Goal: Task Accomplishment & Management: Manage account settings

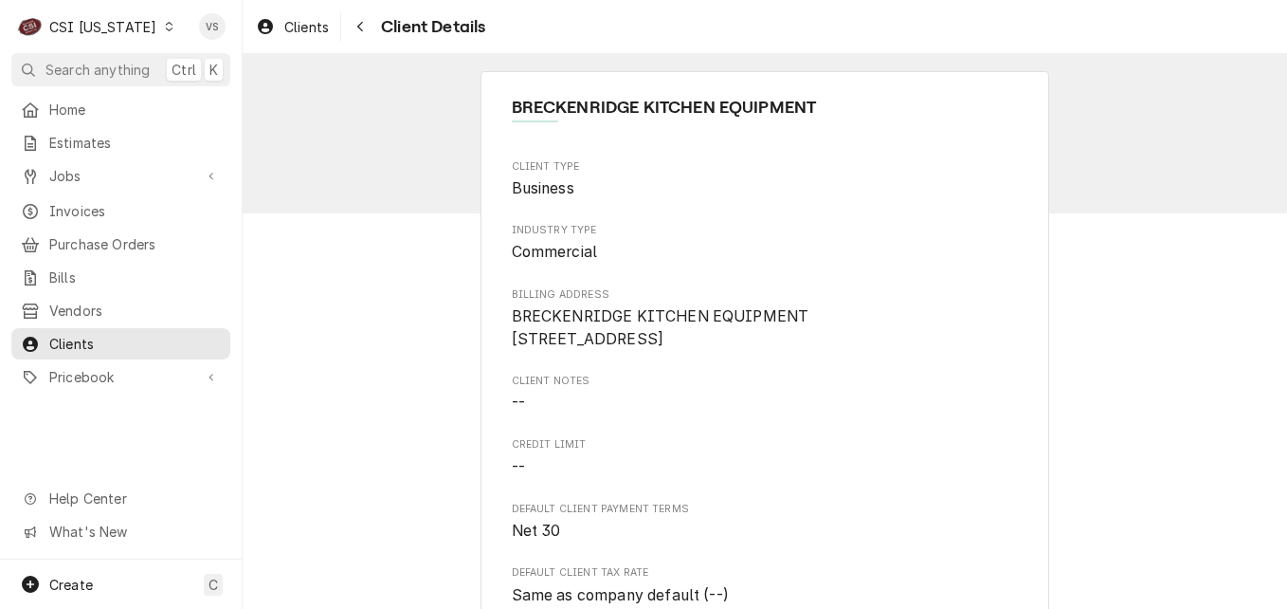
click at [162, 29] on div "Dynamic Content Wrapper" at bounding box center [168, 26] width 13 height 13
click at [153, 30] on html "C CSI [US_STATE] VS Search anything Ctrl K Home Estimates Jobs Jobs Job Series …" at bounding box center [643, 304] width 1287 height 609
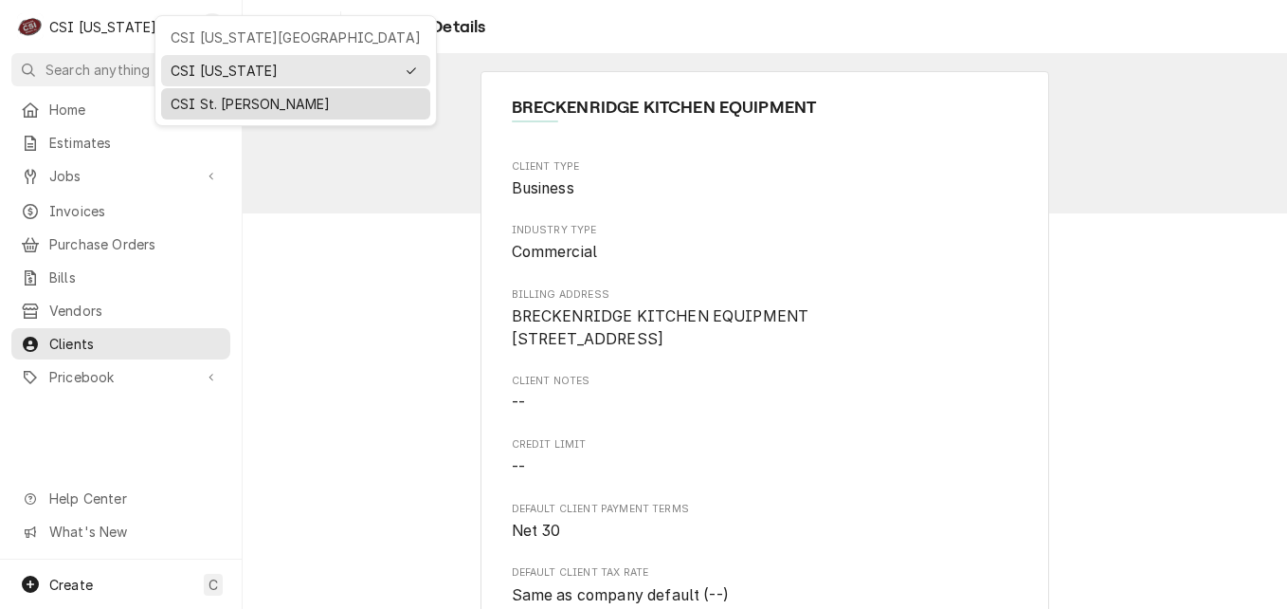
click at [206, 98] on div "CSI St. [PERSON_NAME]" at bounding box center [296, 104] width 250 height 20
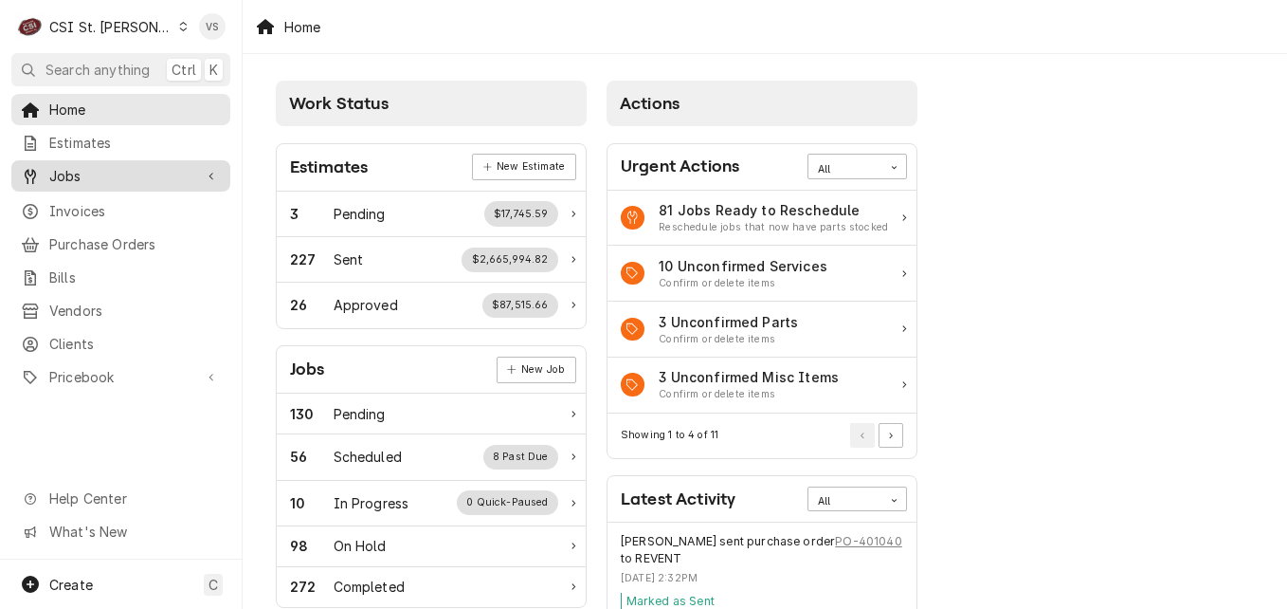
click at [78, 173] on span "Jobs" at bounding box center [120, 176] width 143 height 20
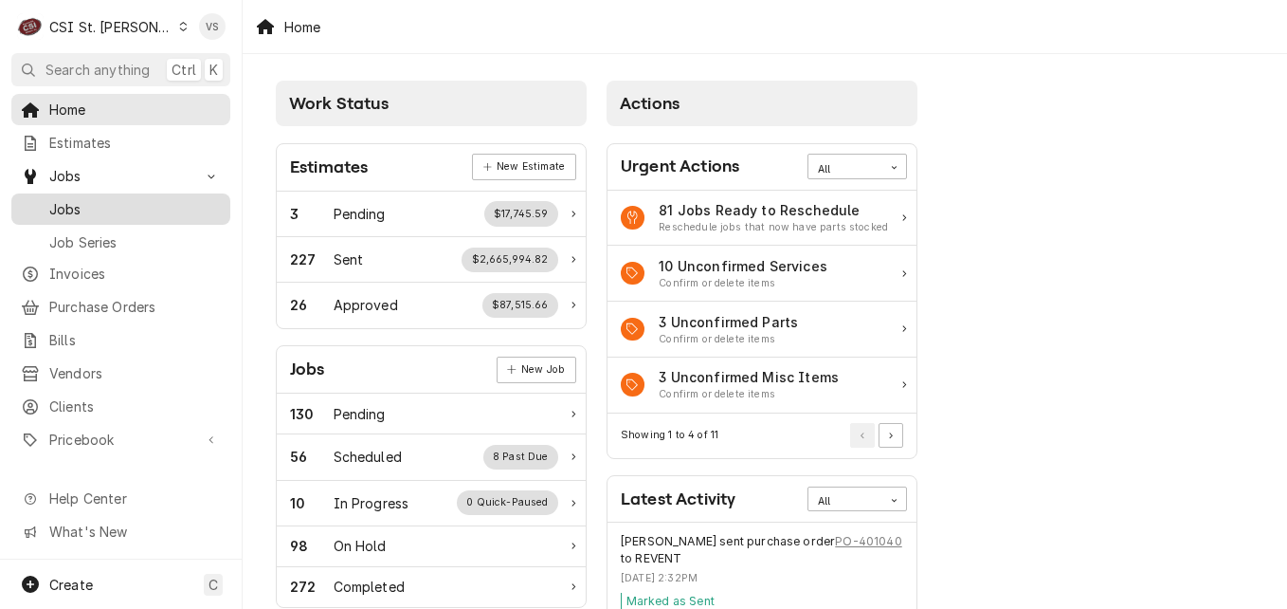
click at [85, 199] on span "Jobs" at bounding box center [135, 209] width 172 height 20
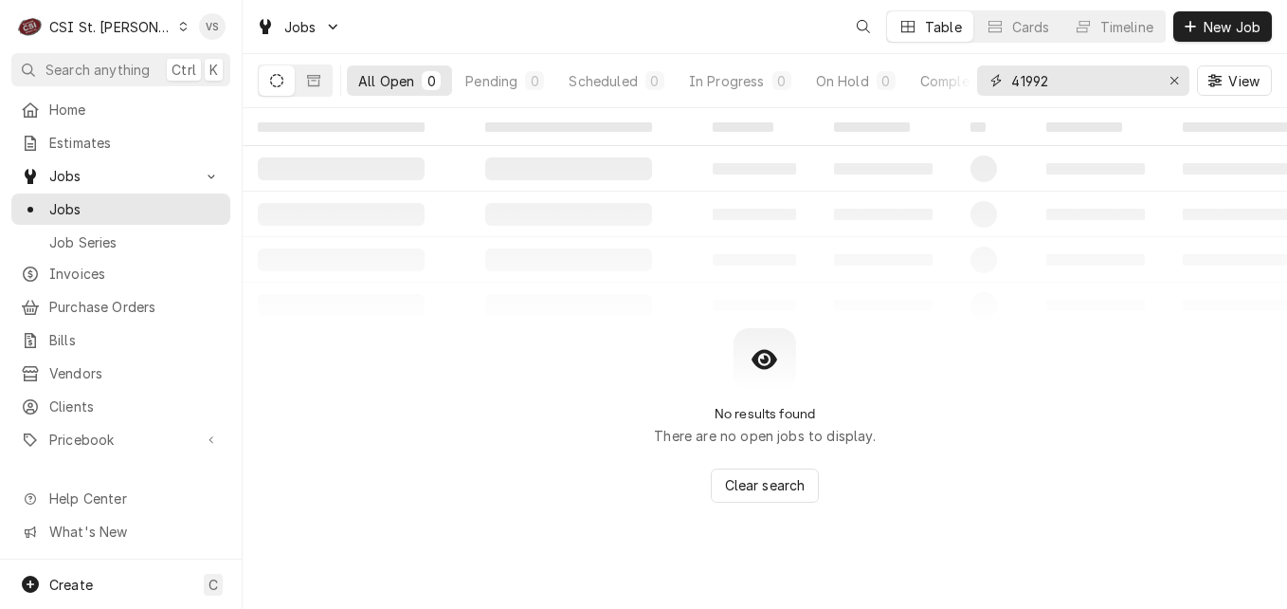
click at [981, 80] on div "41992" at bounding box center [1083, 80] width 212 height 30
type input "4"
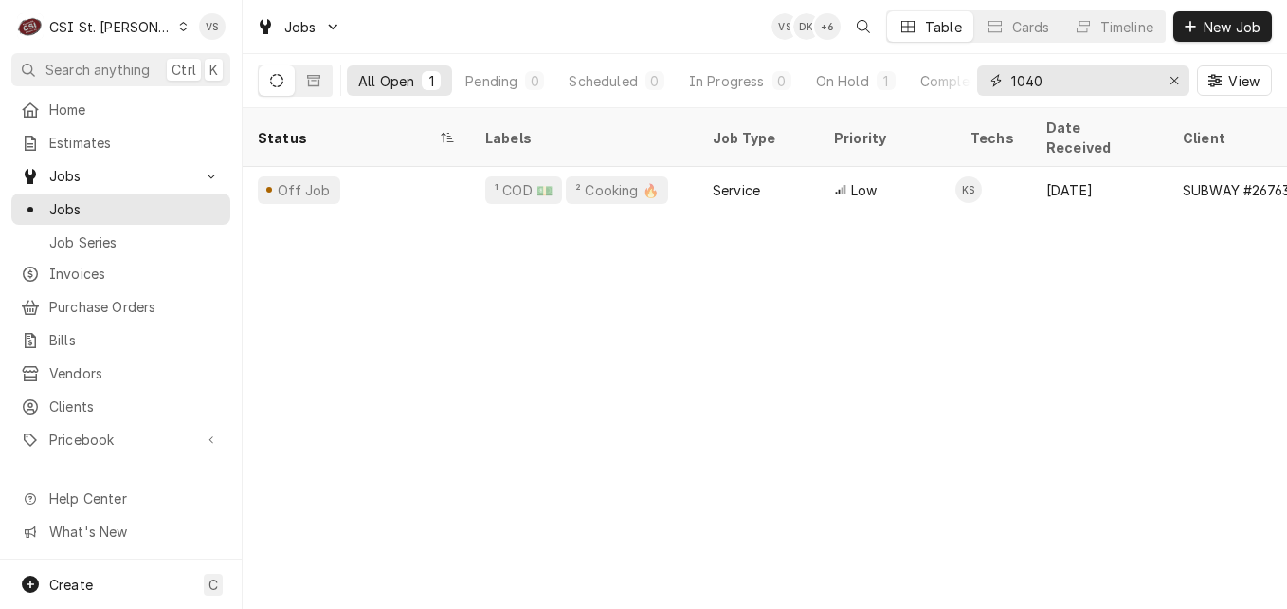
click at [1011, 81] on input "1040" at bounding box center [1082, 80] width 142 height 30
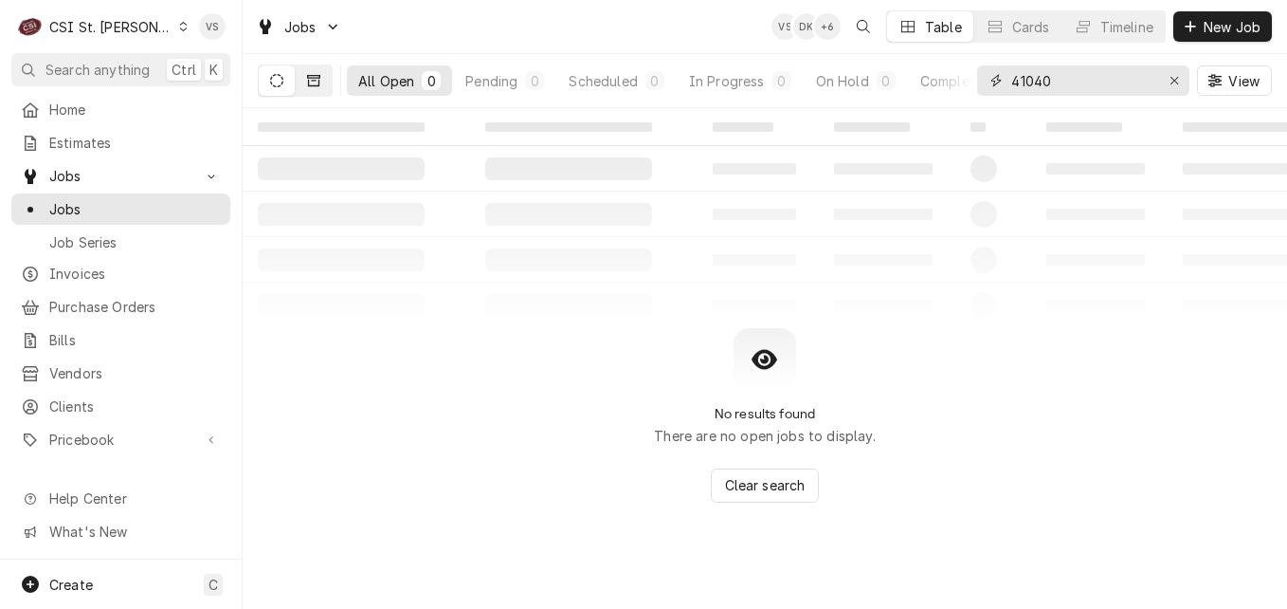
type input "41040"
click at [322, 82] on button "Dynamic Content Wrapper" at bounding box center [314, 80] width 36 height 30
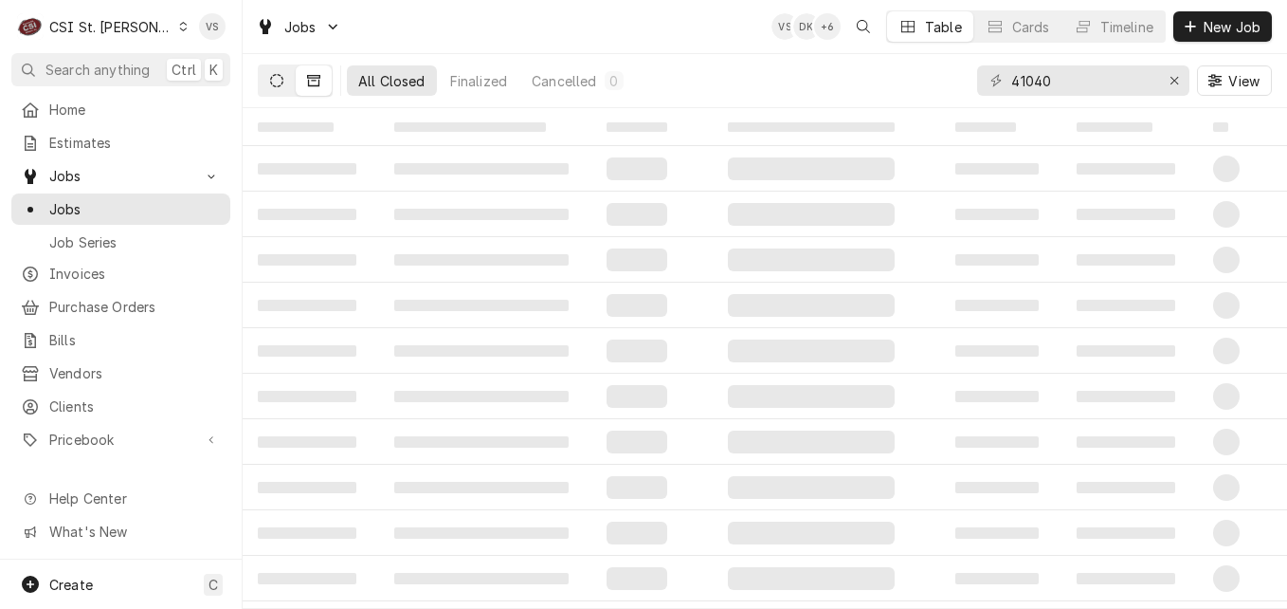
click at [275, 85] on icon "Dynamic Content Wrapper" at bounding box center [276, 80] width 13 height 13
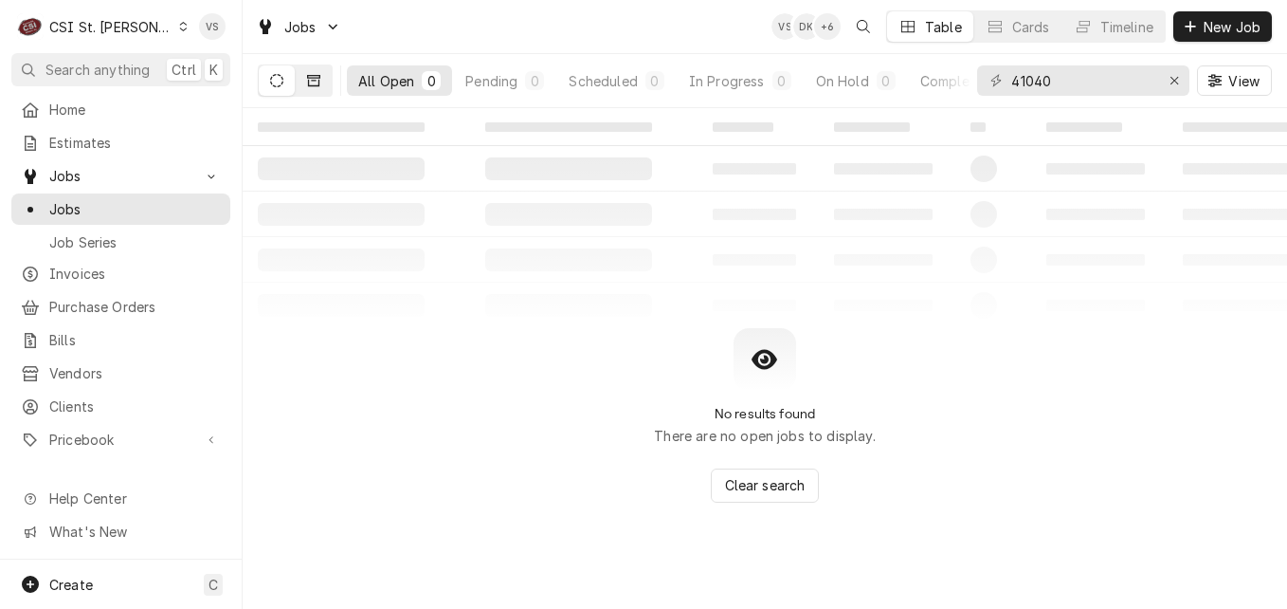
click at [319, 93] on button "Dynamic Content Wrapper" at bounding box center [314, 80] width 36 height 30
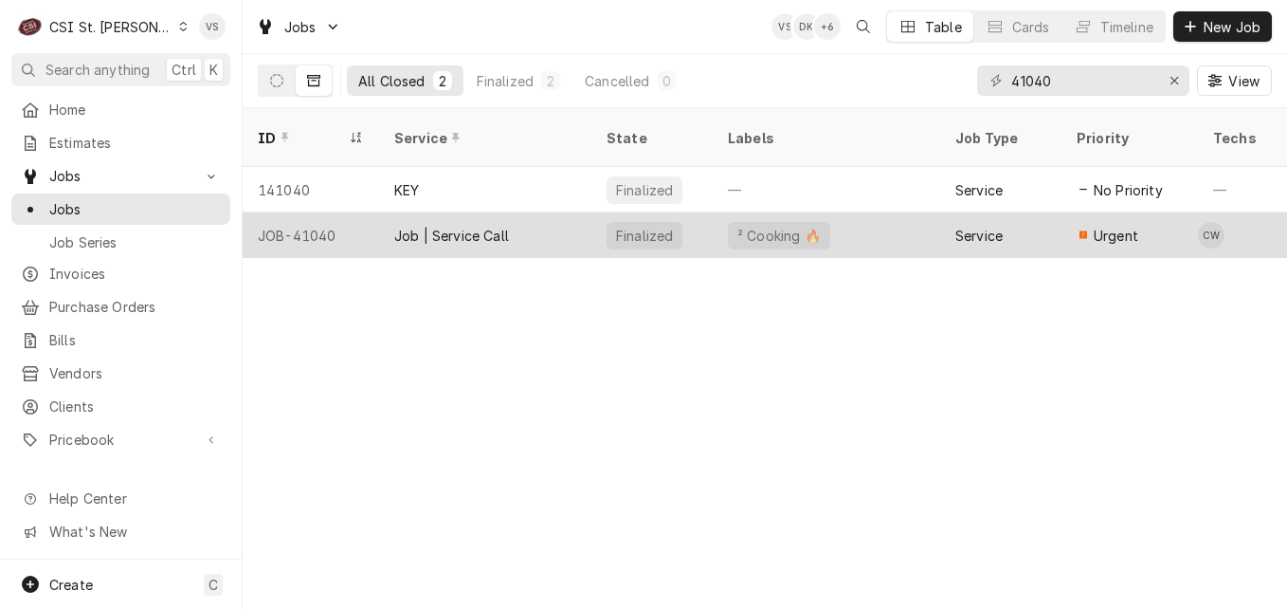
click at [501, 226] on div "Job | Service Call" at bounding box center [451, 236] width 115 height 20
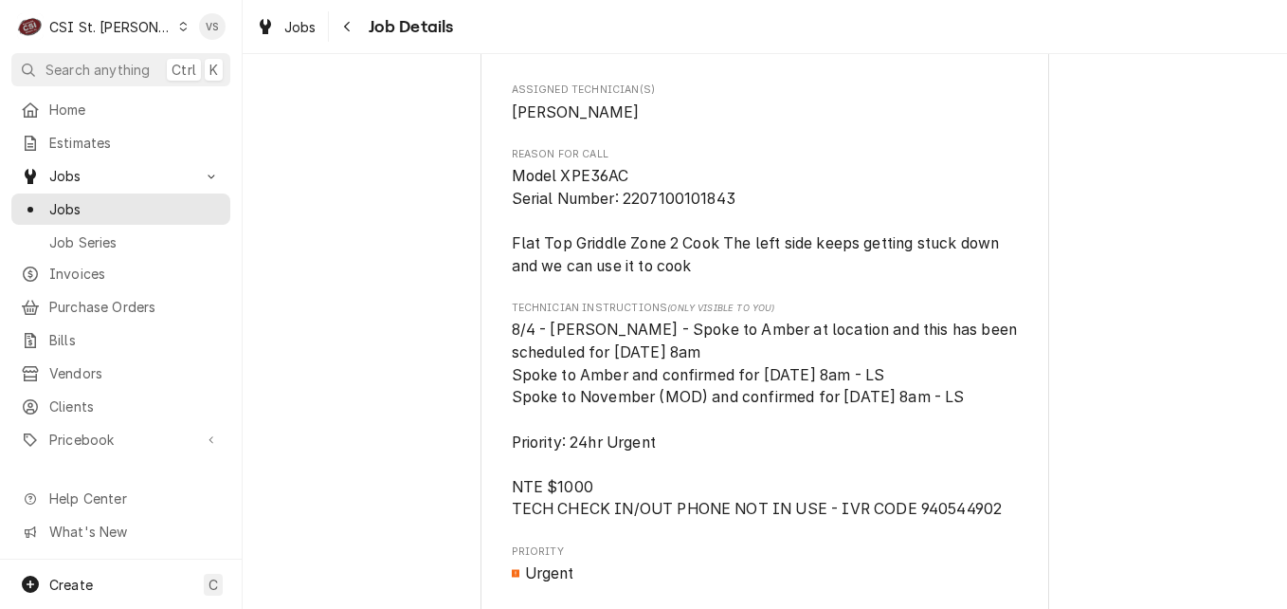
scroll to position [1137, 0]
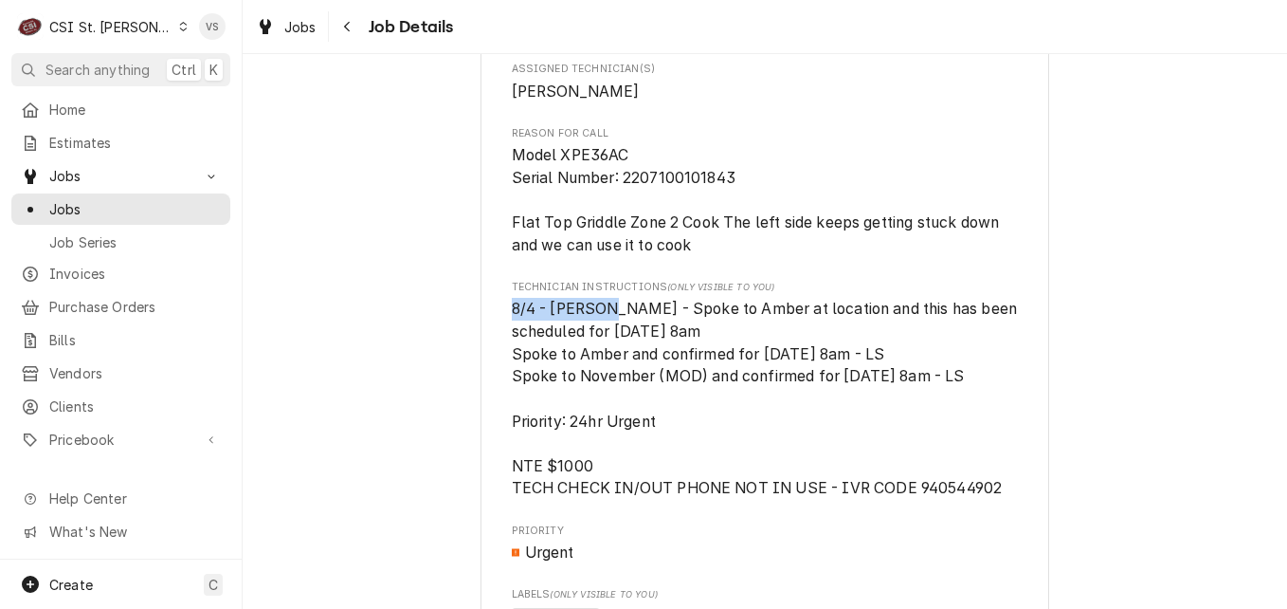
drag, startPoint x: 506, startPoint y: 329, endPoint x: 590, endPoint y: 328, distance: 83.4
click at [590, 328] on span "8/4 - Kelly - Spoke to Amber at location and this has been scheduled for Tuesda…" at bounding box center [767, 398] width 510 height 197
drag, startPoint x: 590, startPoint y: 328, endPoint x: 814, endPoint y: 295, distance: 227.1
click at [814, 295] on div "Roopairs Job ID JOB-41040 Corrigo ID CH164900207 Date Received Jul 1, 2025 Serv…" at bounding box center [765, 240] width 507 height 2244
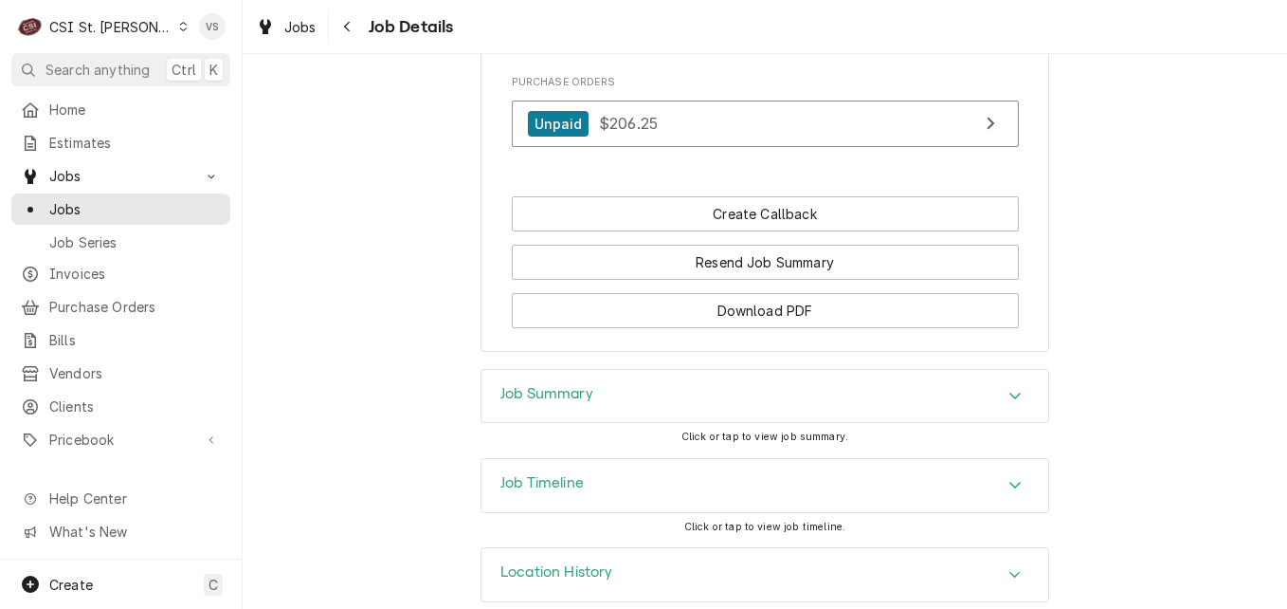
scroll to position [2365, 0]
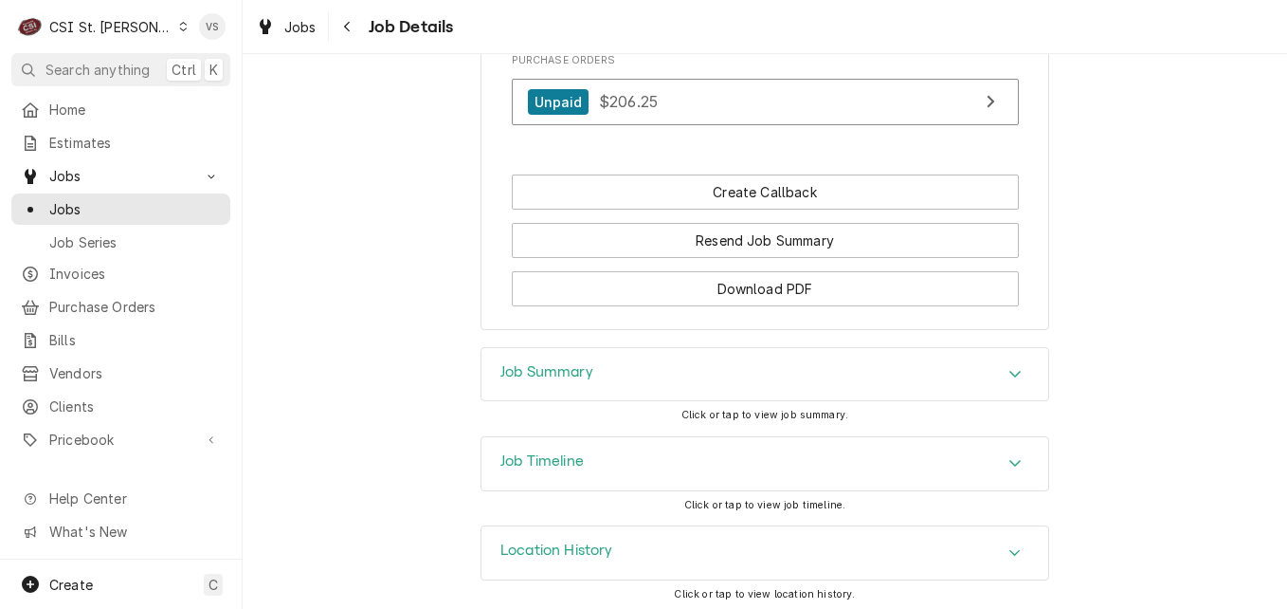
click at [592, 379] on div "Job Summary" at bounding box center [765, 374] width 567 height 53
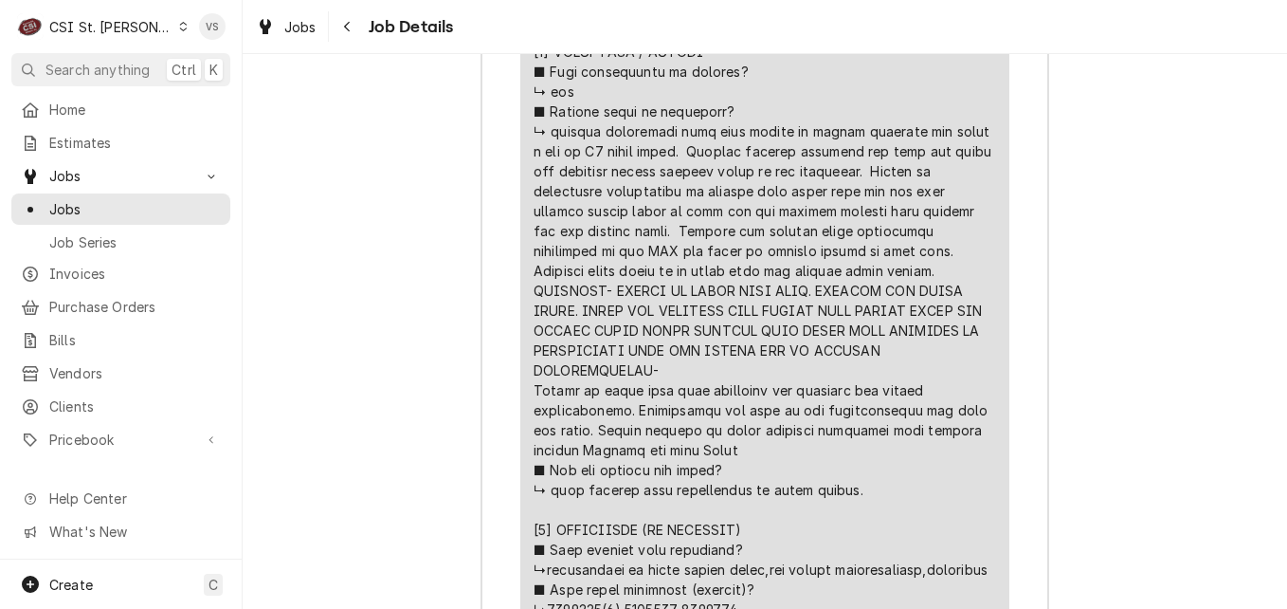
scroll to position [4166, 0]
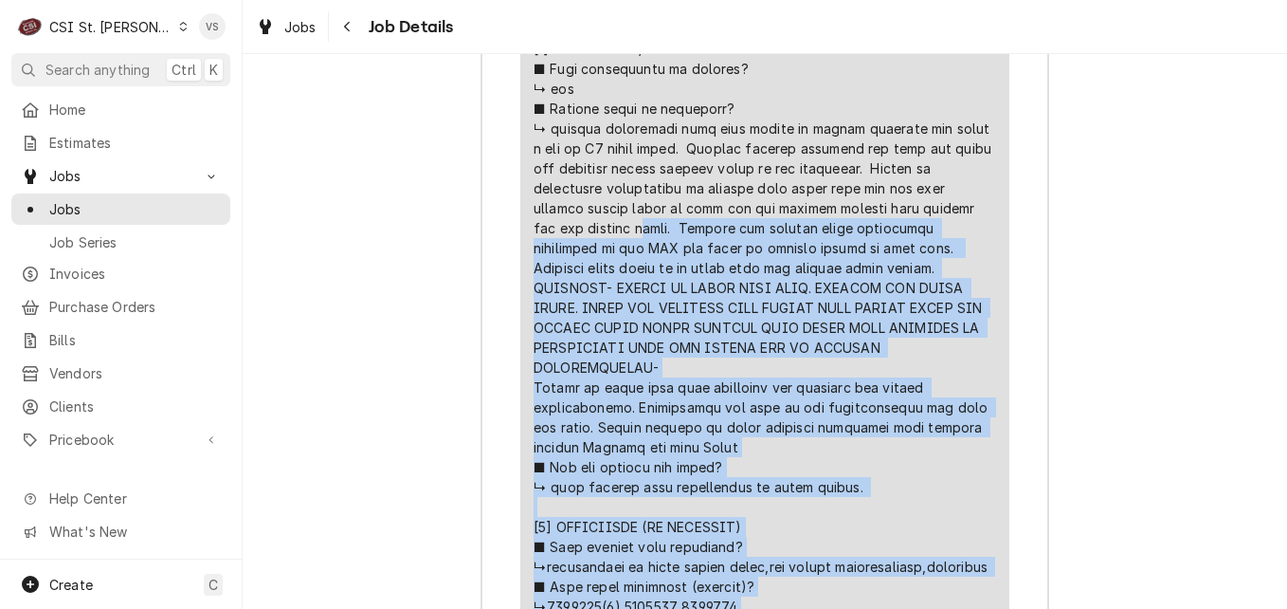
drag, startPoint x: 543, startPoint y: 312, endPoint x: 717, endPoint y: 437, distance: 213.9
click at [717, 437] on div "Line Item" at bounding box center [765, 277] width 463 height 1473
drag, startPoint x: 716, startPoint y: 437, endPoint x: 613, endPoint y: 228, distance: 232.3
copy div "otor. Checked the stepper motor electrical connection at the SIB and found no o…"
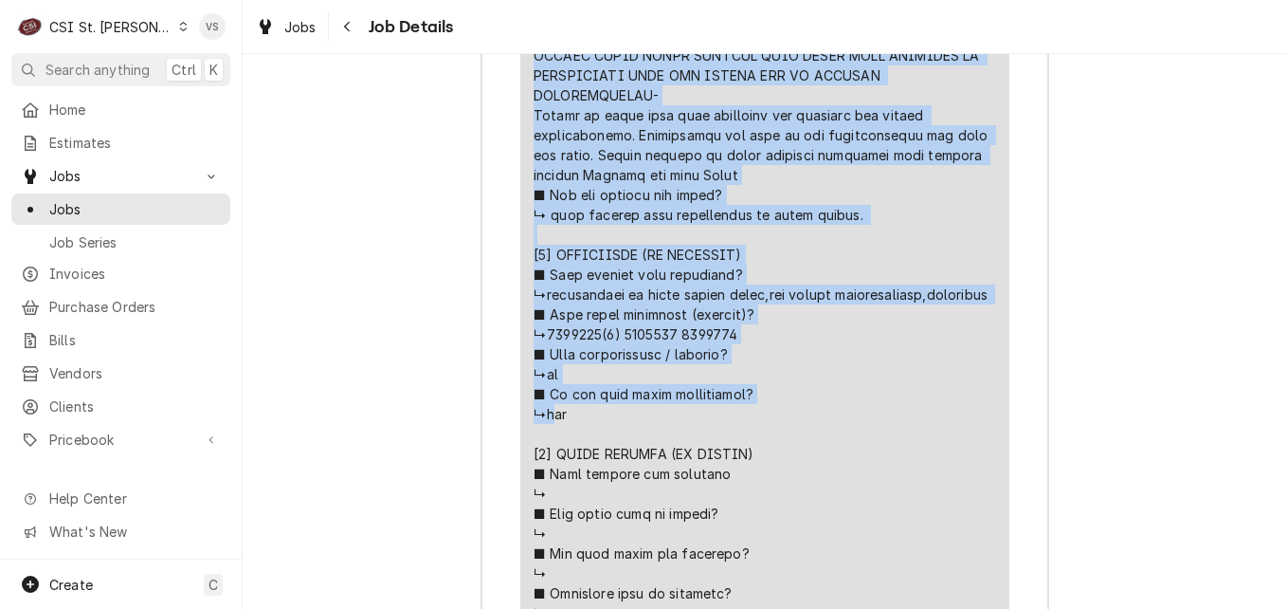
scroll to position [4450, 0]
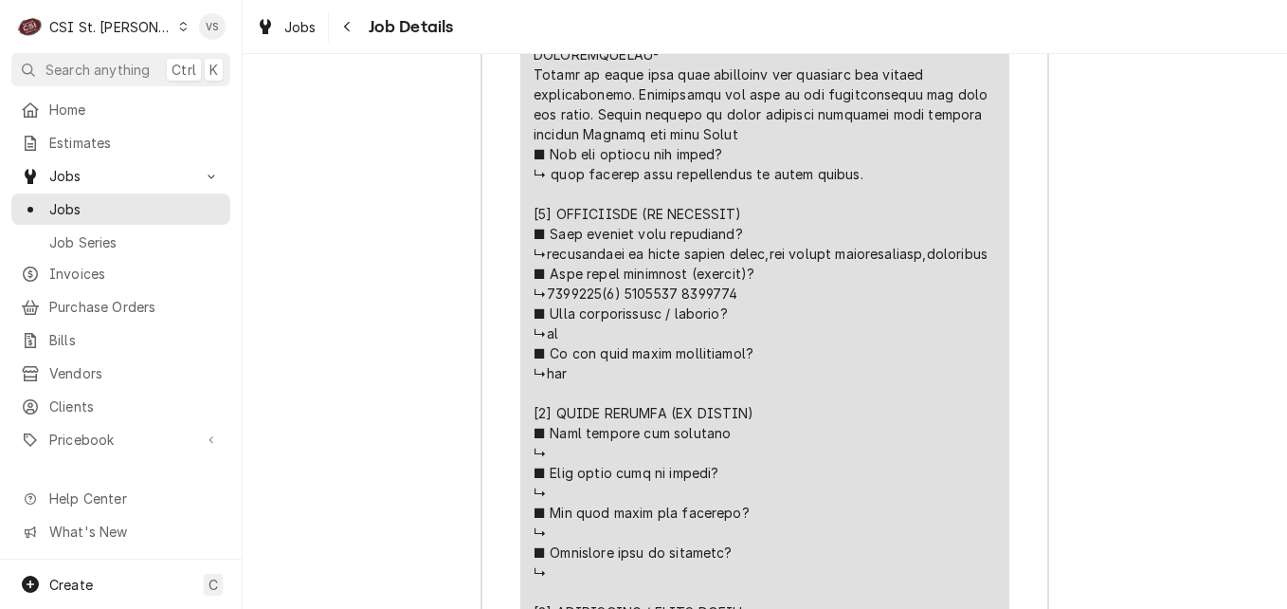
scroll to position [4455, 0]
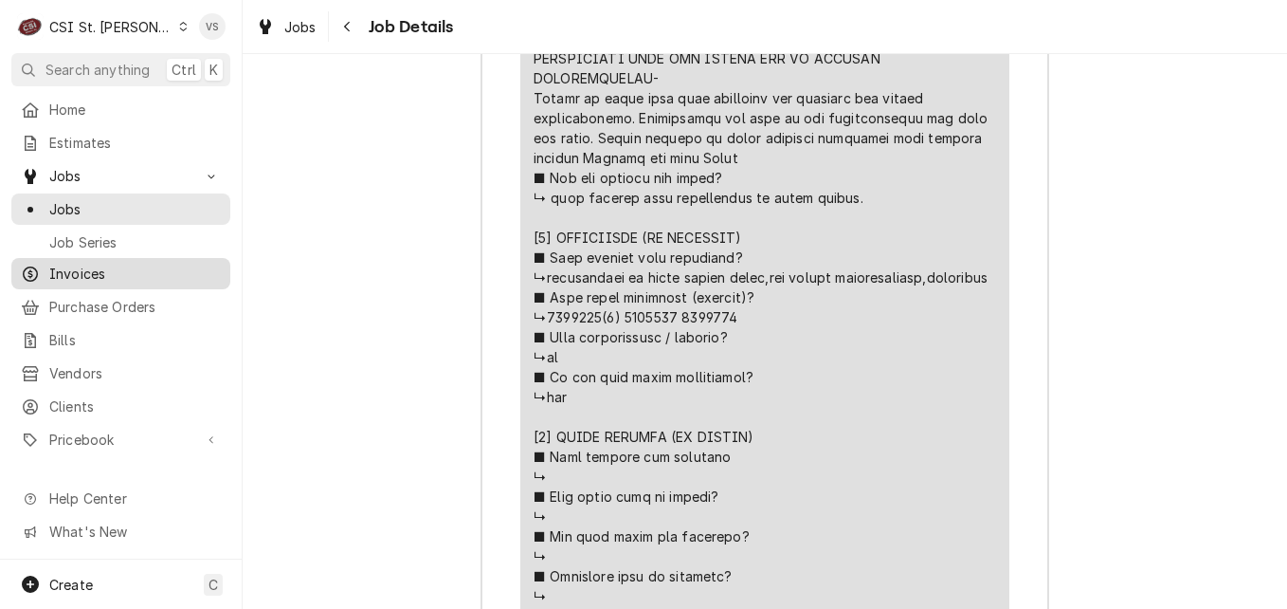
click at [108, 273] on span "Invoices" at bounding box center [135, 274] width 172 height 20
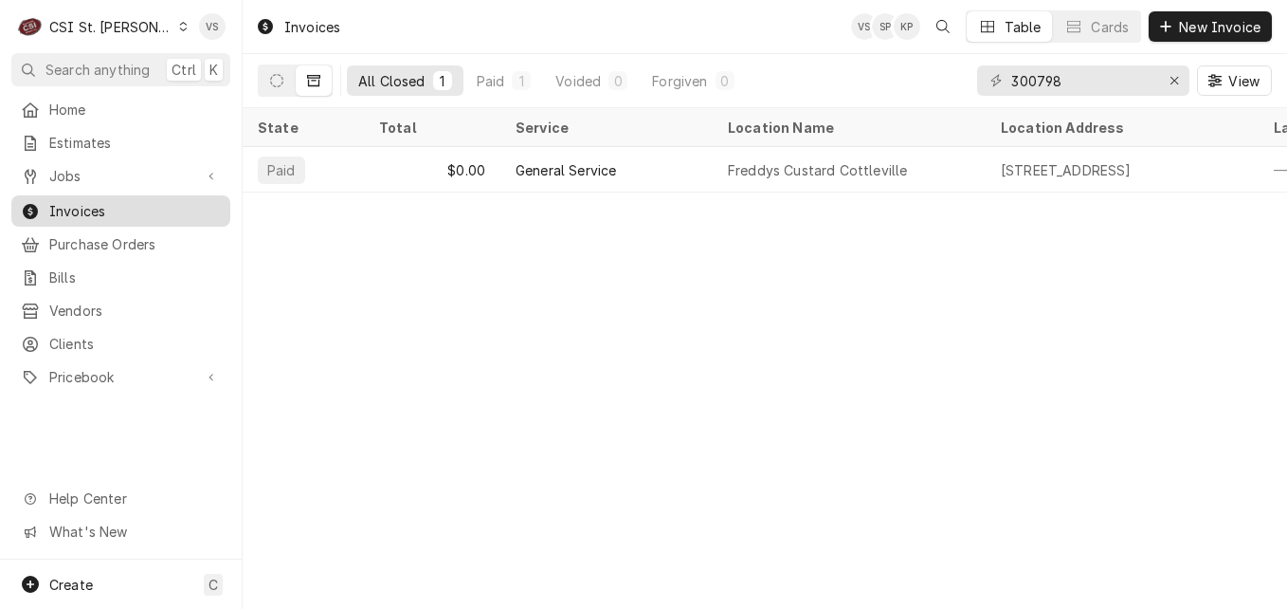
click at [110, 202] on span "Invoices" at bounding box center [135, 211] width 172 height 20
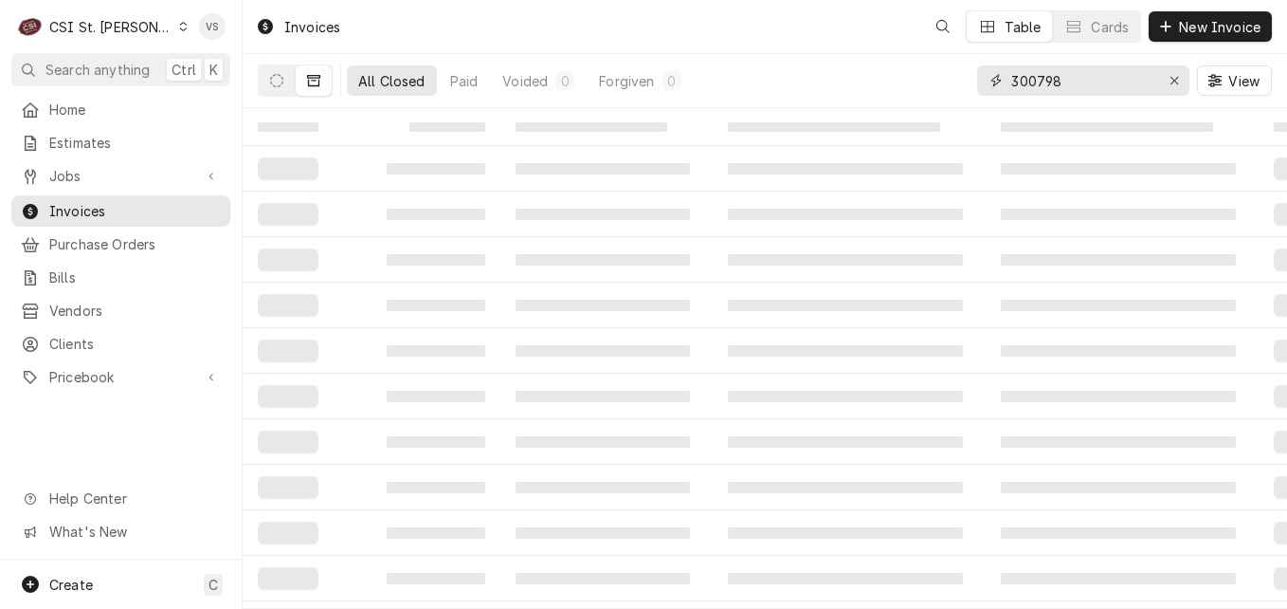
click at [961, 82] on div "All Closed Paid Voided 0 Forgiven 0 300798 View" at bounding box center [765, 80] width 1014 height 53
click at [281, 89] on button "Dynamic Content Wrapper" at bounding box center [277, 80] width 36 height 30
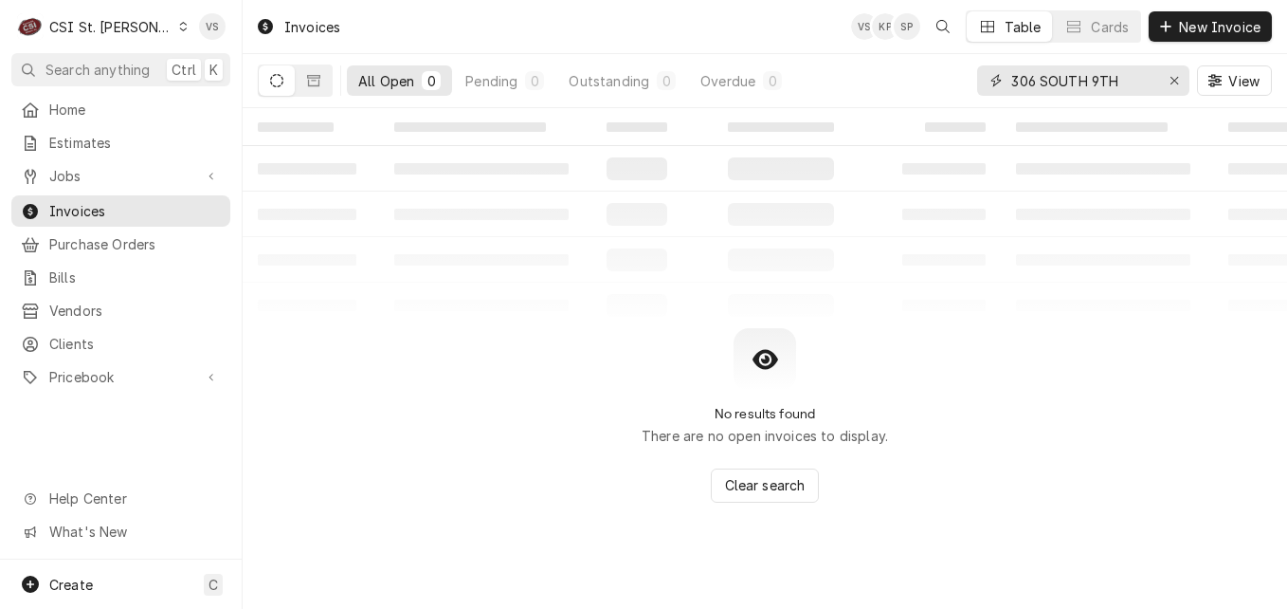
drag, startPoint x: 1124, startPoint y: 76, endPoint x: 1004, endPoint y: 82, distance: 120.5
click at [1004, 82] on div "306 SOUTH 9TH" at bounding box center [1083, 80] width 212 height 30
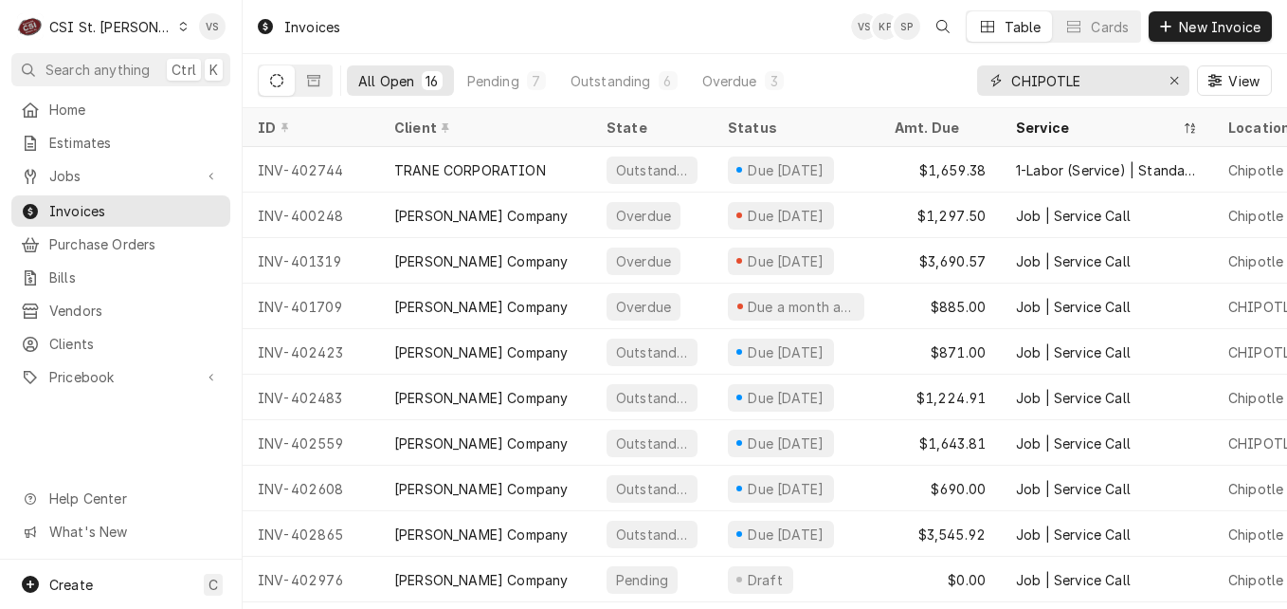
type input "CHIPOTLE"
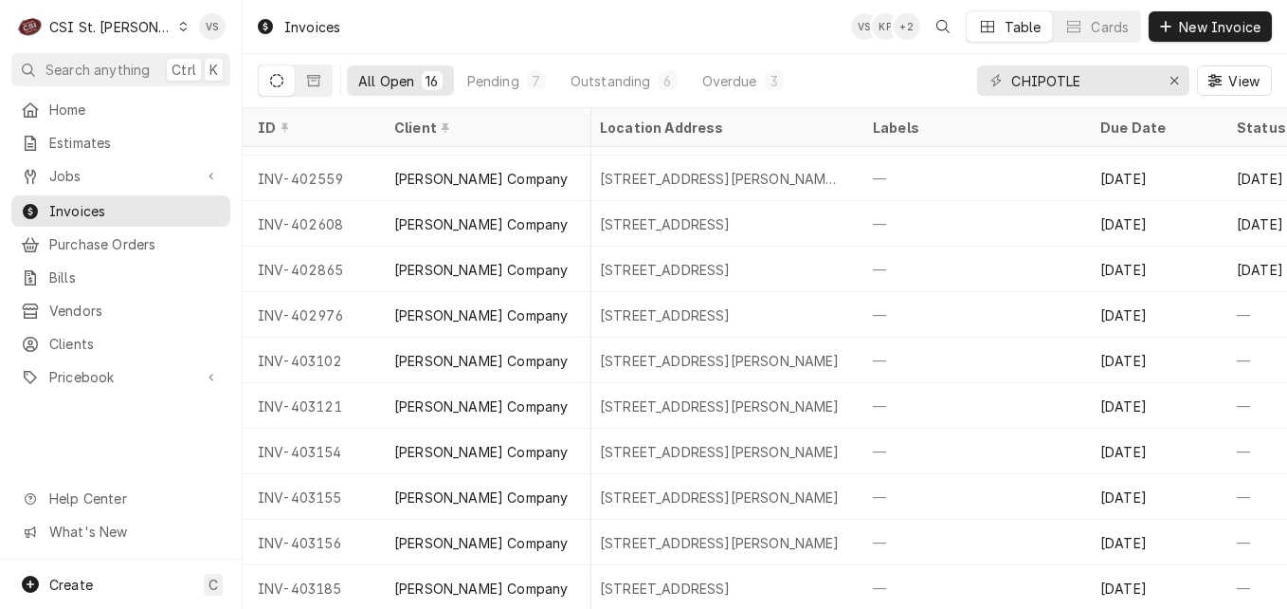
scroll to position [278, 901]
click at [324, 80] on button "Dynamic Content Wrapper" at bounding box center [314, 80] width 36 height 30
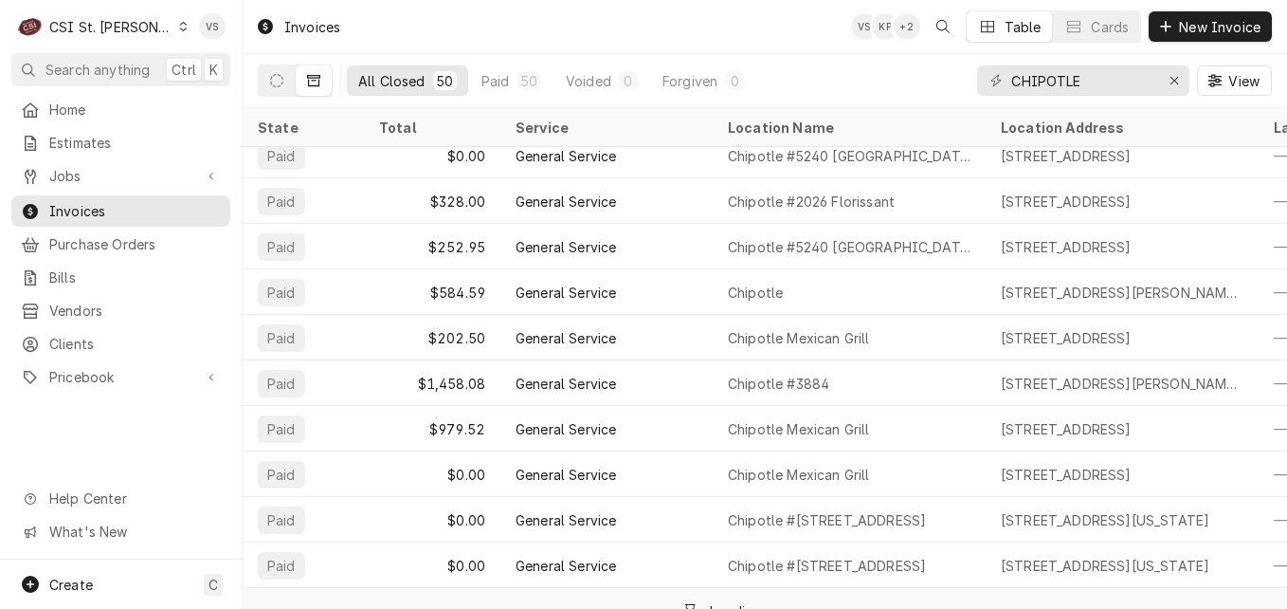
scroll to position [505, 0]
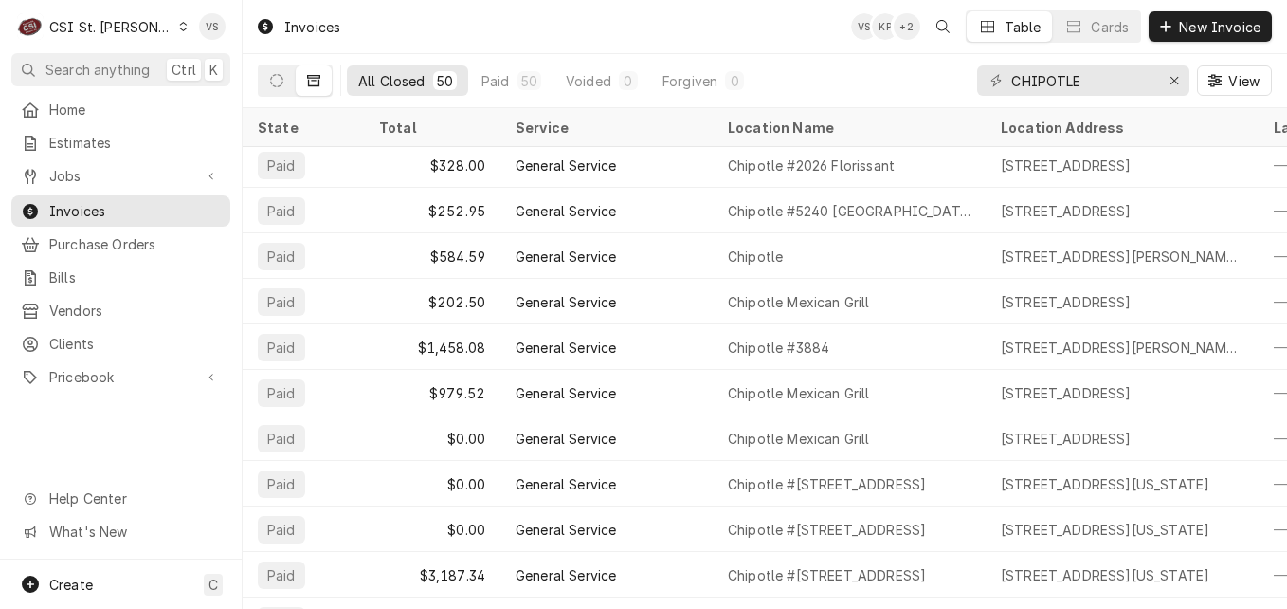
click at [179, 25] on icon "Dynamic Content Wrapper" at bounding box center [183, 26] width 9 height 9
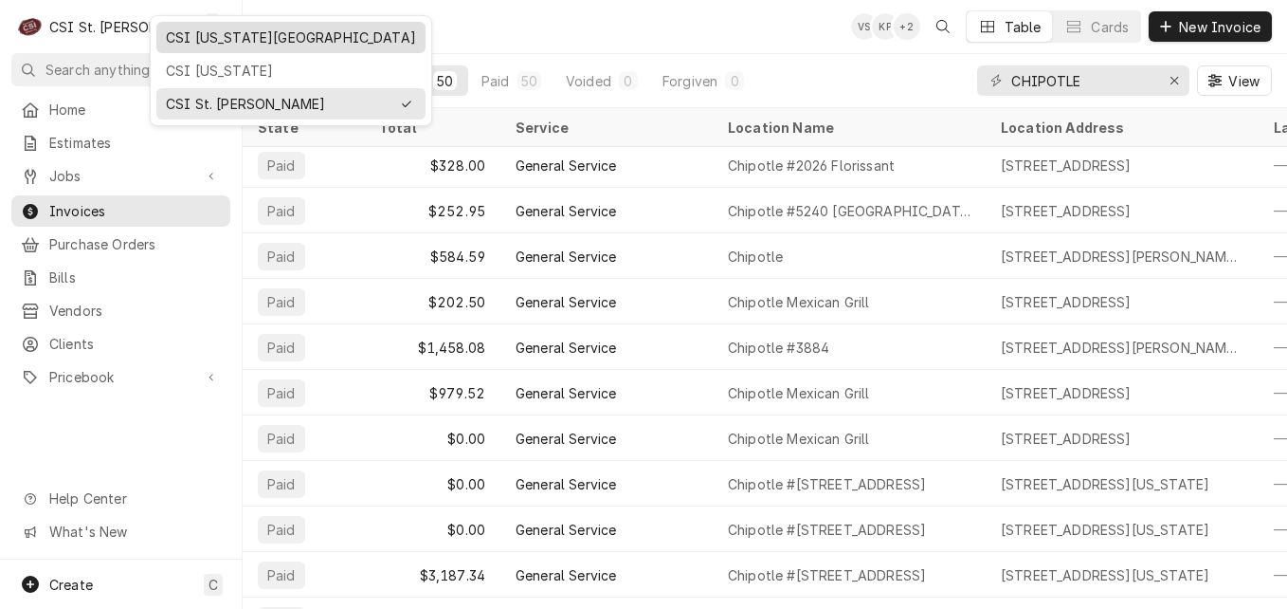
click at [209, 37] on div "CSI [US_STATE][GEOGRAPHIC_DATA]" at bounding box center [291, 37] width 250 height 20
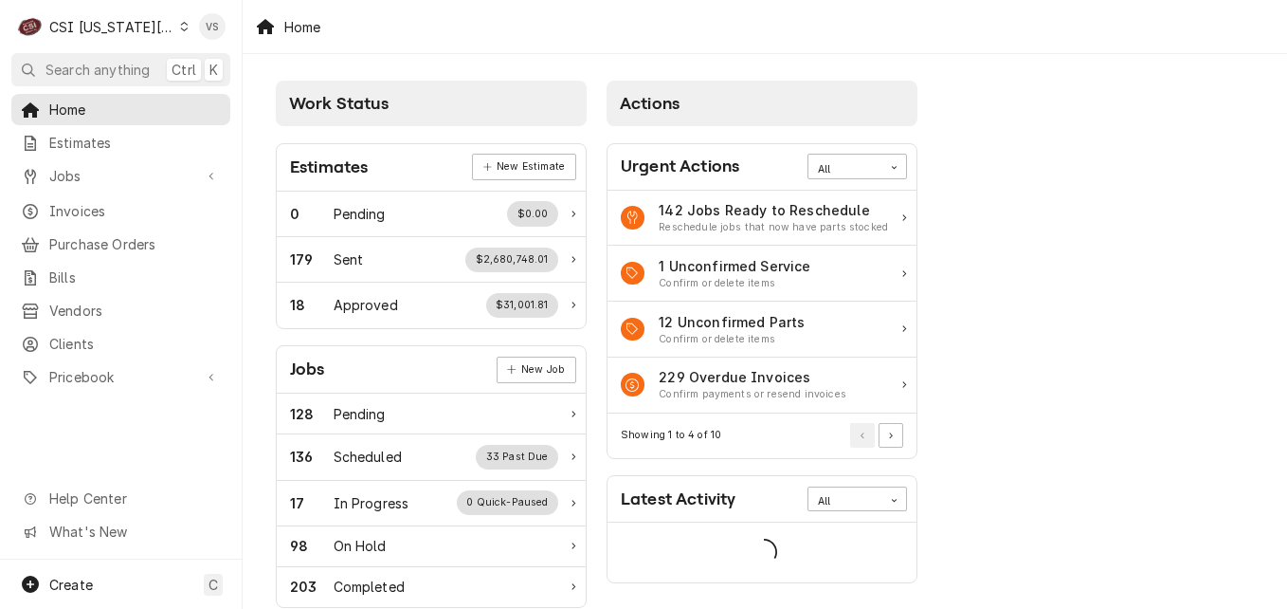
click at [88, 202] on span "Invoices" at bounding box center [135, 211] width 172 height 20
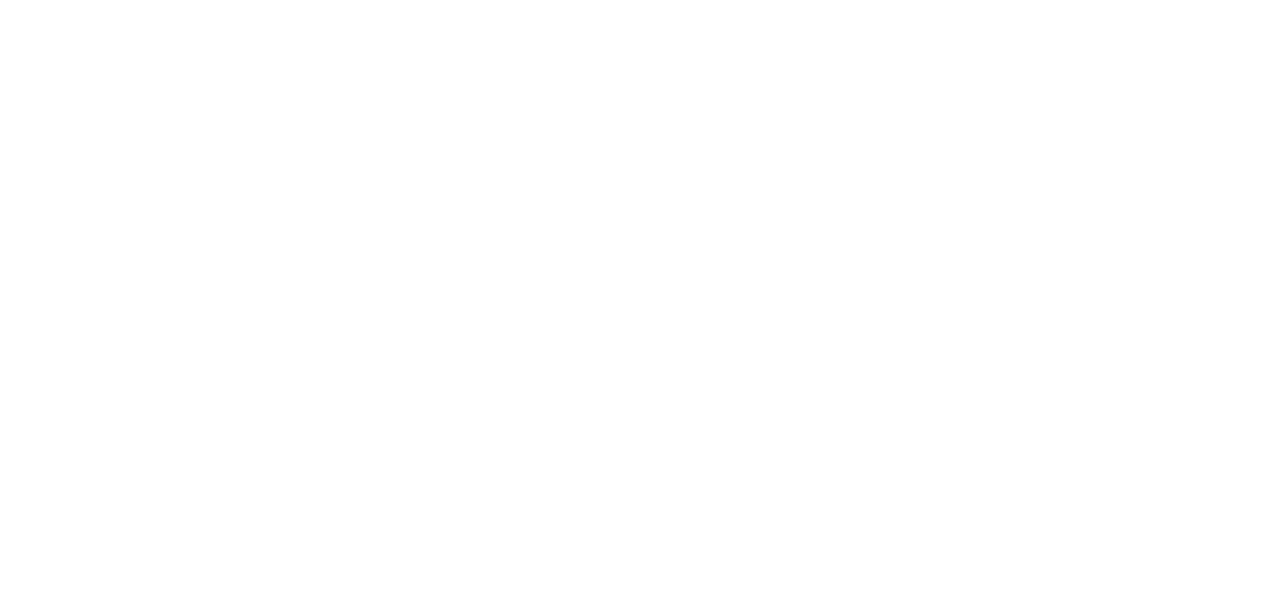
click at [174, 25] on div "Dynamic Content Wrapper" at bounding box center [643, 304] width 1287 height 609
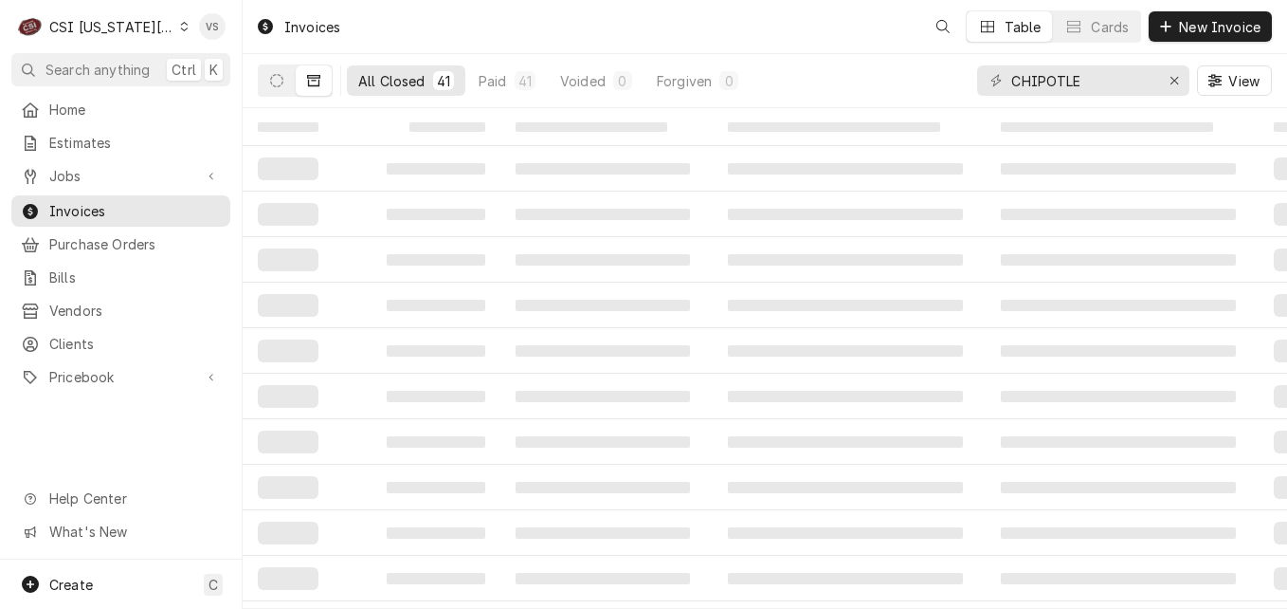
click at [180, 32] on div "Dynamic Content Wrapper" at bounding box center [184, 26] width 9 height 13
click at [164, 27] on html "C CSI [US_STATE] City VS Search anything Ctrl K Home Estimates Jobs Jobs Job Se…" at bounding box center [643, 304] width 1287 height 609
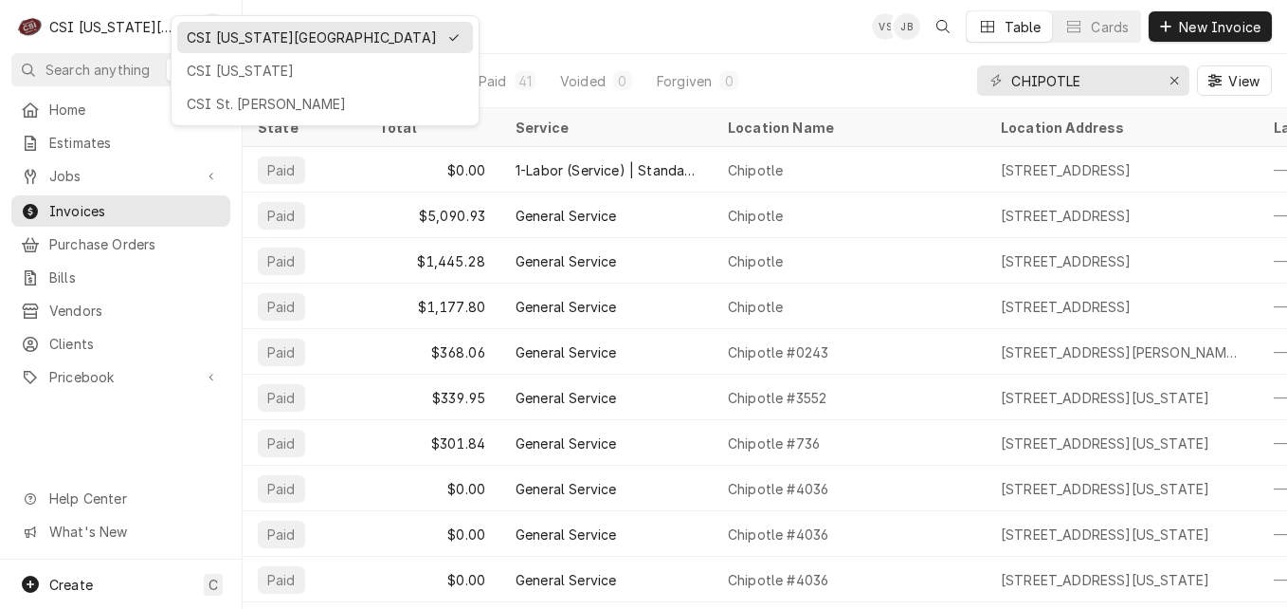
click at [223, 101] on div "CSI St. [PERSON_NAME]" at bounding box center [325, 104] width 277 height 20
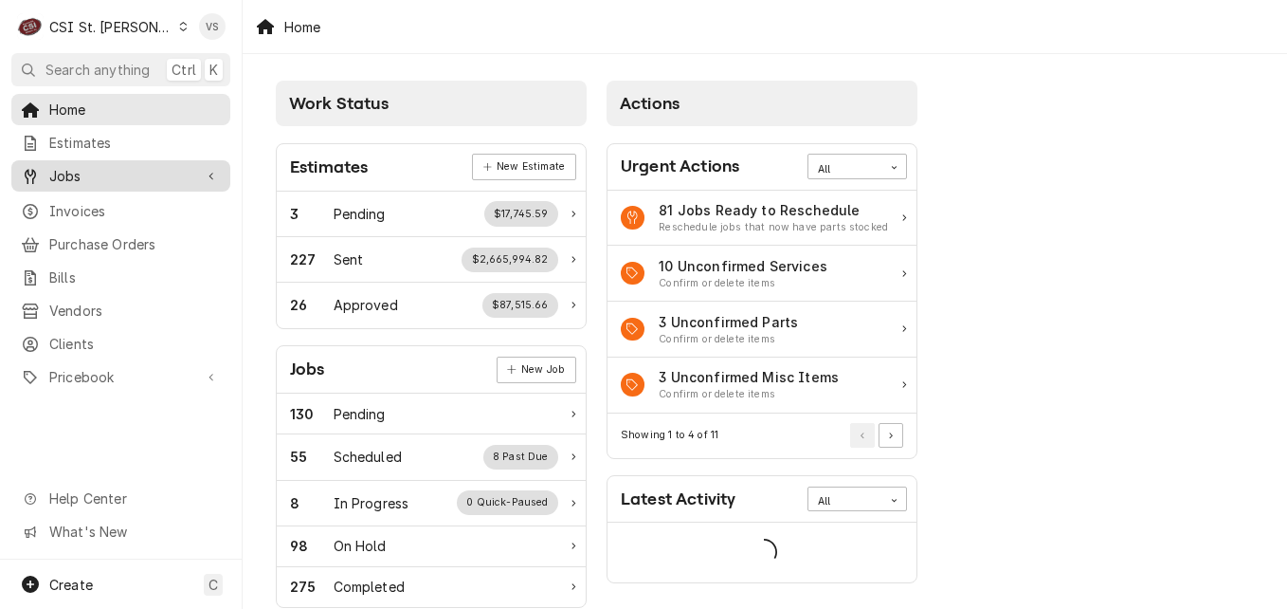
click at [61, 173] on span "Jobs" at bounding box center [120, 176] width 143 height 20
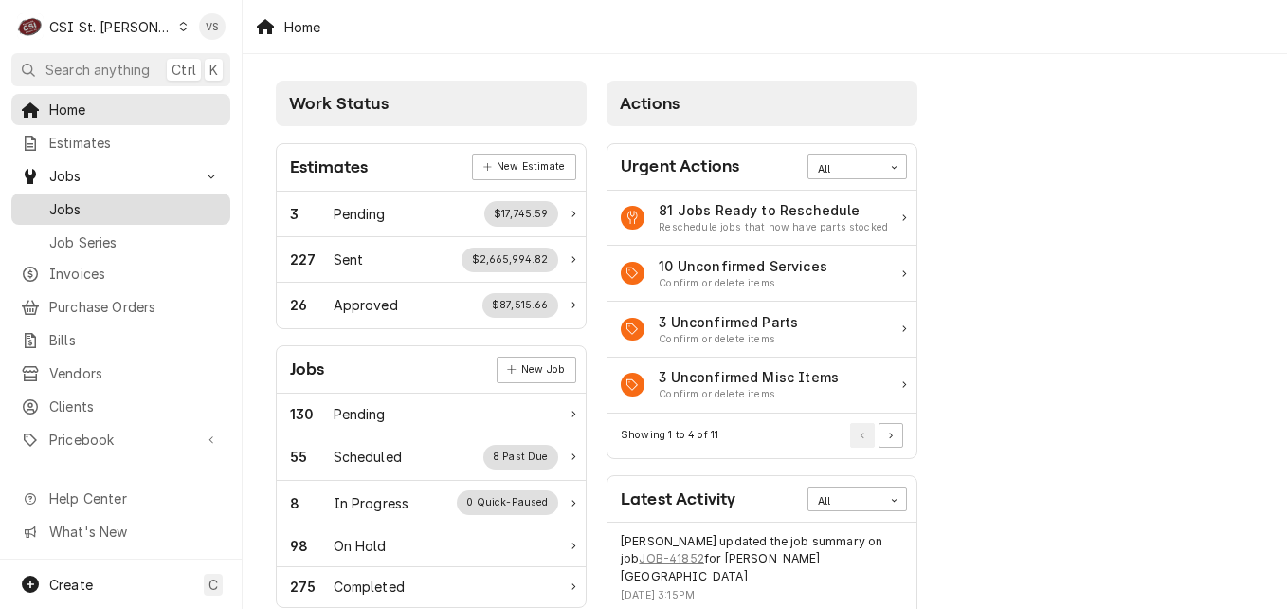
click at [69, 207] on span "Jobs" at bounding box center [135, 209] width 172 height 20
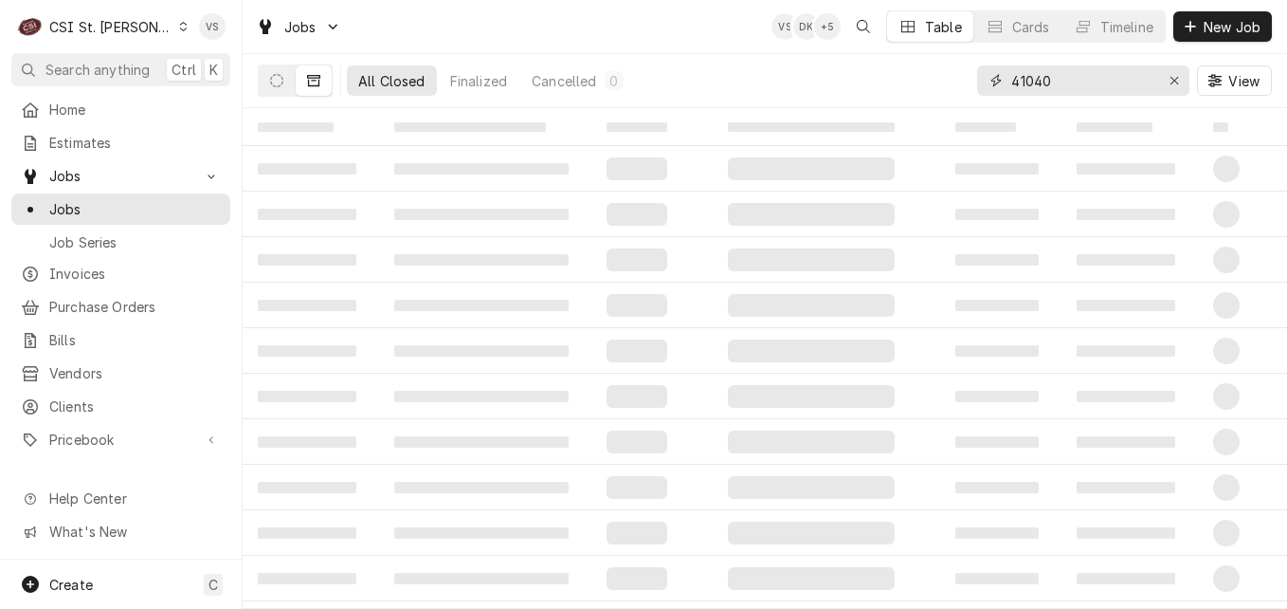
drag, startPoint x: 1027, startPoint y: 79, endPoint x: 985, endPoint y: 80, distance: 41.7
click at [985, 80] on div "41040" at bounding box center [1083, 80] width 212 height 30
type input "CHIPOTLE"
click at [277, 91] on button "Dynamic Content Wrapper" at bounding box center [277, 80] width 36 height 30
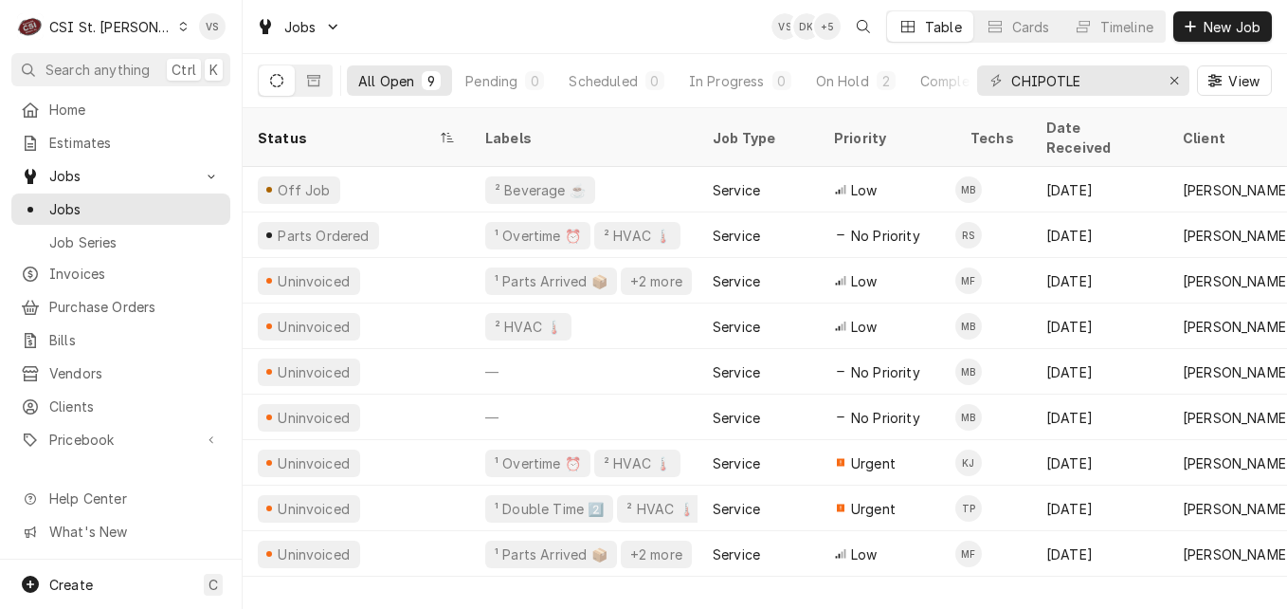
scroll to position [0, 914]
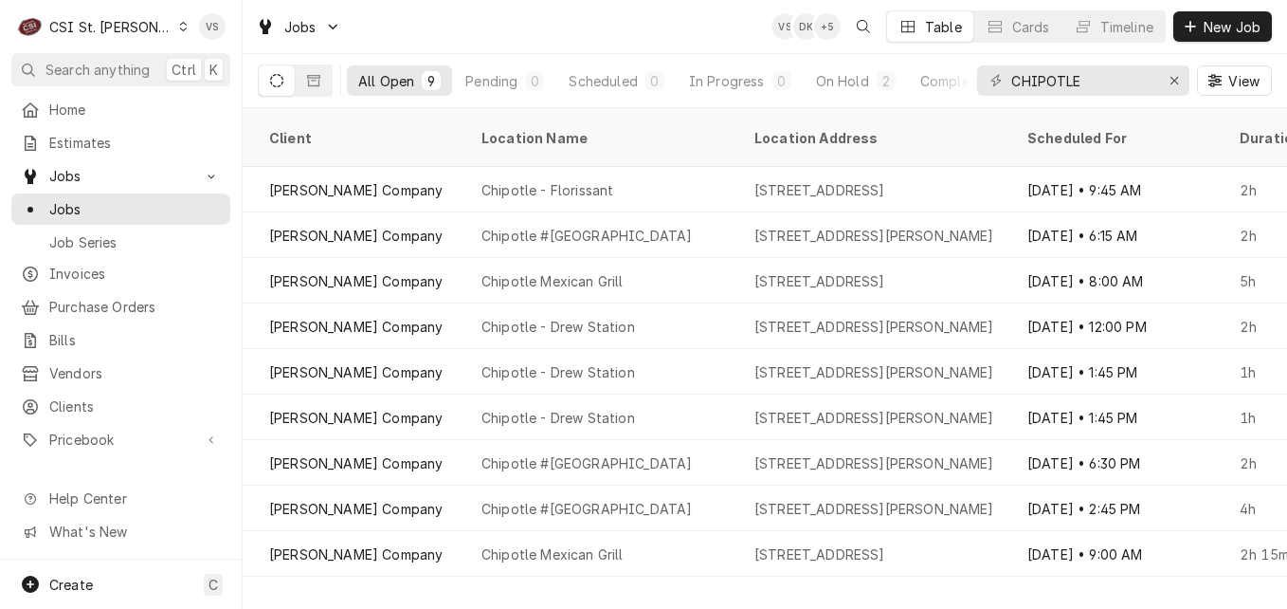
click at [180, 29] on icon "Dynamic Content Wrapper" at bounding box center [184, 26] width 8 height 9
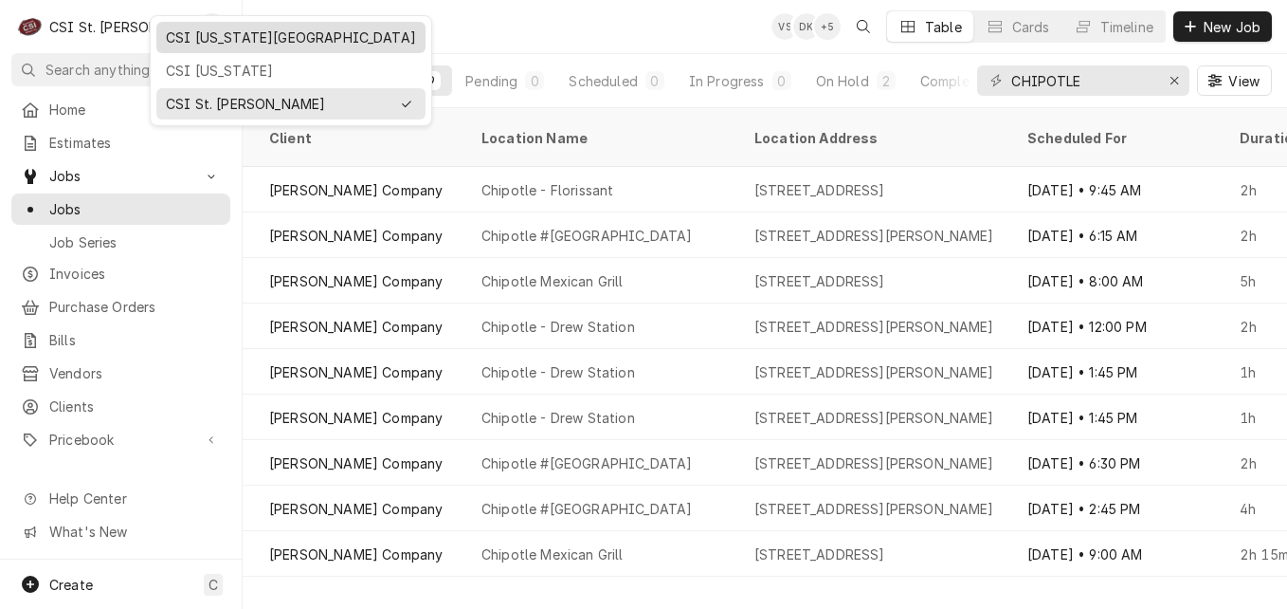
click at [205, 41] on div "CSI [US_STATE][GEOGRAPHIC_DATA]" at bounding box center [291, 37] width 250 height 20
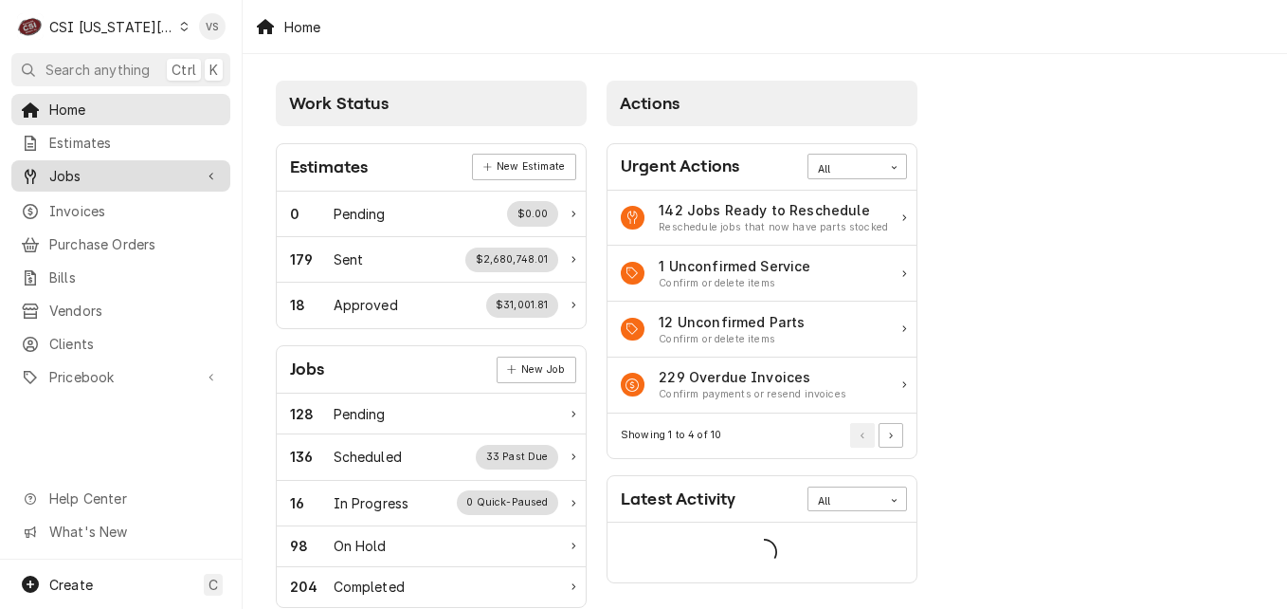
click at [72, 175] on span "Jobs" at bounding box center [120, 176] width 143 height 20
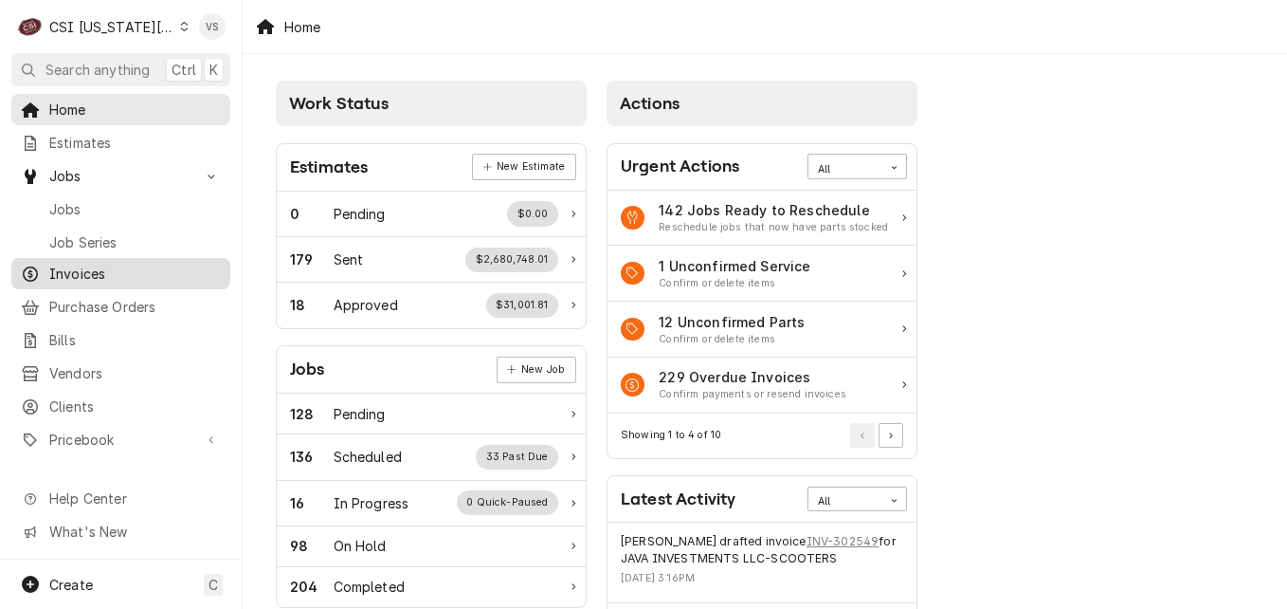
click at [96, 268] on span "Invoices" at bounding box center [135, 274] width 172 height 20
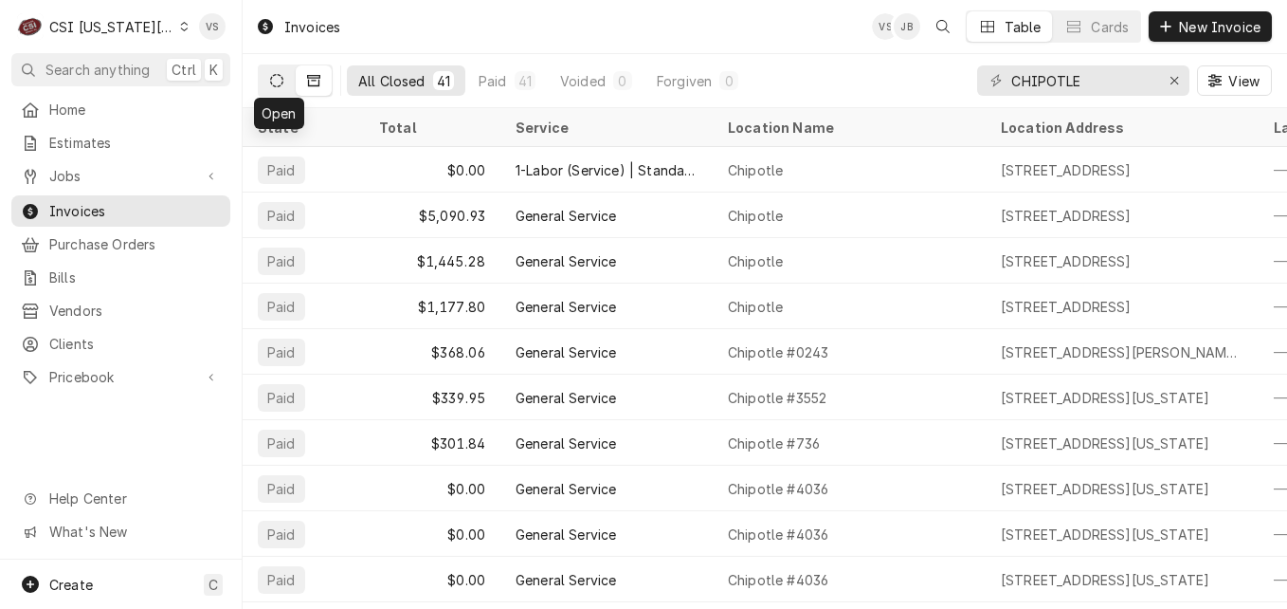
click at [280, 85] on icon "Dynamic Content Wrapper" at bounding box center [276, 80] width 13 height 13
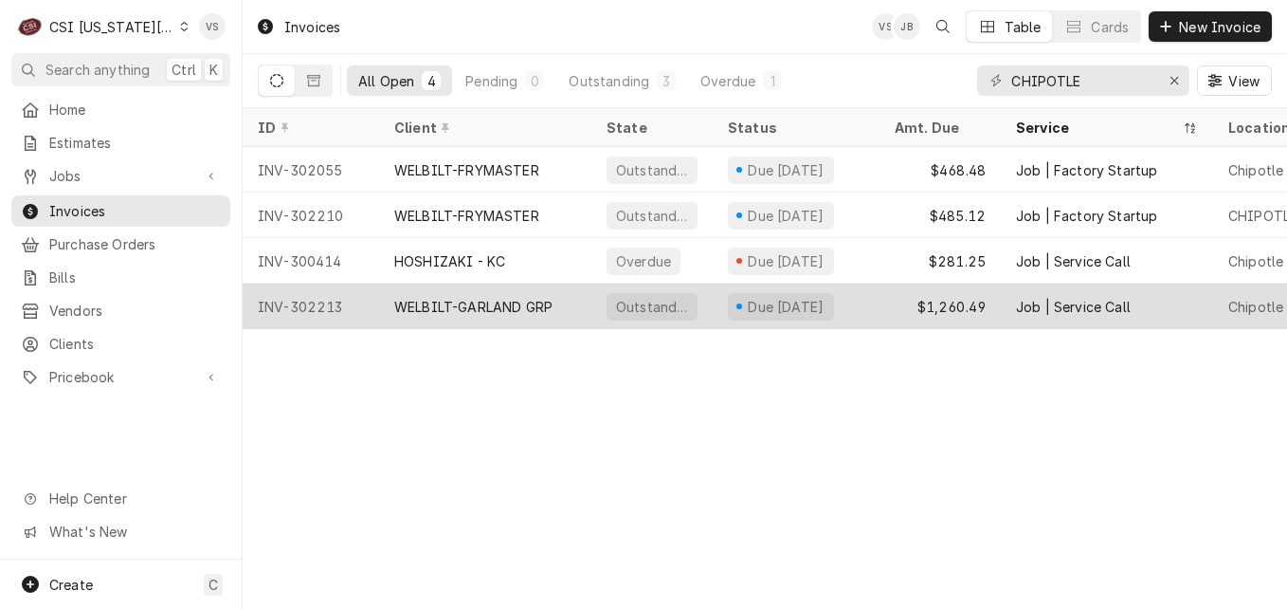
click at [276, 85] on icon "Dynamic Content Wrapper" at bounding box center [276, 80] width 13 height 13
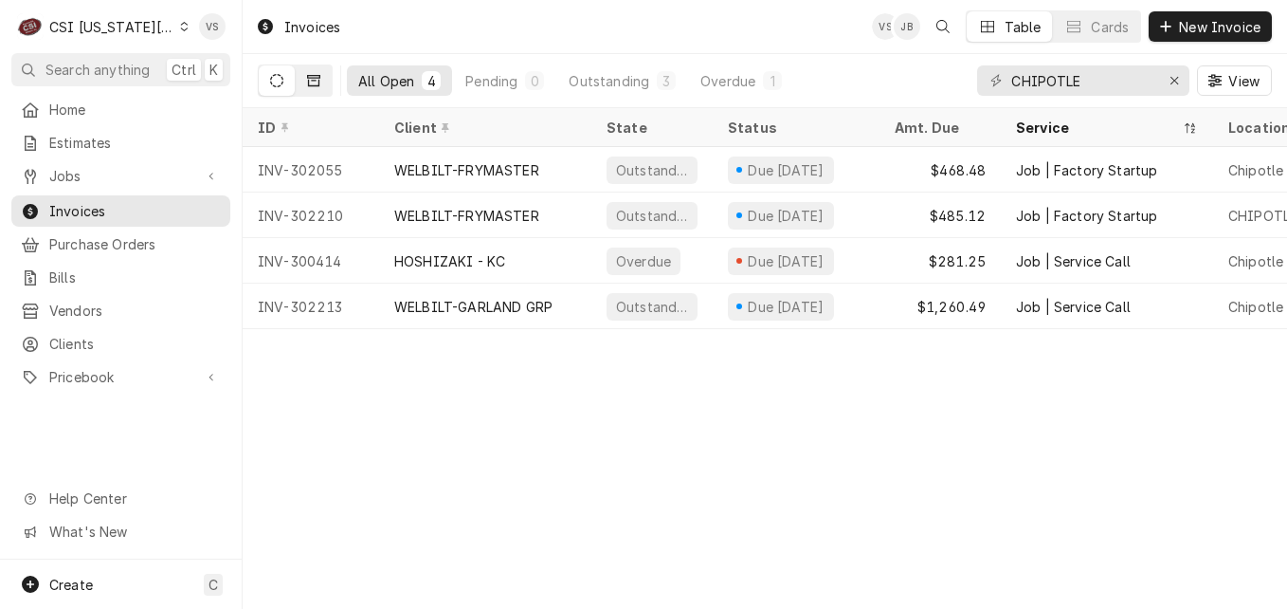
click at [307, 82] on icon "Dynamic Content Wrapper" at bounding box center [313, 80] width 13 height 13
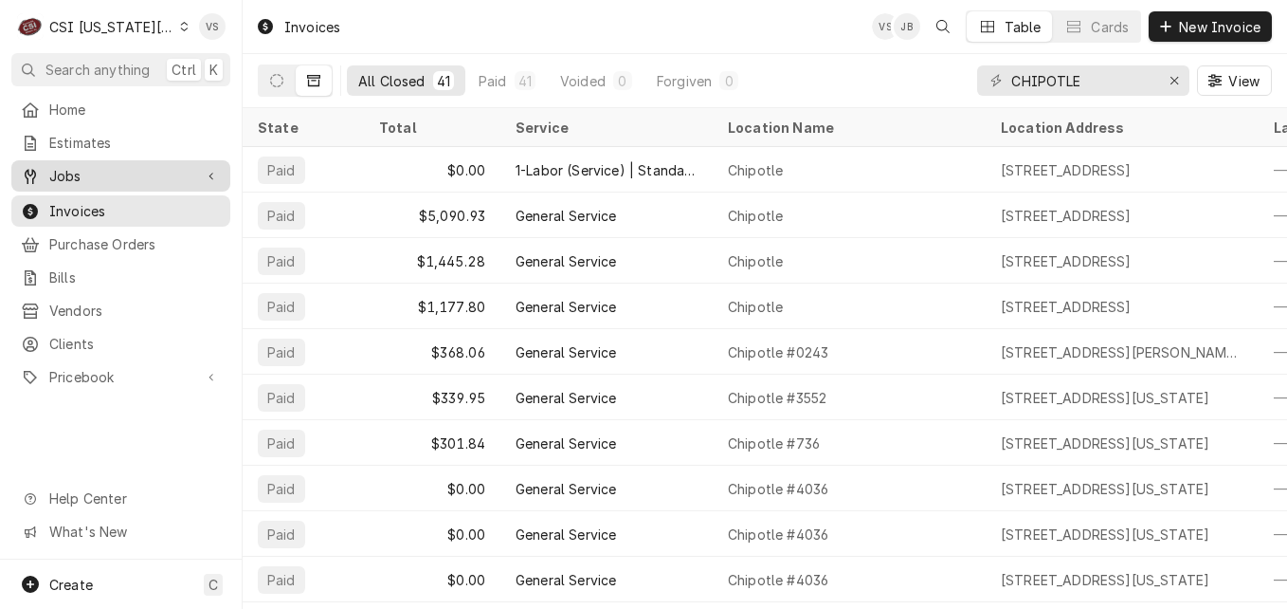
click at [45, 168] on div "Jobs" at bounding box center [107, 176] width 172 height 20
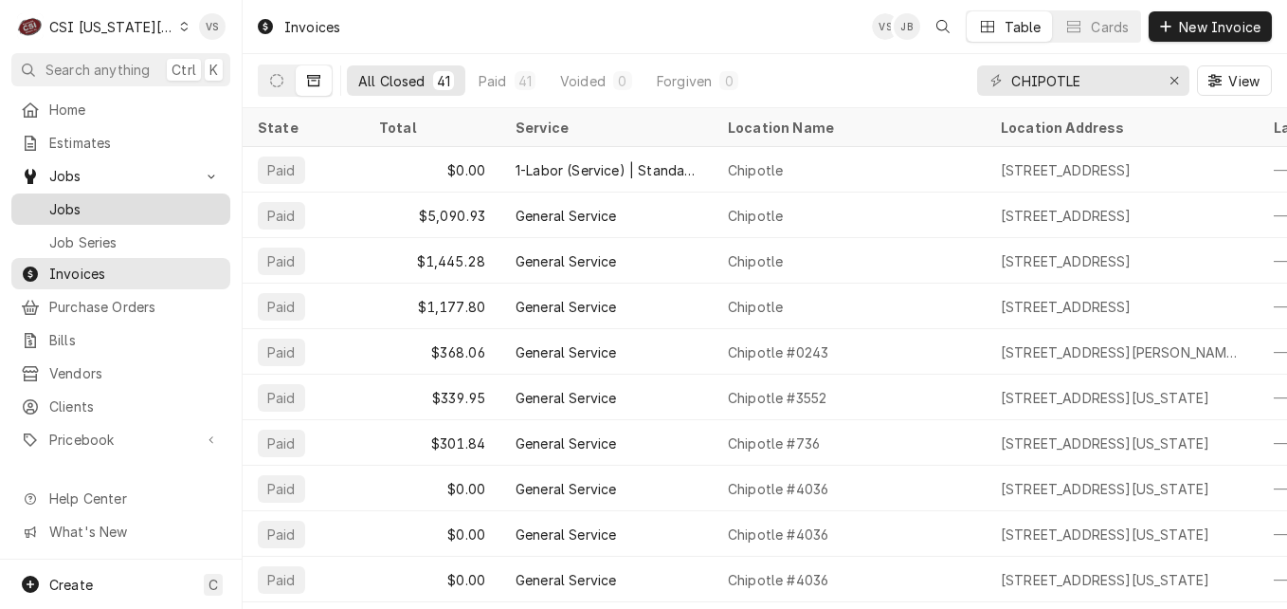
click at [103, 199] on span "Jobs" at bounding box center [135, 209] width 172 height 20
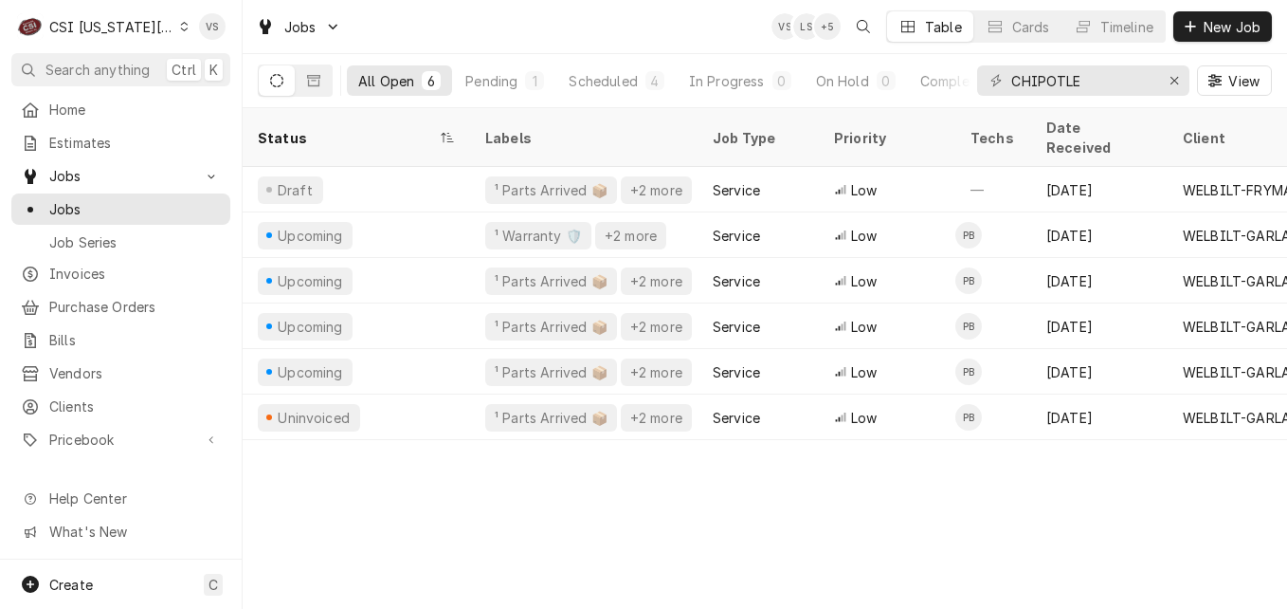
click at [318, 86] on icon "Dynamic Content Wrapper" at bounding box center [313, 80] width 13 height 11
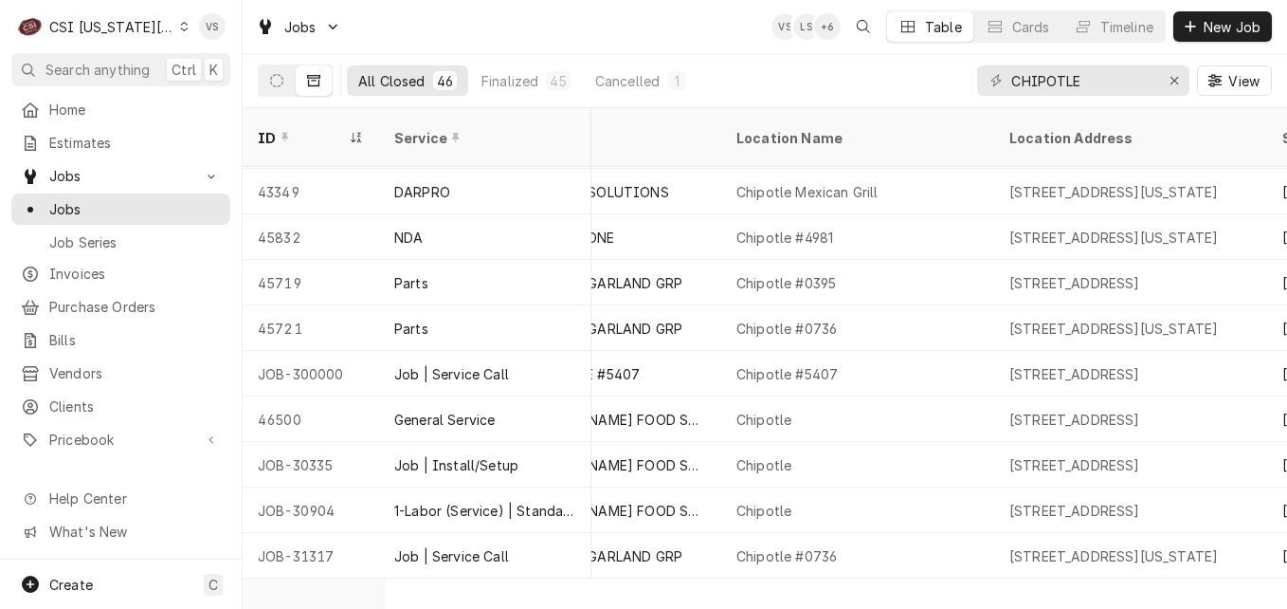
scroll to position [960, 901]
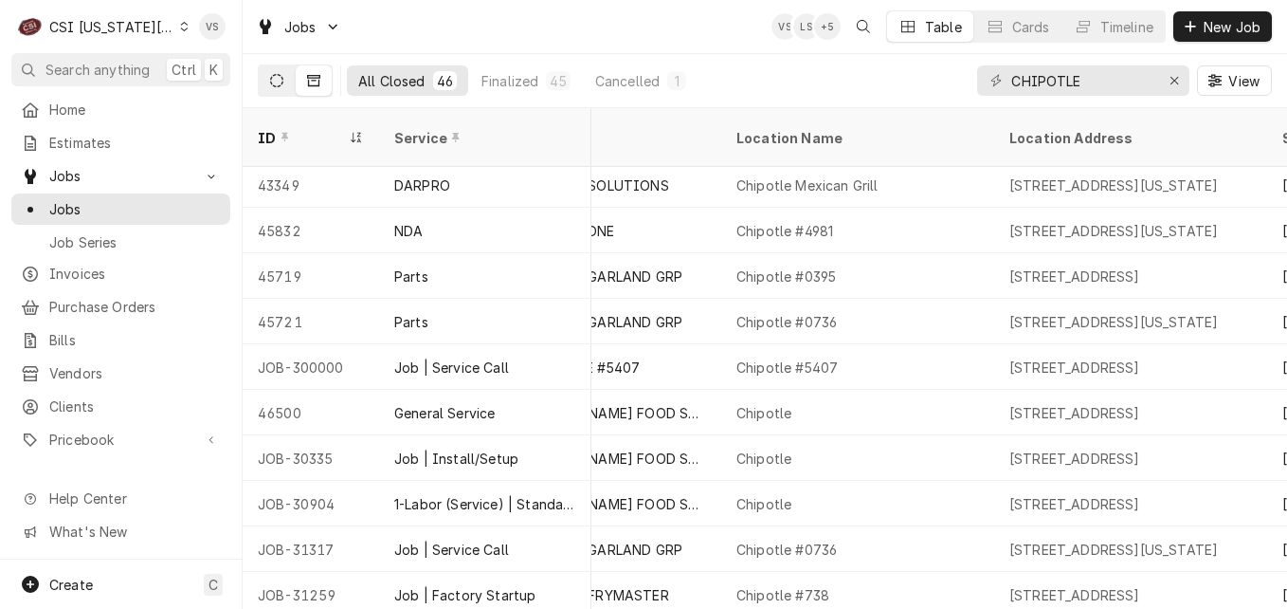
click at [272, 86] on icon "Dynamic Content Wrapper" at bounding box center [276, 80] width 13 height 13
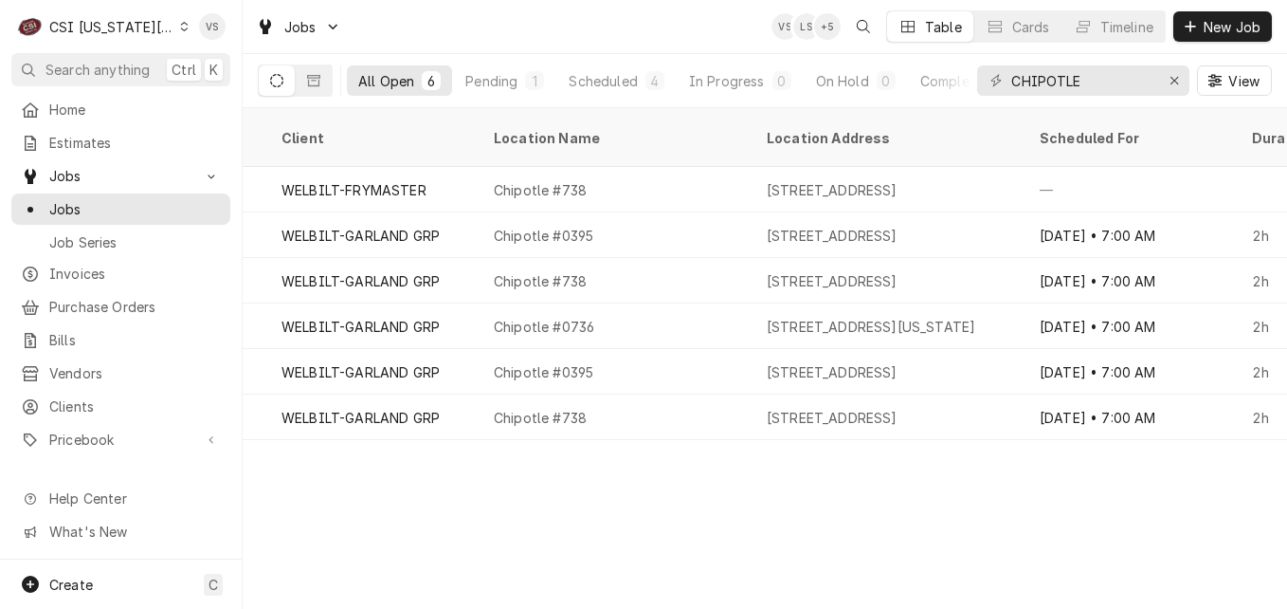
scroll to position [0, 0]
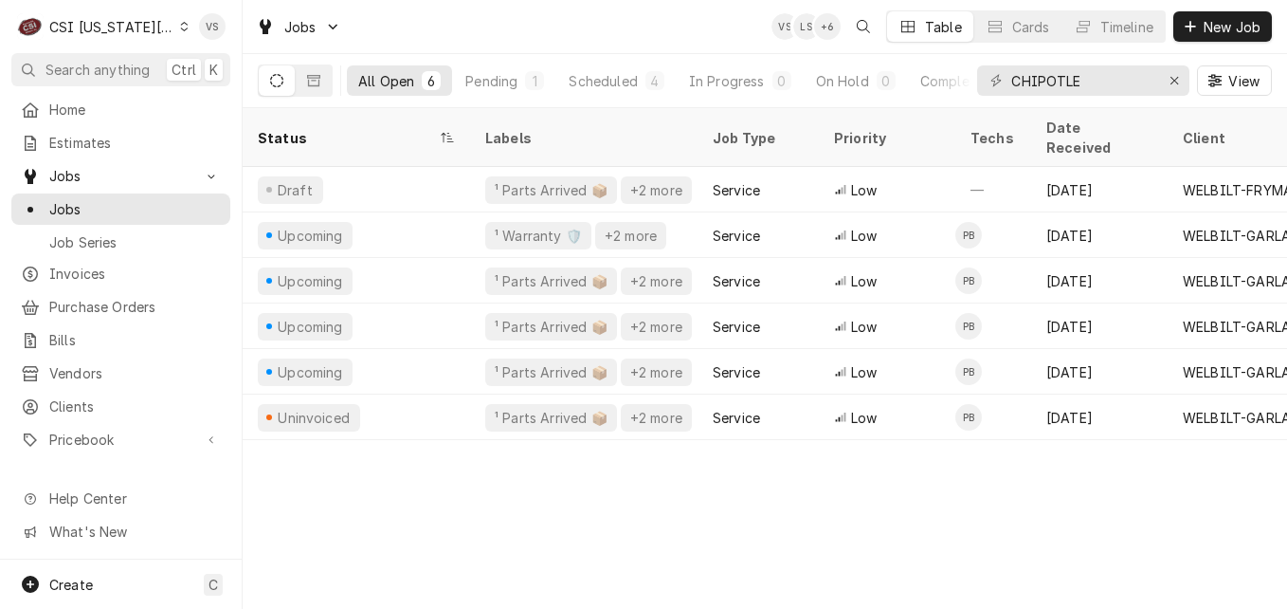
click at [180, 28] on icon "Dynamic Content Wrapper" at bounding box center [184, 26] width 9 height 9
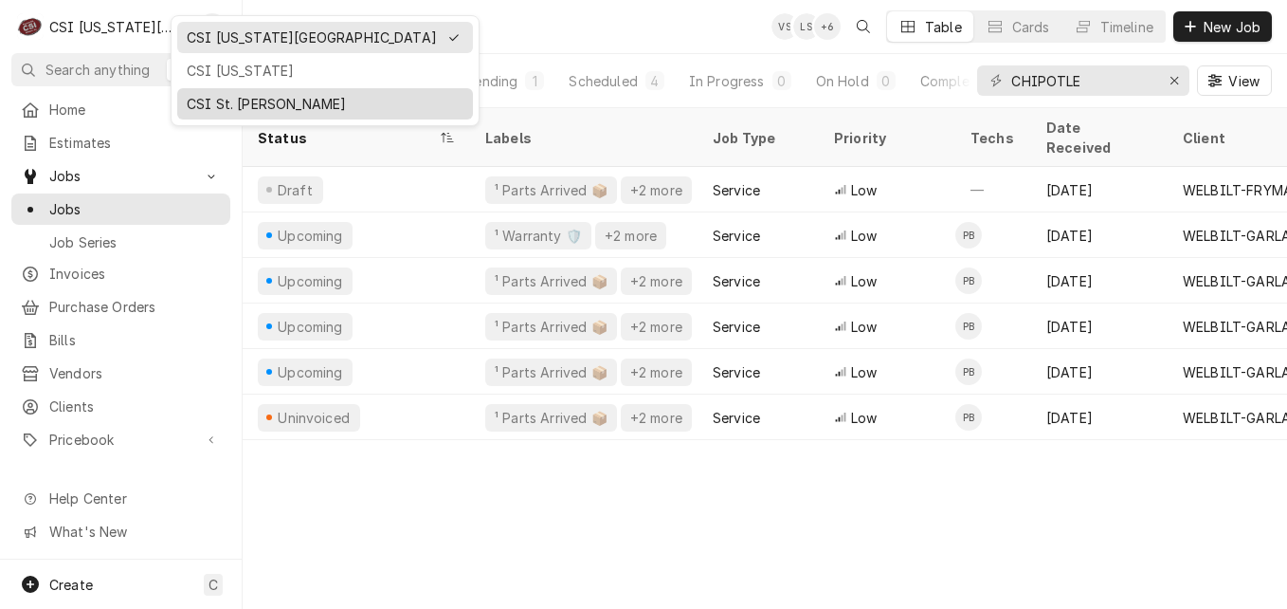
click at [215, 94] on div "CSI St. [PERSON_NAME]" at bounding box center [325, 104] width 277 height 20
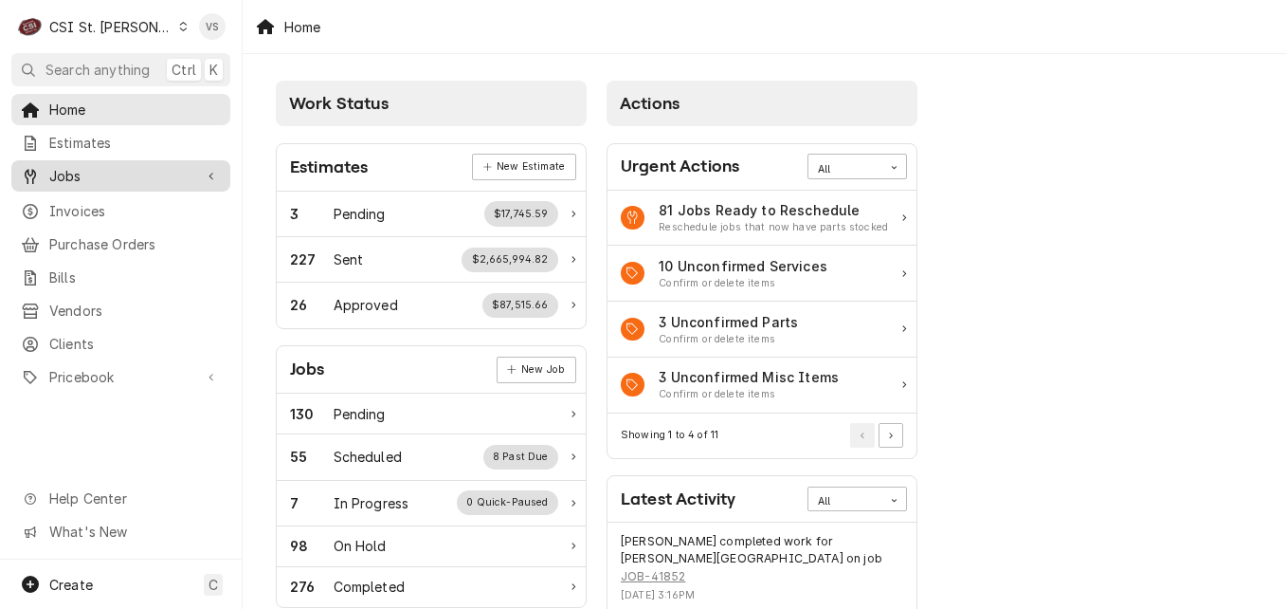
click at [78, 170] on span "Jobs" at bounding box center [120, 176] width 143 height 20
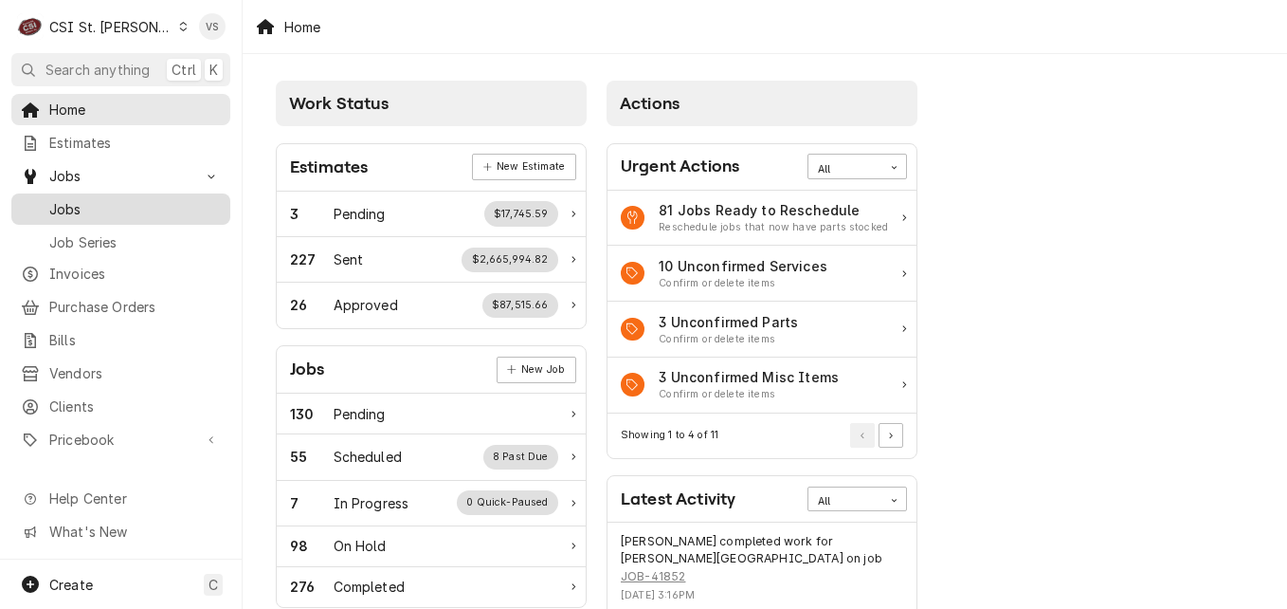
click at [102, 208] on span "Jobs" at bounding box center [135, 209] width 172 height 20
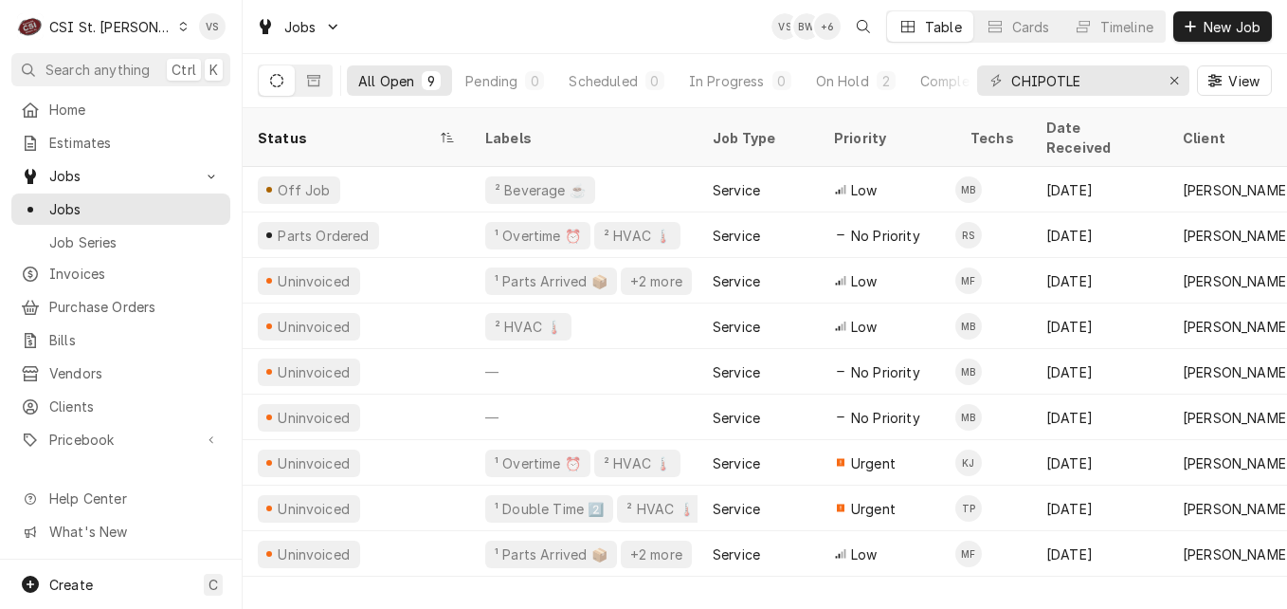
scroll to position [0, 914]
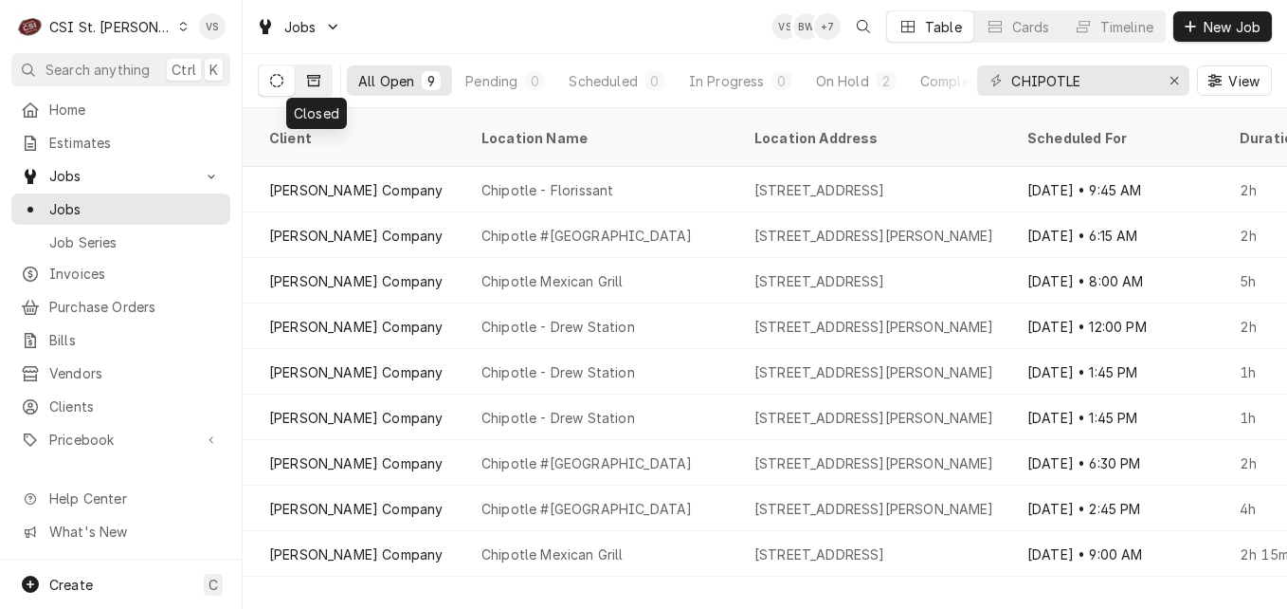
click at [314, 86] on icon "Dynamic Content Wrapper" at bounding box center [313, 80] width 13 height 11
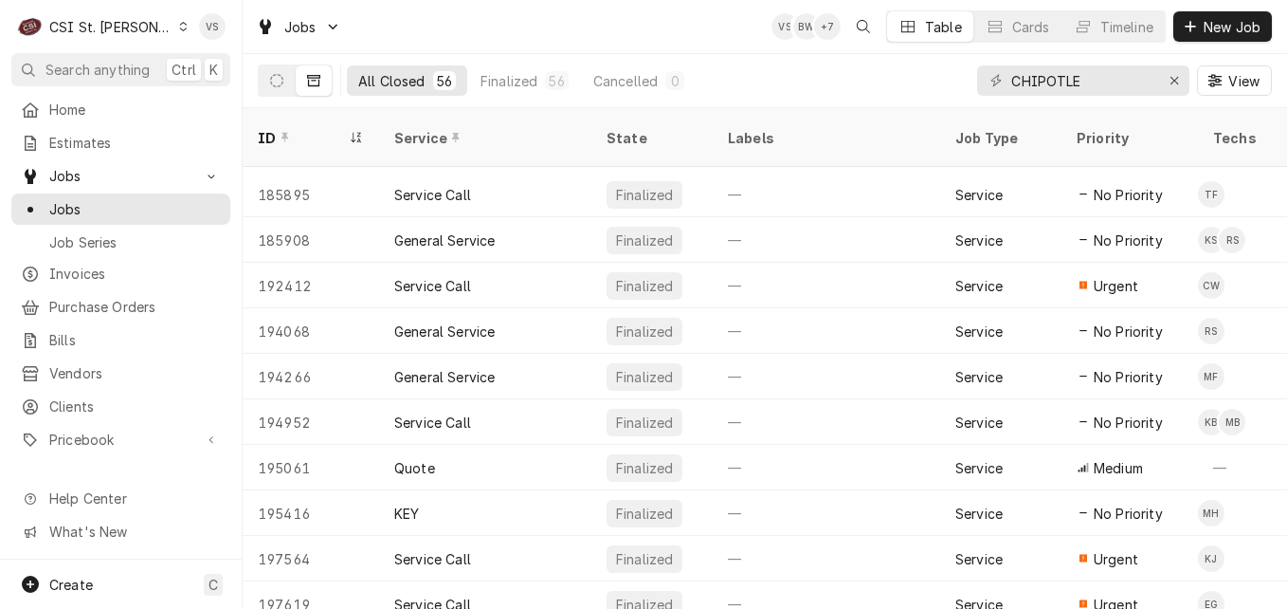
scroll to position [505, 0]
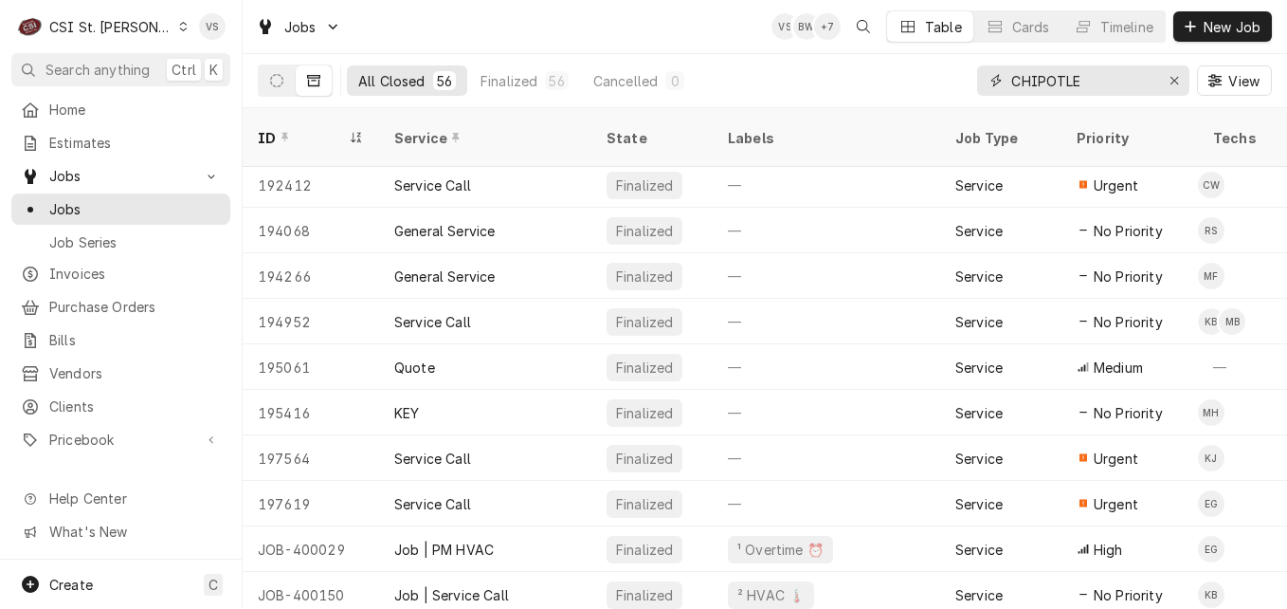
drag, startPoint x: 1124, startPoint y: 78, endPoint x: 888, endPoint y: 84, distance: 236.1
click at [902, 81] on div "All Closed 56 Finalized 56 Cancelled 0 CHIPOTLE View" at bounding box center [765, 80] width 1014 height 53
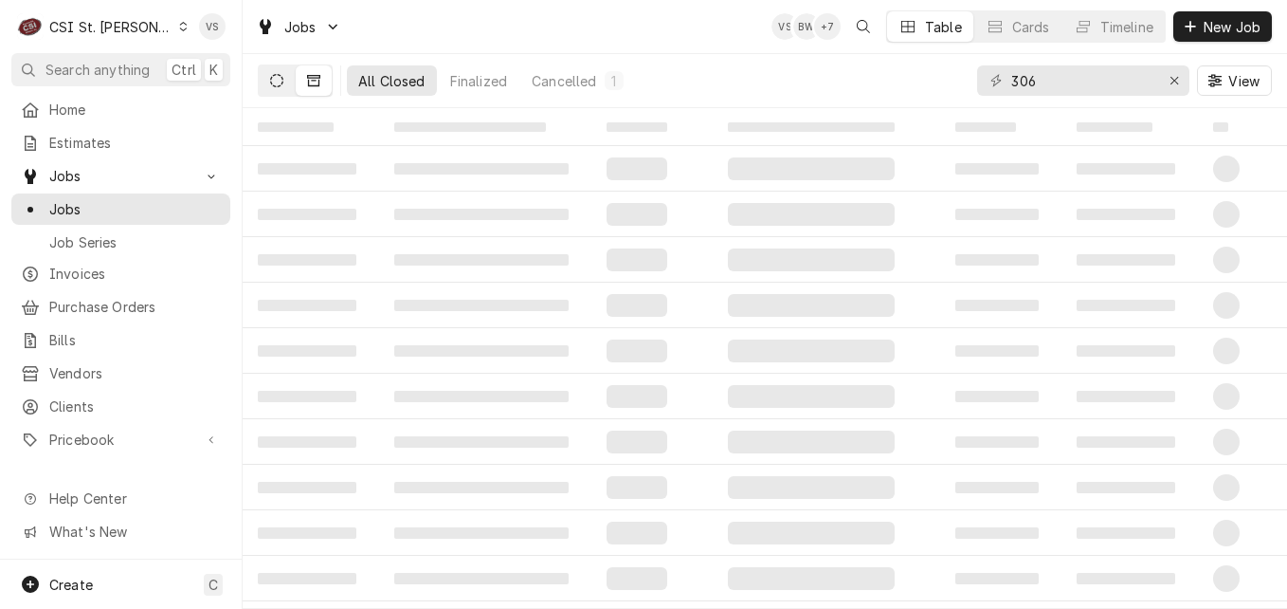
click at [277, 87] on button "Dynamic Content Wrapper" at bounding box center [277, 80] width 36 height 30
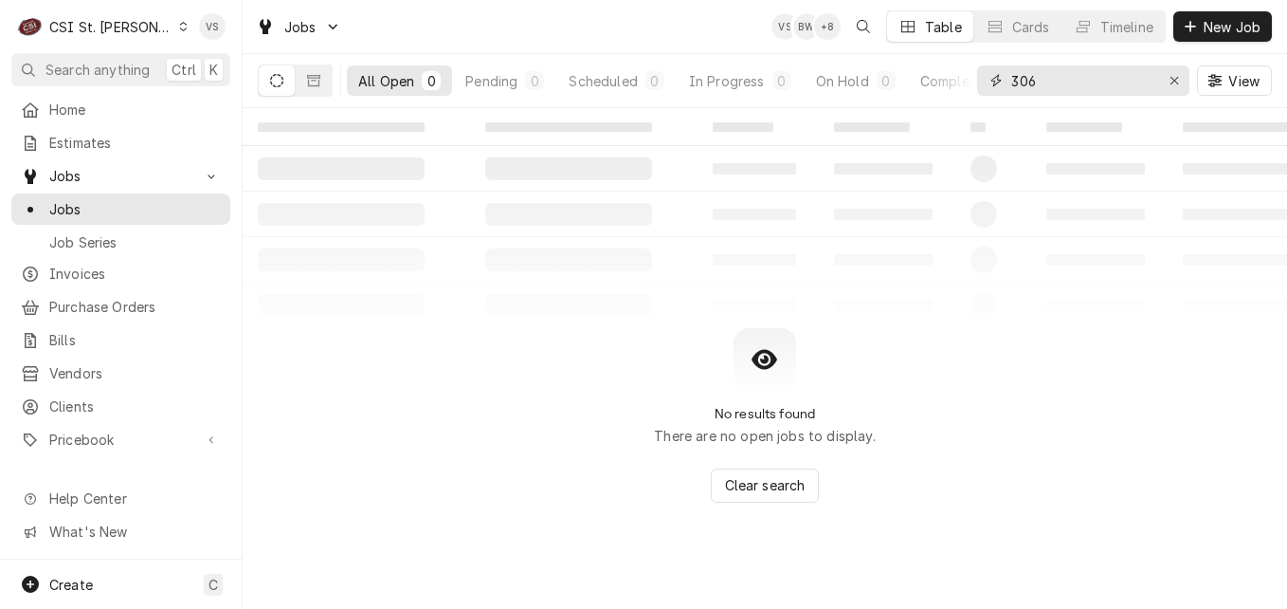
click at [1071, 82] on input "306" at bounding box center [1082, 80] width 142 height 30
type input "306 s"
click at [327, 85] on button "Dynamic Content Wrapper" at bounding box center [314, 80] width 36 height 30
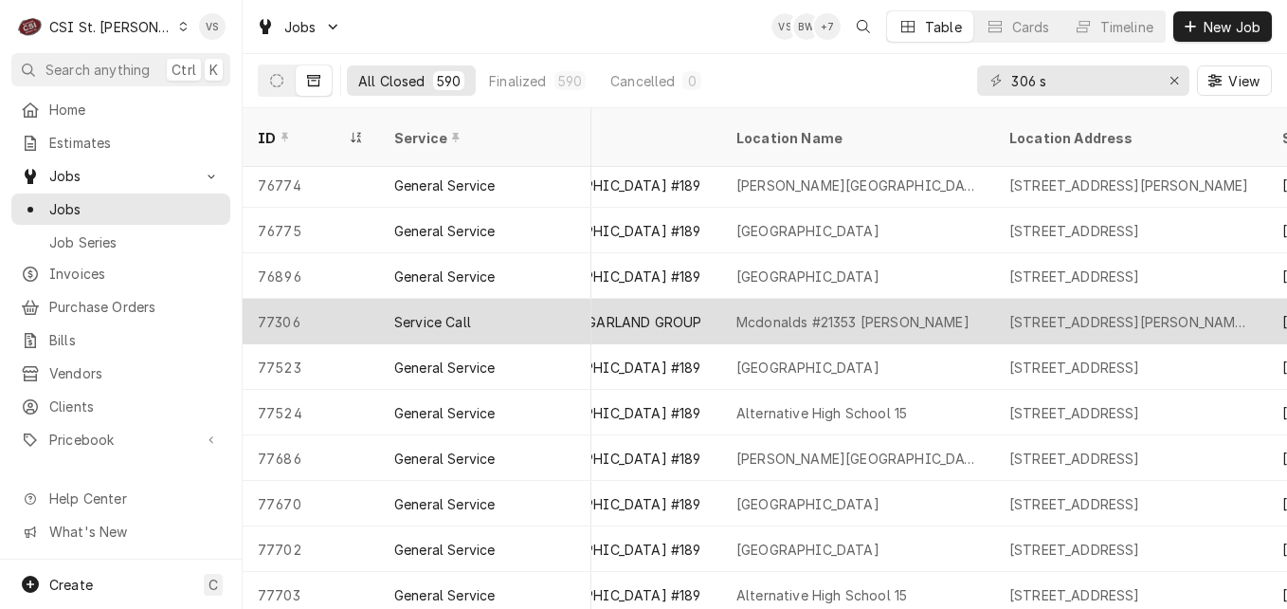
scroll to position [2325, 901]
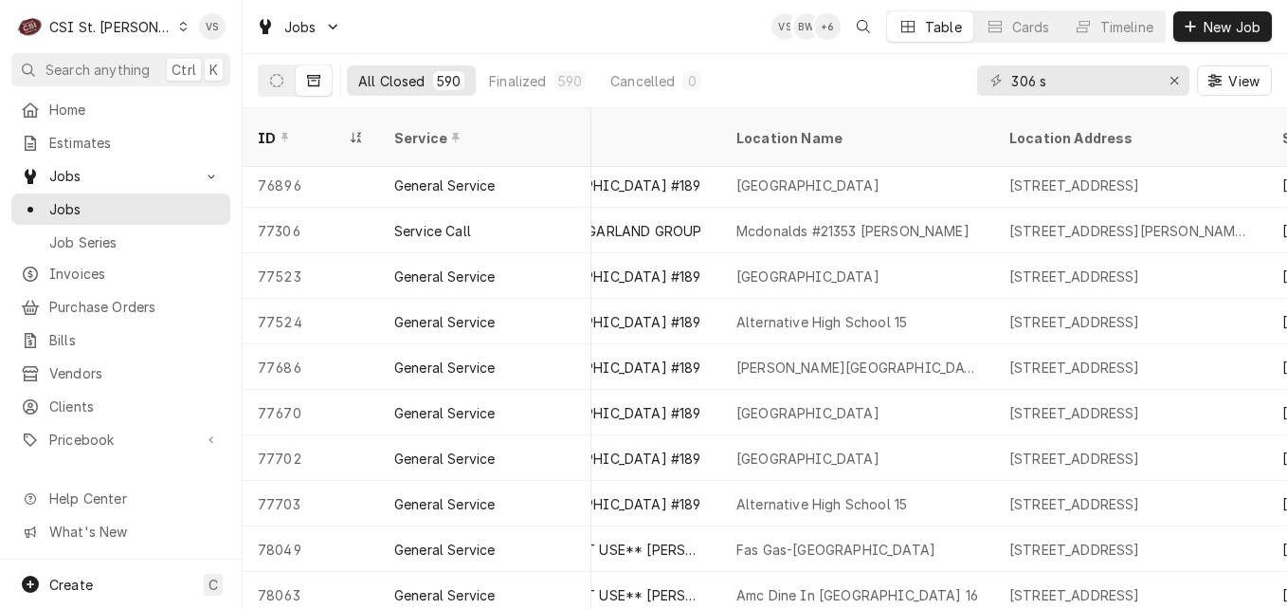
click at [179, 29] on icon "Dynamic Content Wrapper" at bounding box center [183, 26] width 9 height 9
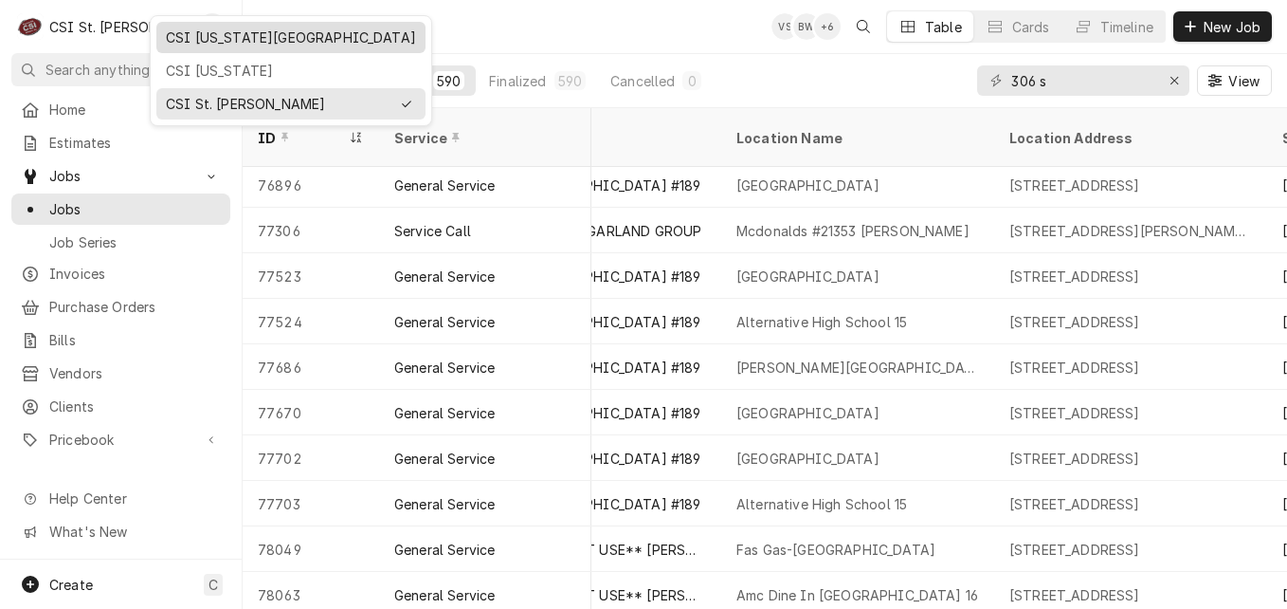
click at [222, 41] on div "CSI [US_STATE][GEOGRAPHIC_DATA]" at bounding box center [291, 37] width 250 height 20
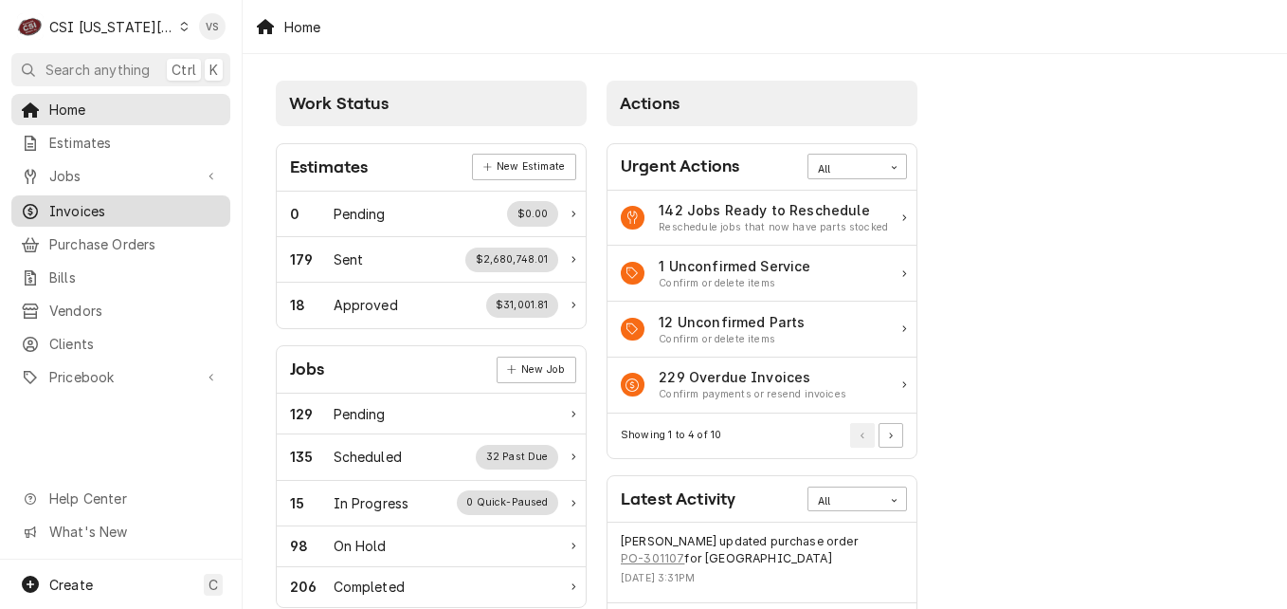
click at [77, 203] on span "Invoices" at bounding box center [135, 211] width 172 height 20
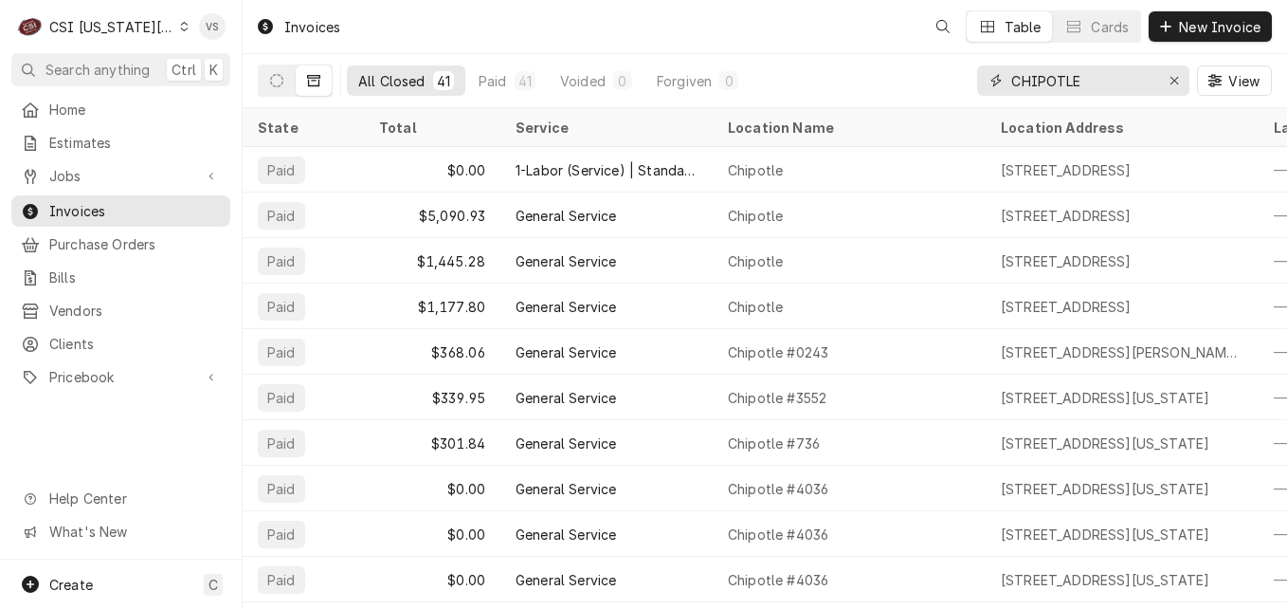
click at [1096, 81] on input "CHIPOTLE" at bounding box center [1082, 80] width 142 height 30
drag, startPoint x: 1096, startPoint y: 81, endPoint x: 955, endPoint y: 87, distance: 140.4
click at [911, 86] on div "All Closed 41 Paid 41 Voided 0 Forgiven 0 CHIPOTLE View" at bounding box center [765, 80] width 1014 height 53
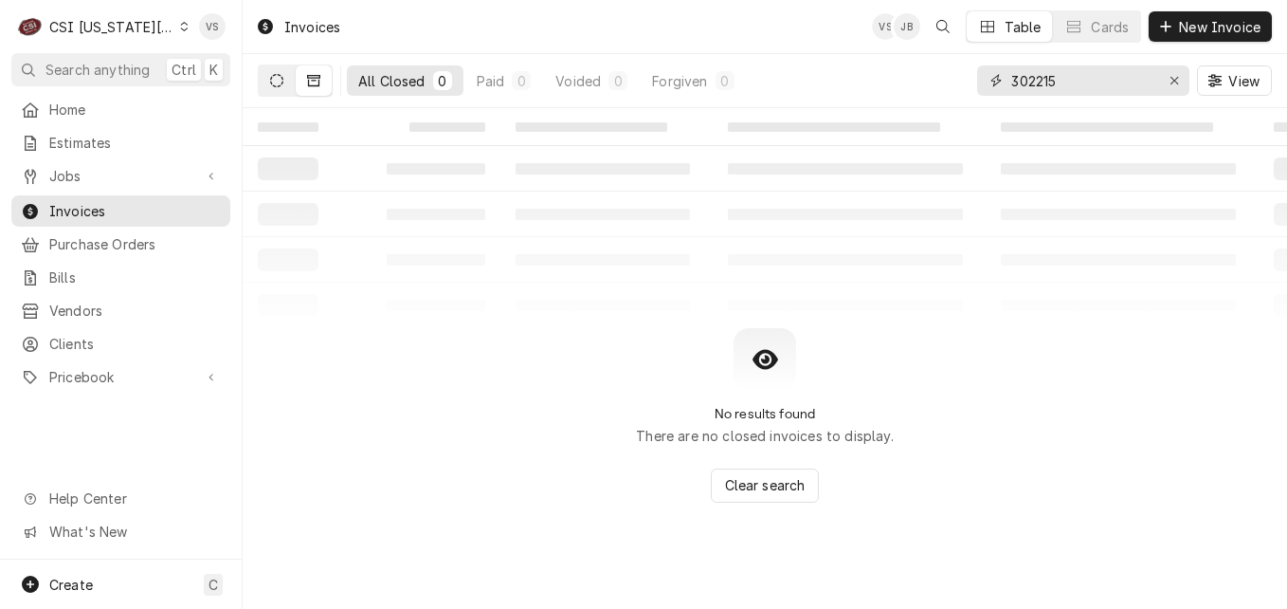
type input "302215"
click at [271, 85] on icon "Dynamic Content Wrapper" at bounding box center [276, 80] width 13 height 13
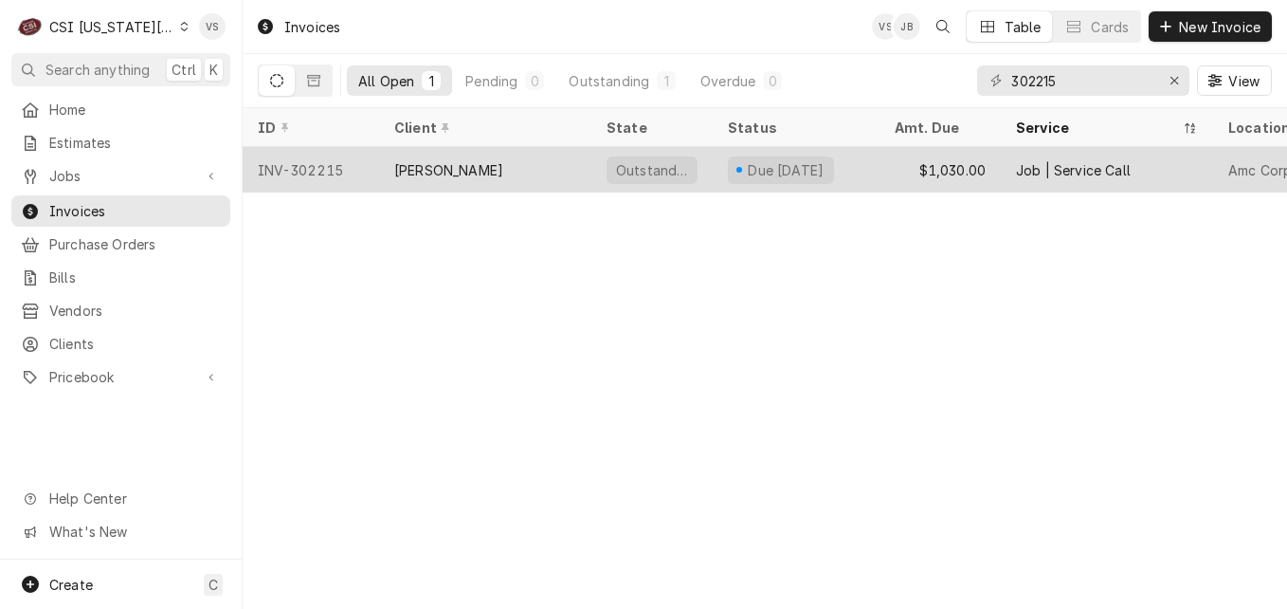
click at [495, 163] on div "[PERSON_NAME]" at bounding box center [485, 169] width 212 height 45
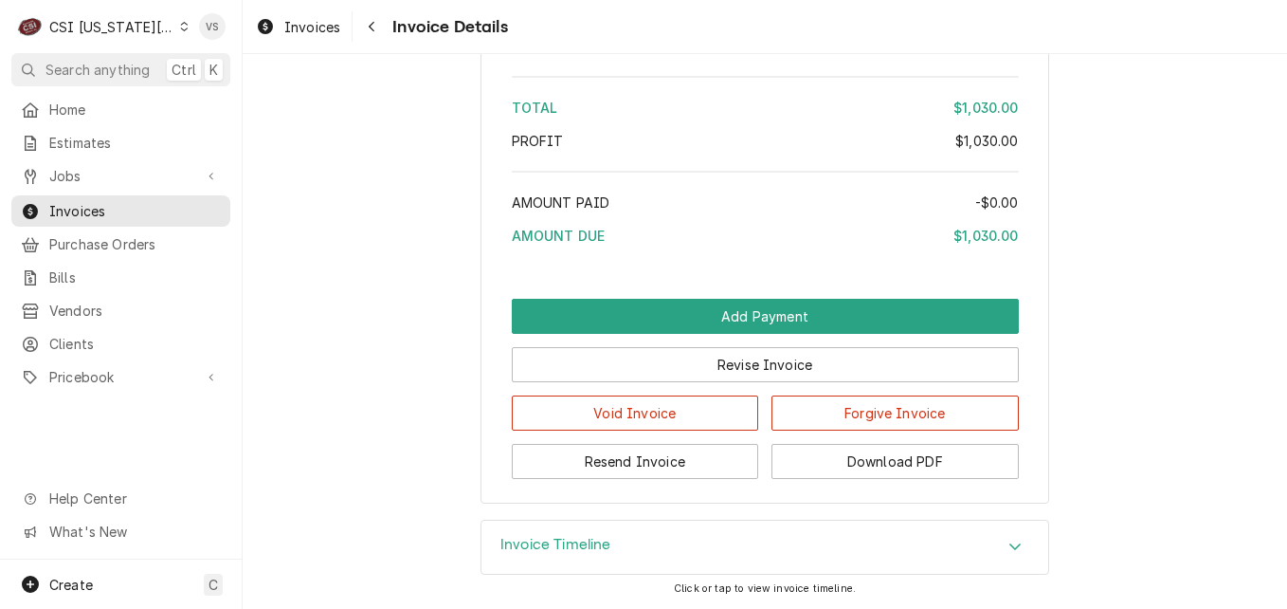
scroll to position [3222, 0]
click at [898, 478] on button "Download PDF" at bounding box center [895, 461] width 247 height 35
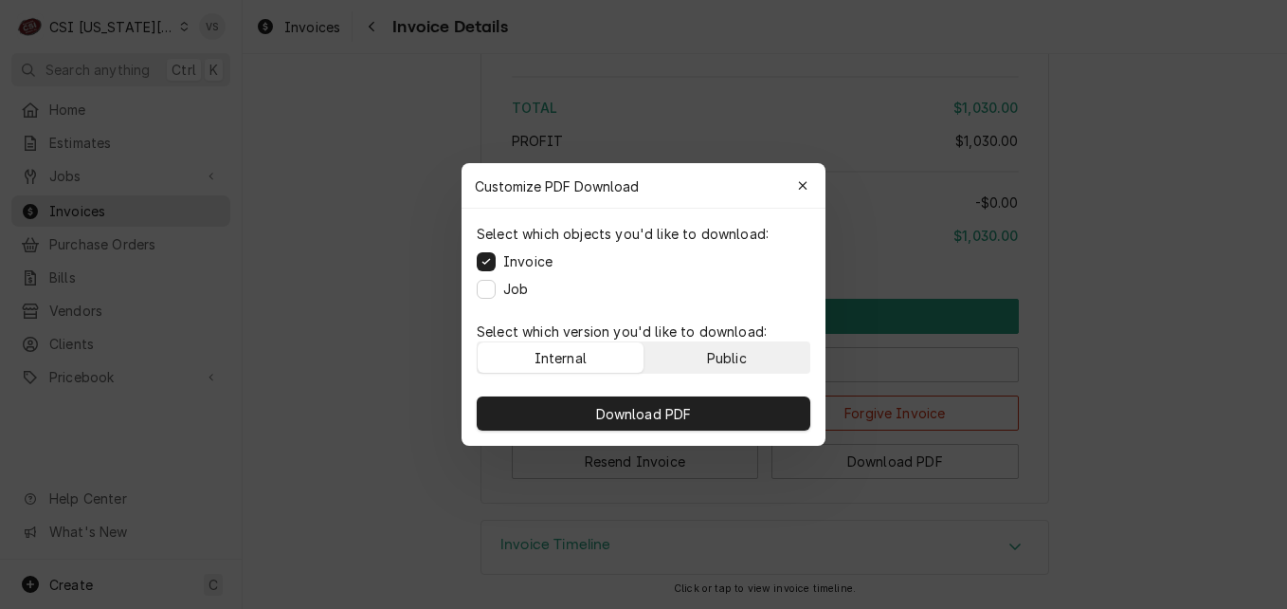
click at [723, 355] on div "Public" at bounding box center [727, 358] width 40 height 20
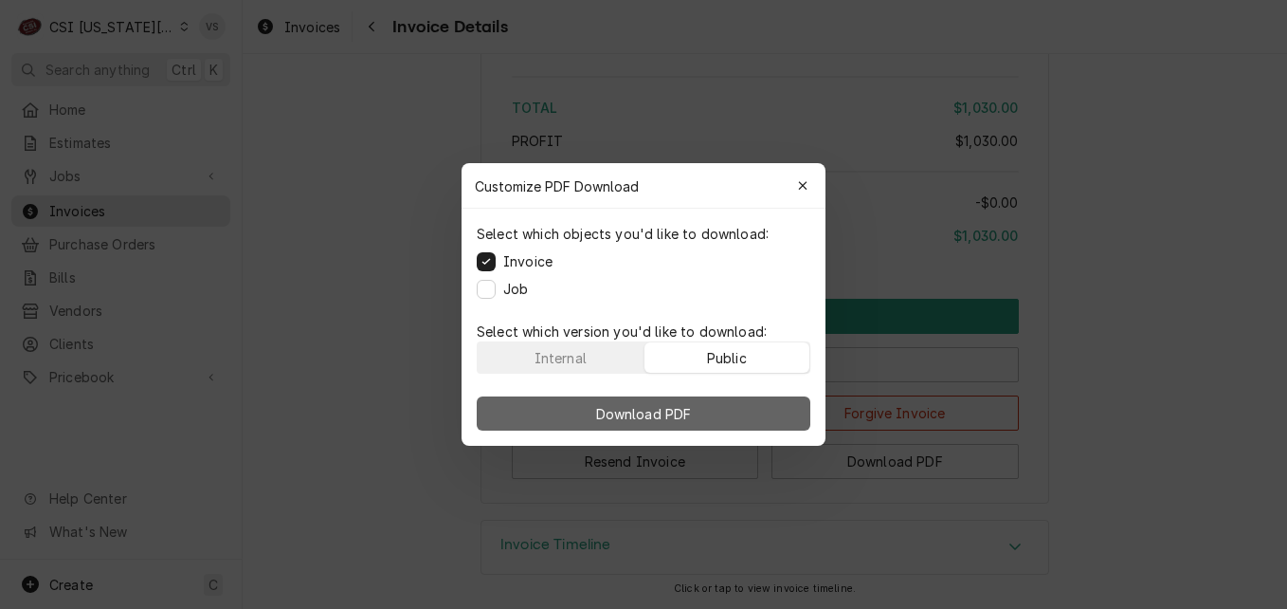
click at [728, 403] on button "Download PDF" at bounding box center [644, 413] width 334 height 34
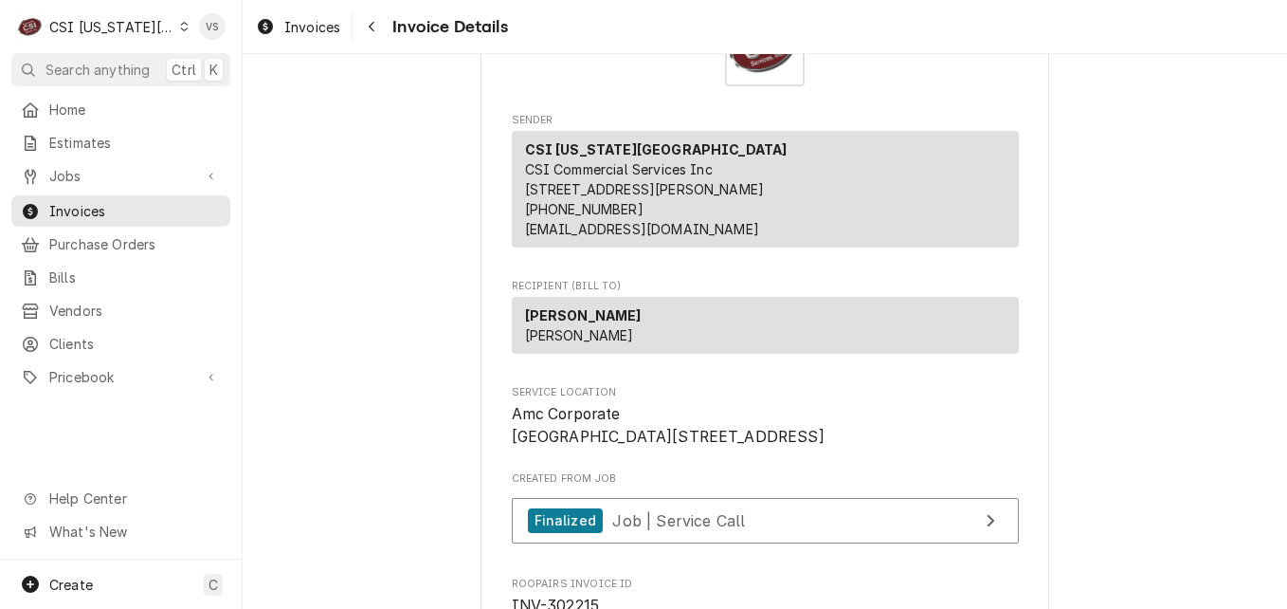
scroll to position [190, 0]
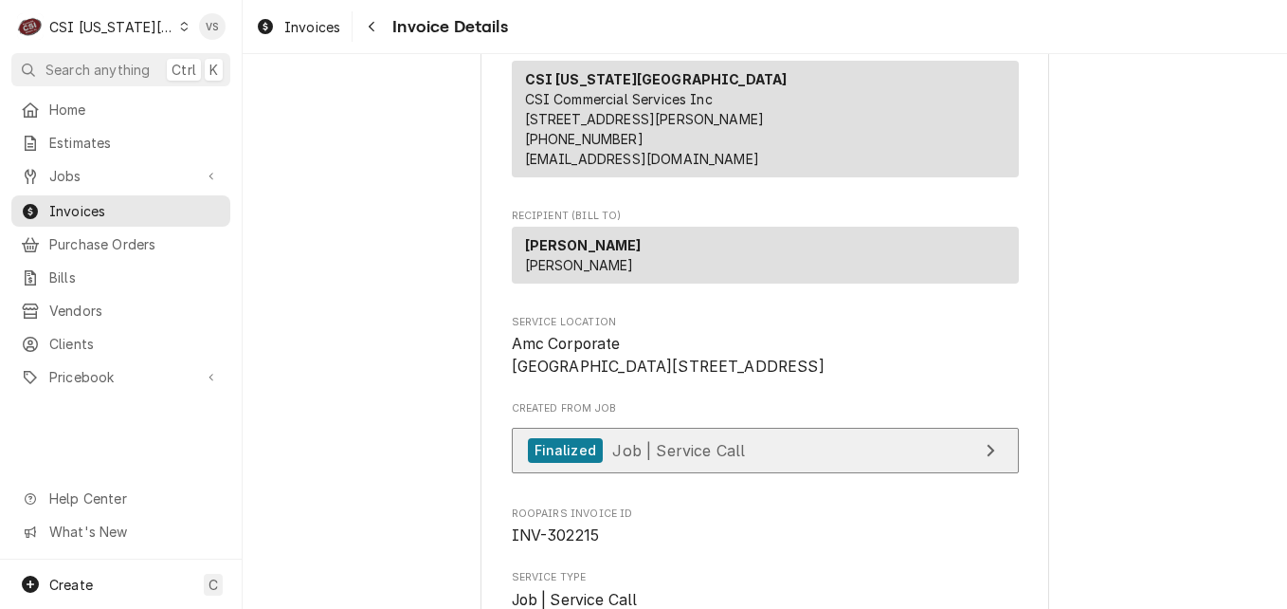
click at [745, 474] on link "Finalized Job | Service Call" at bounding box center [765, 451] width 507 height 46
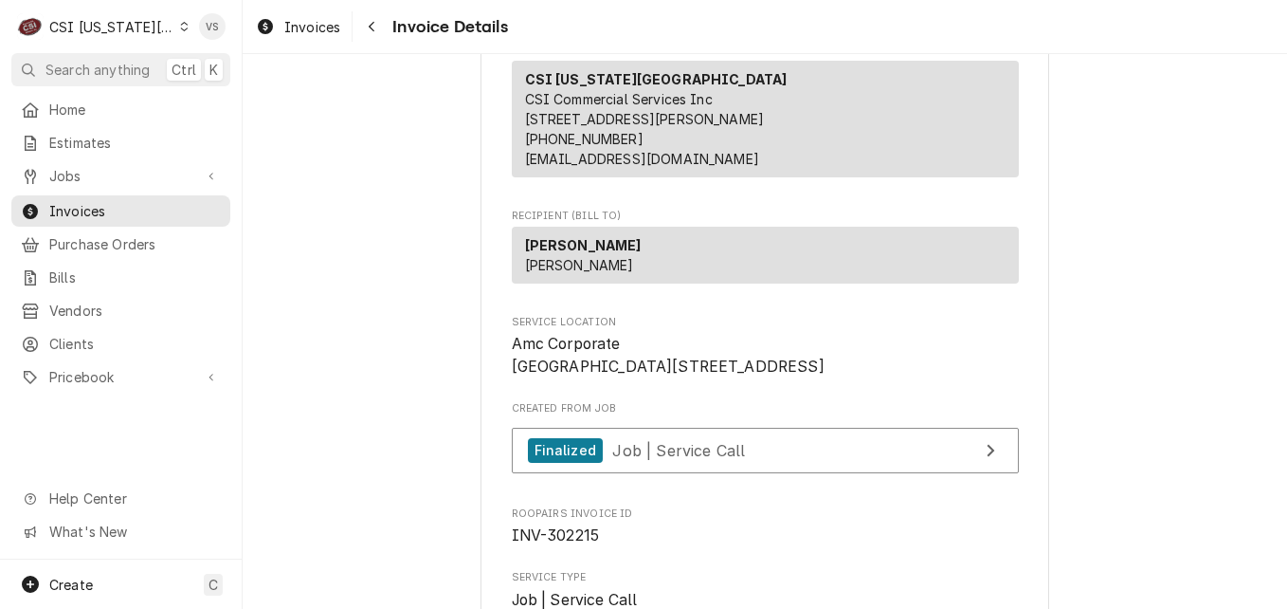
click at [180, 31] on div "Dynamic Content Wrapper" at bounding box center [184, 26] width 9 height 13
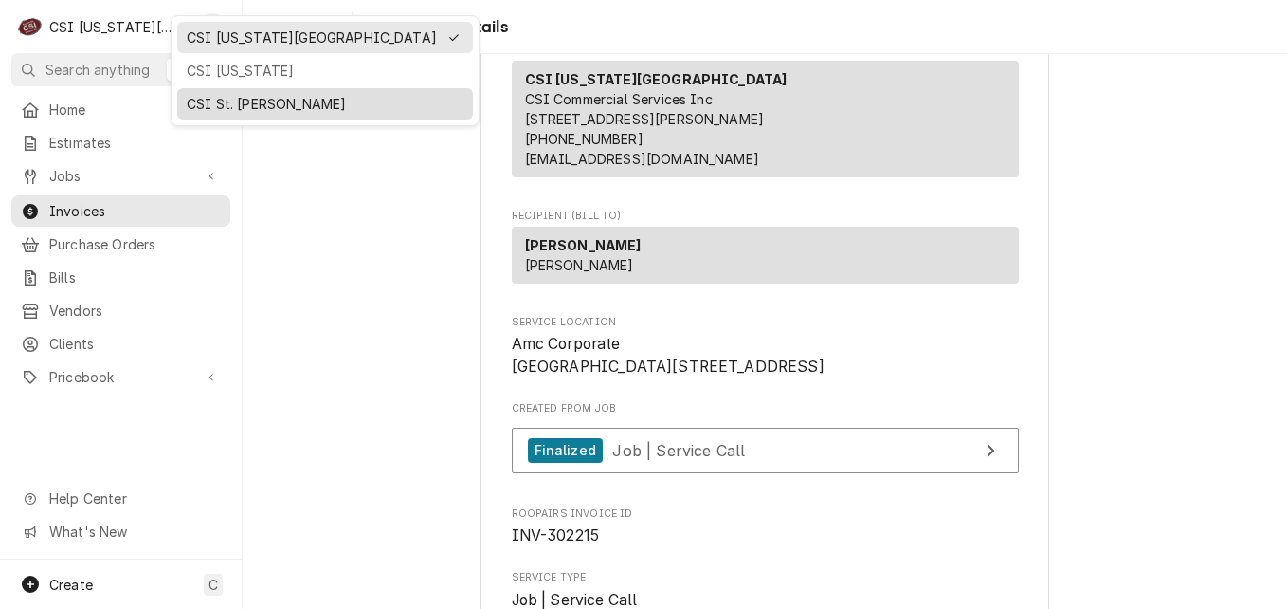
click at [223, 100] on div "CSI St. [PERSON_NAME]" at bounding box center [325, 104] width 277 height 20
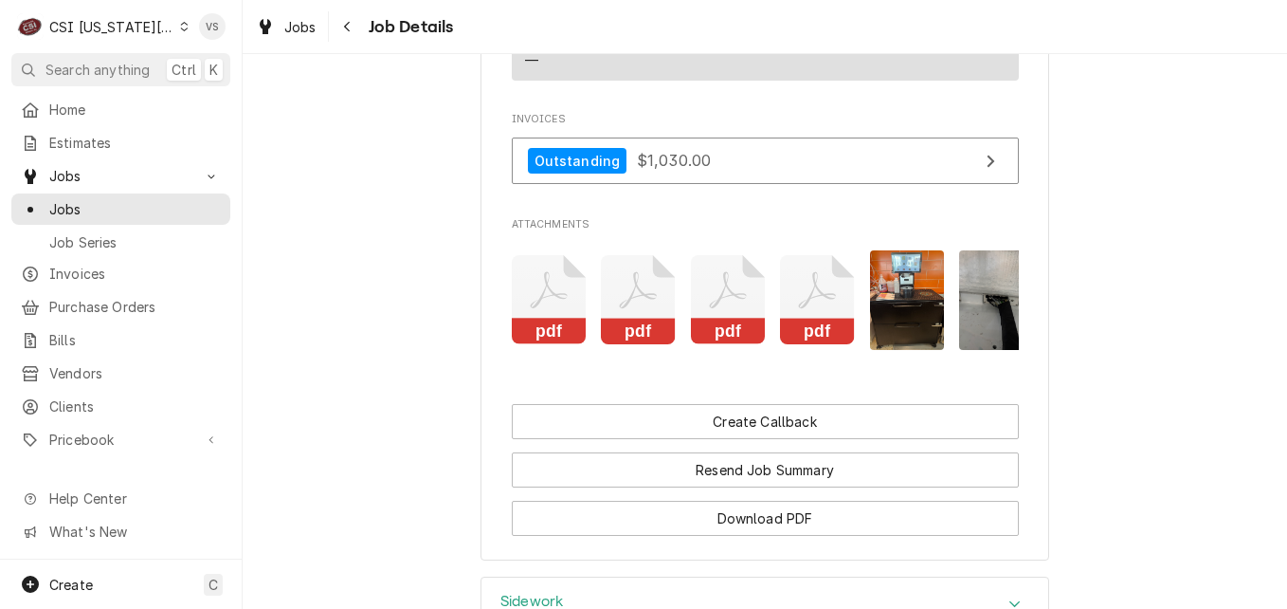
scroll to position [2370, 0]
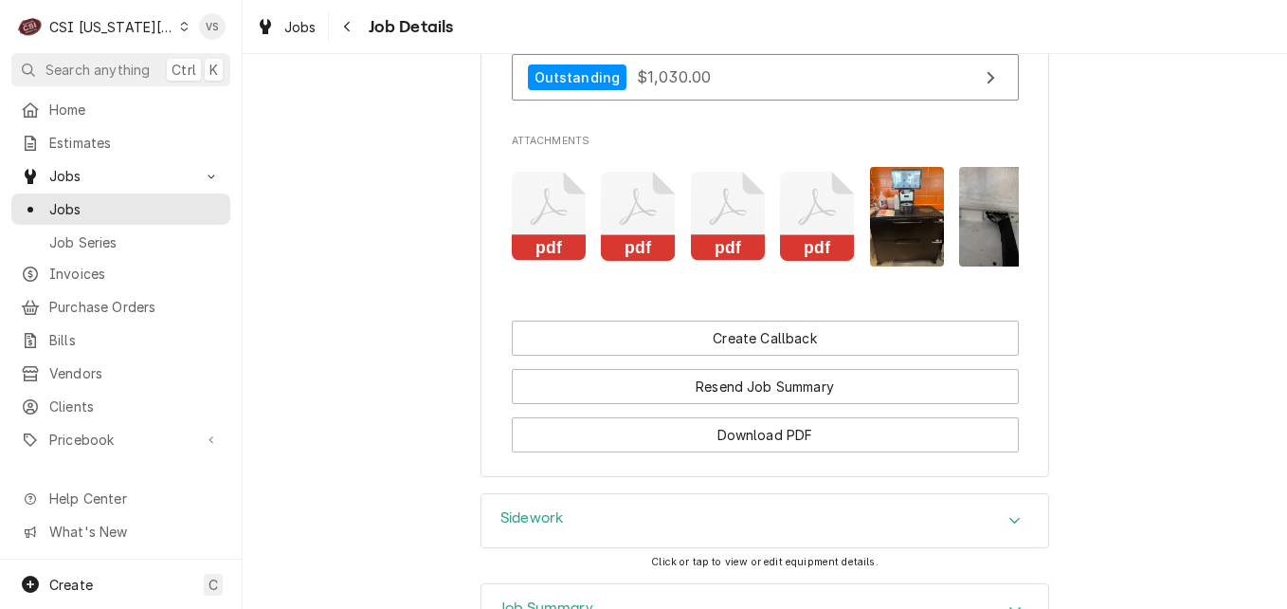
click at [547, 183] on icon "Attachments" at bounding box center [549, 217] width 75 height 90
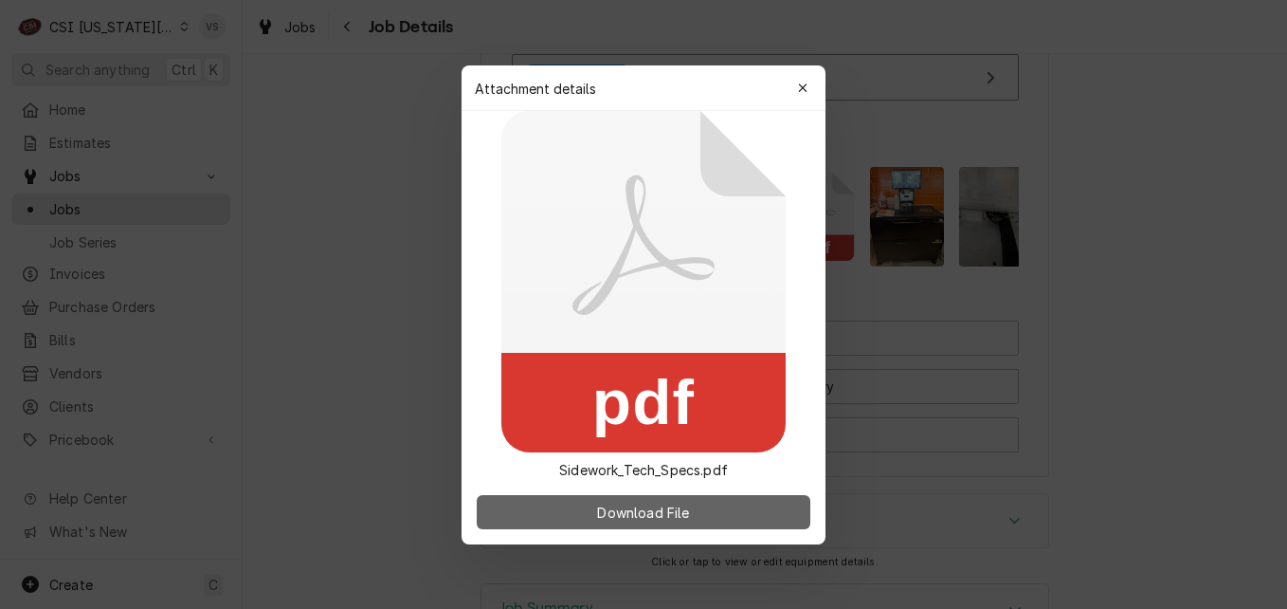
click at [700, 515] on button "Download File" at bounding box center [644, 512] width 334 height 34
click at [695, 515] on button "Download File" at bounding box center [644, 512] width 334 height 34
click at [632, 509] on span "Download File" at bounding box center [643, 511] width 100 height 20
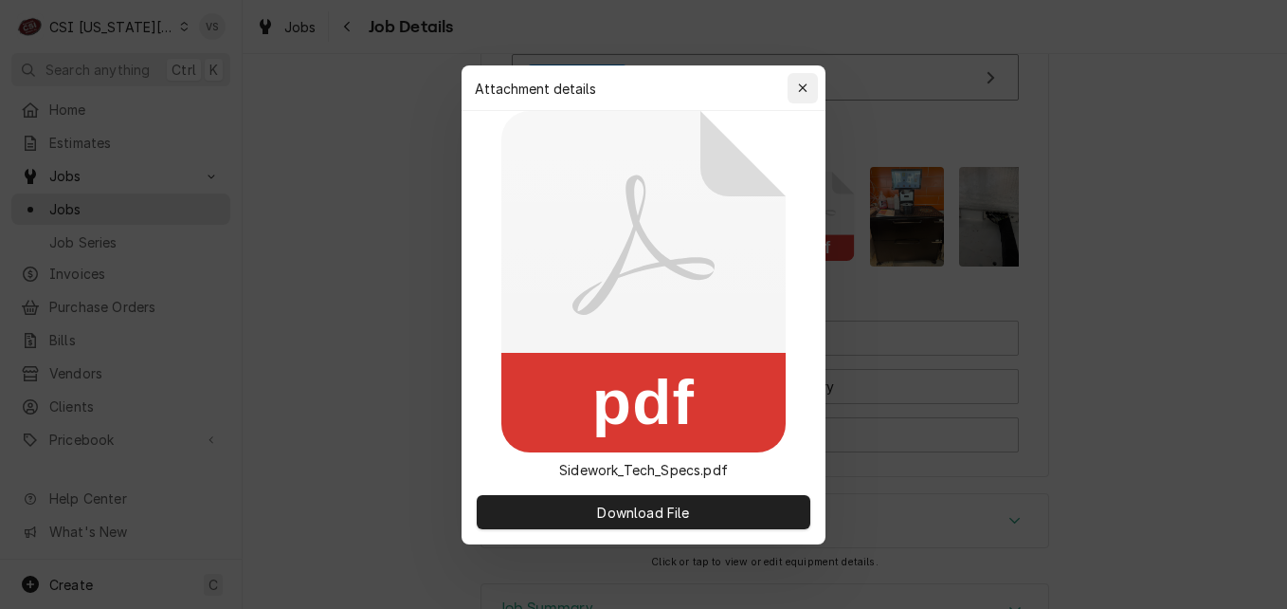
click at [801, 82] on icon "button" at bounding box center [803, 88] width 10 height 13
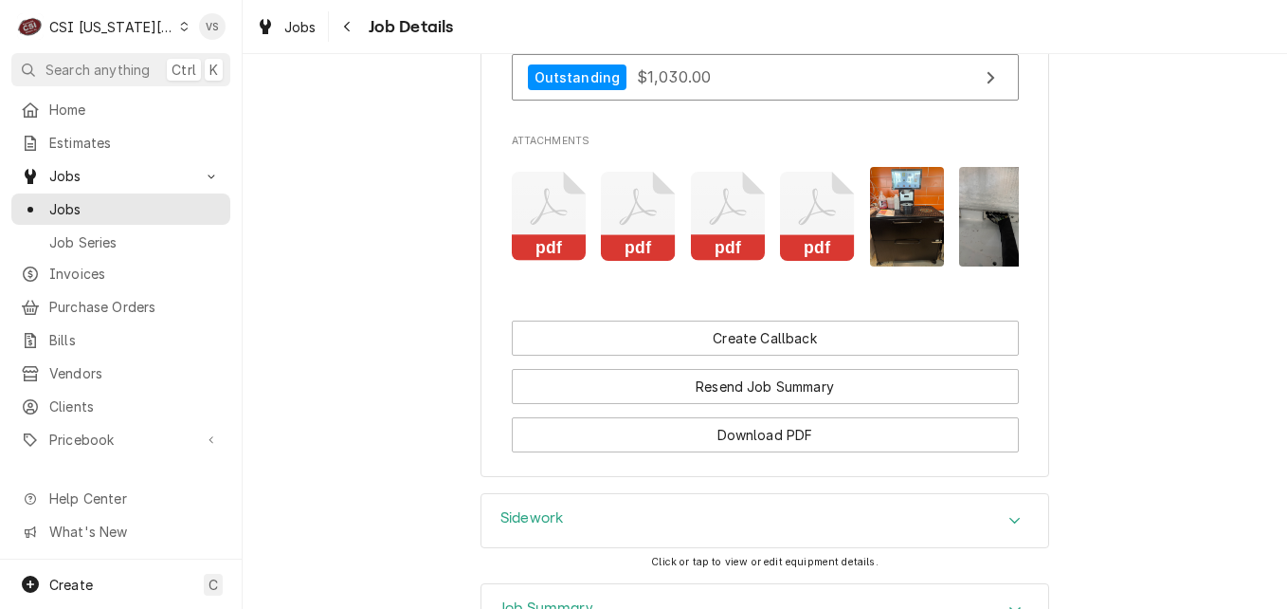
click at [587, 175] on icon "Attachments" at bounding box center [549, 217] width 75 height 90
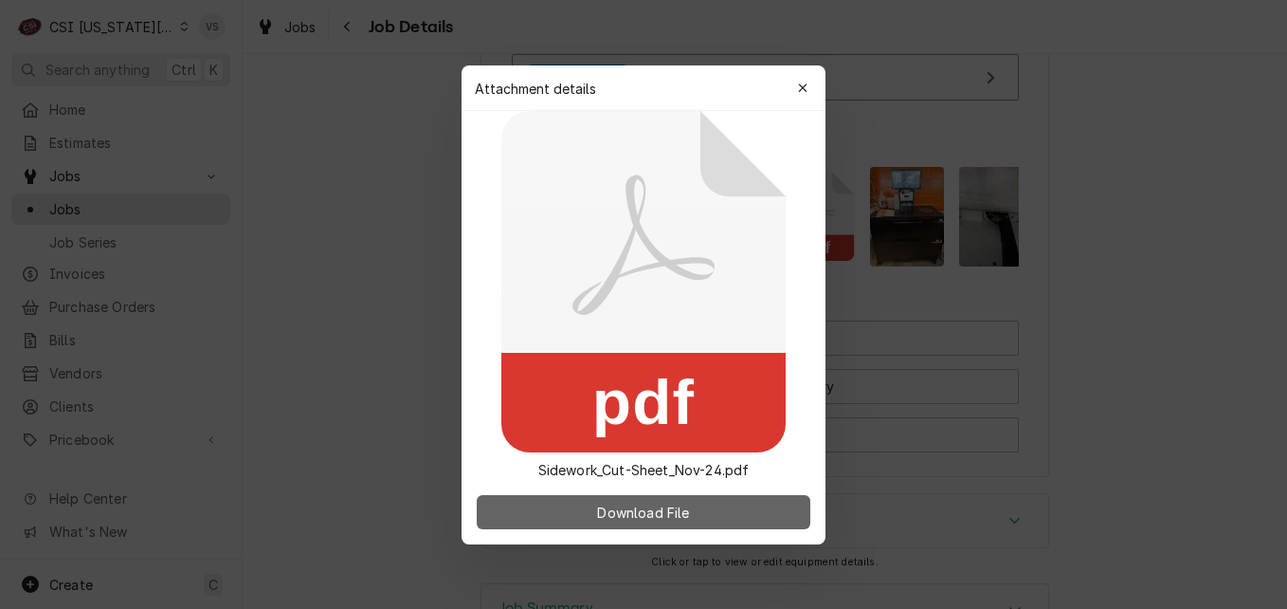
click at [700, 526] on button "Download File" at bounding box center [644, 512] width 334 height 34
click at [692, 510] on span "Download File" at bounding box center [643, 511] width 100 height 20
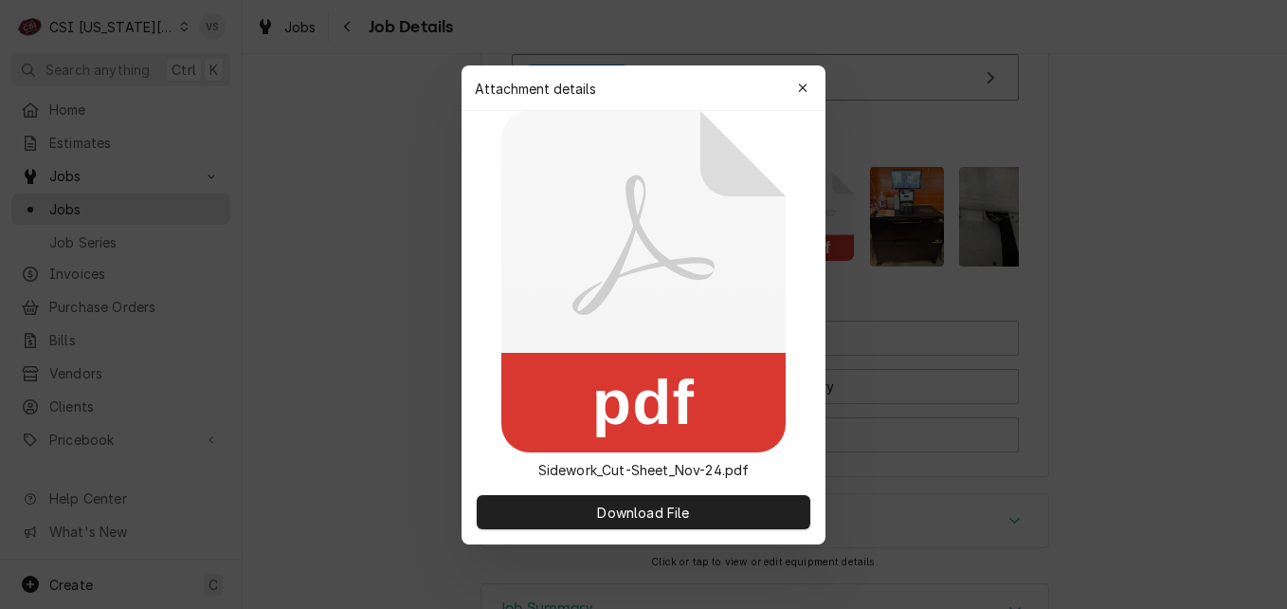
click at [670, 378] on rect at bounding box center [643, 403] width 284 height 100
drag, startPoint x: 670, startPoint y: 378, endPoint x: 634, endPoint y: 301, distance: 84.8
click at [634, 301] on icon at bounding box center [643, 281] width 284 height 341
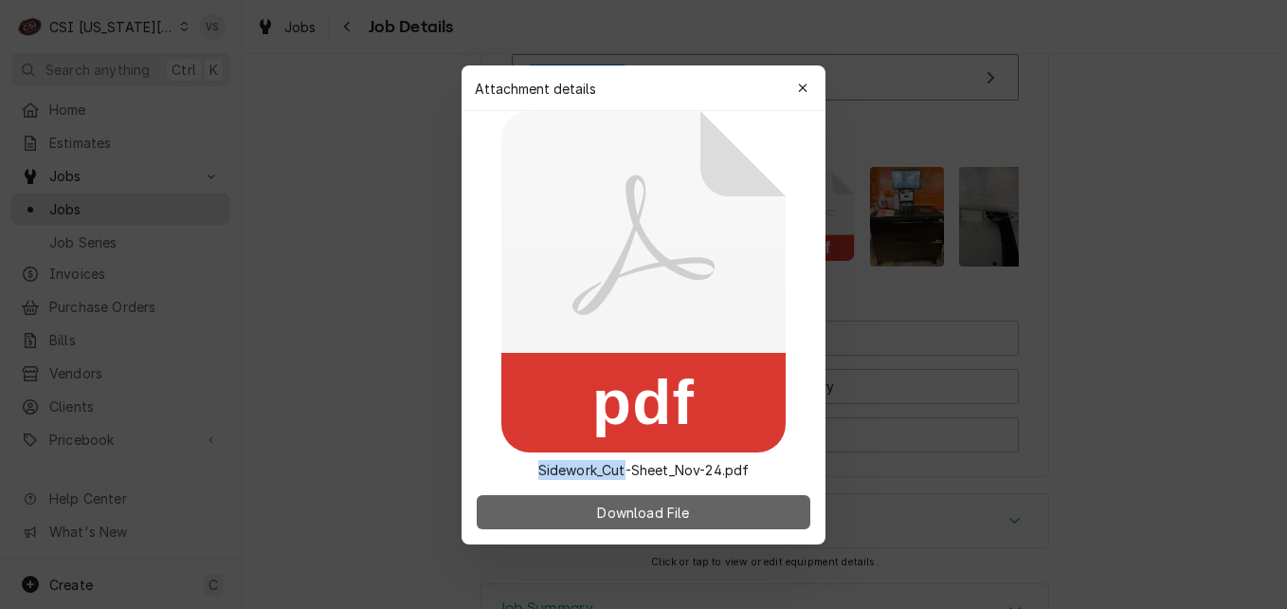
click at [667, 509] on span "Download File" at bounding box center [643, 511] width 100 height 20
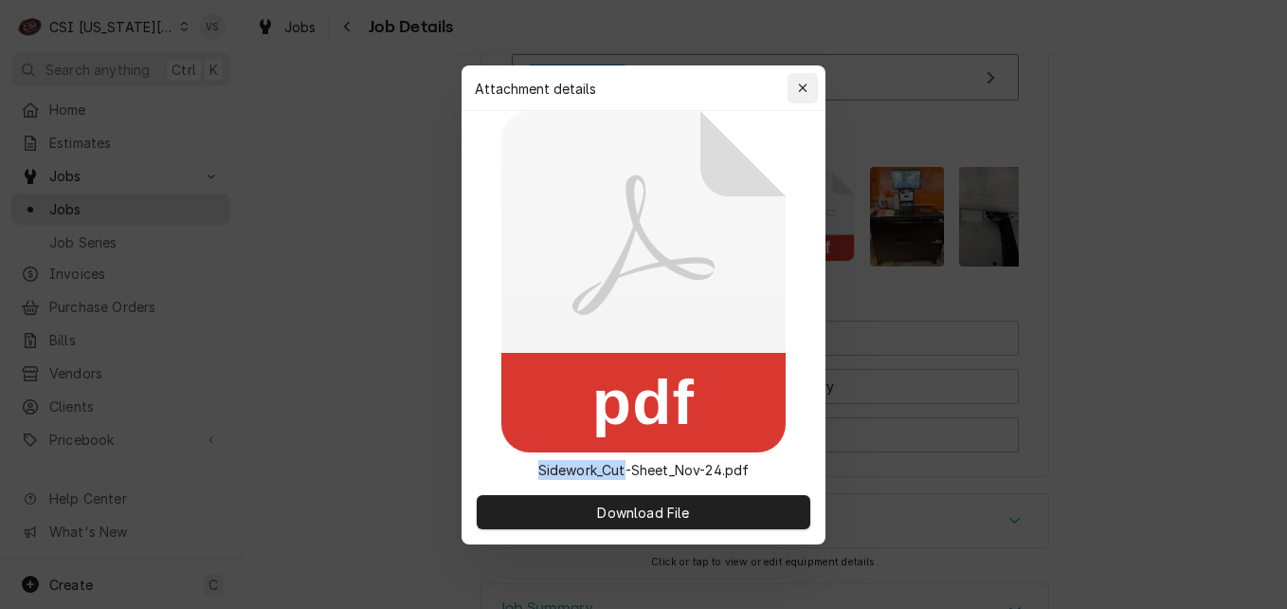
click at [804, 92] on icon "button" at bounding box center [803, 88] width 10 height 13
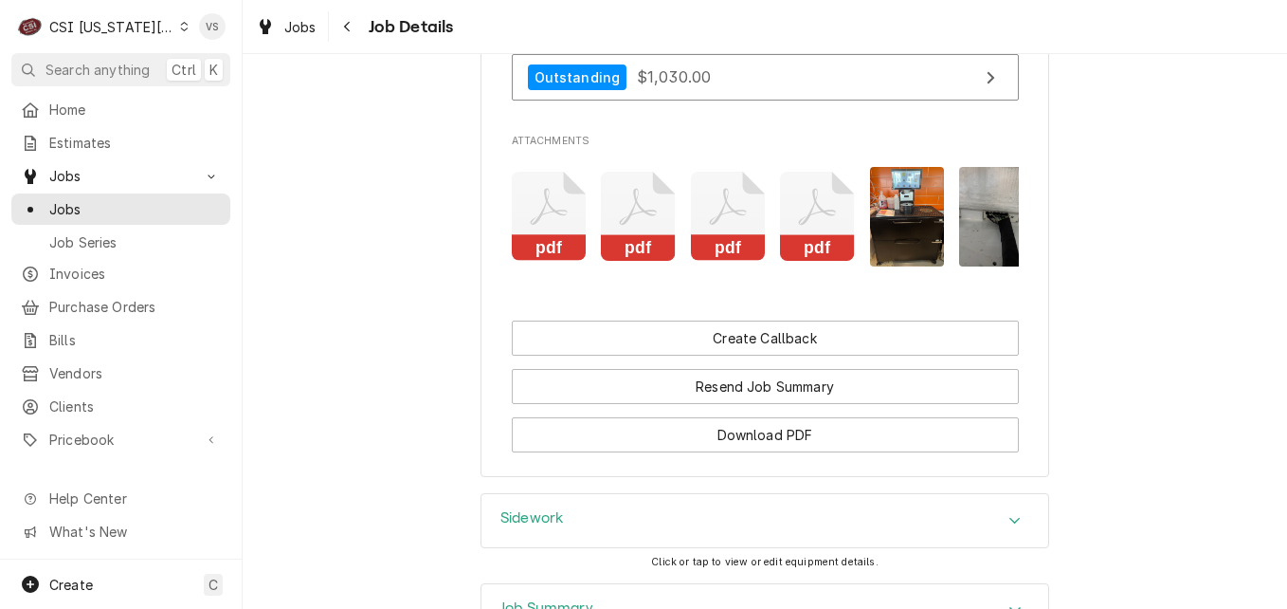
click at [725, 235] on rect "Attachments" at bounding box center [728, 248] width 75 height 27
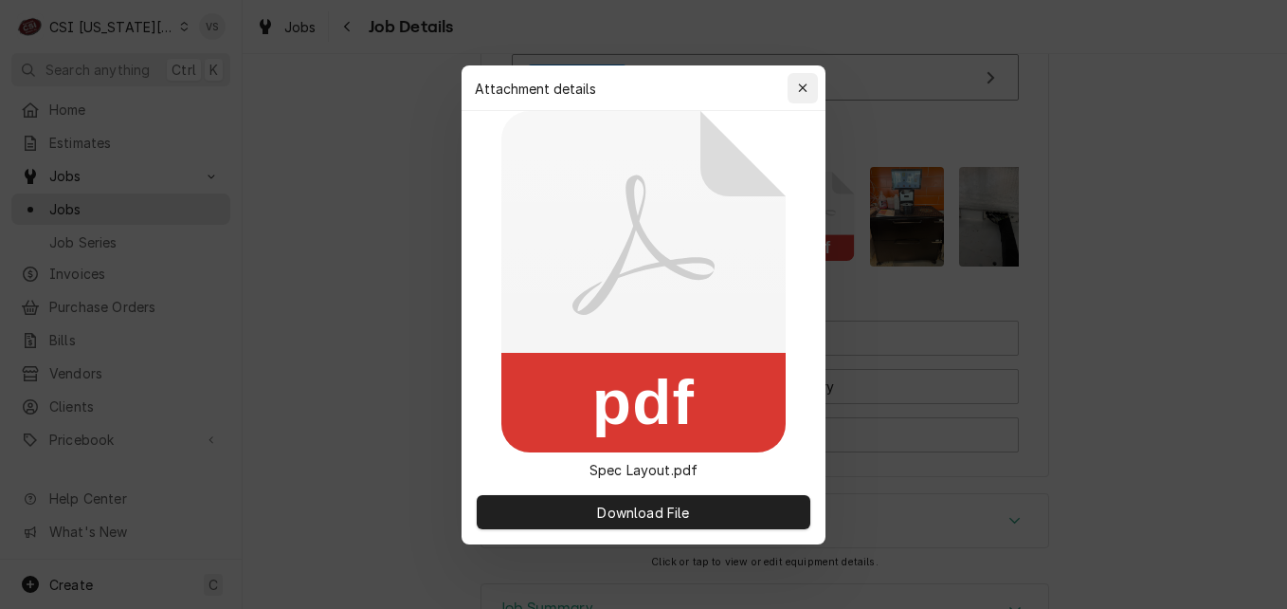
click at [805, 92] on icon "button" at bounding box center [803, 88] width 10 height 13
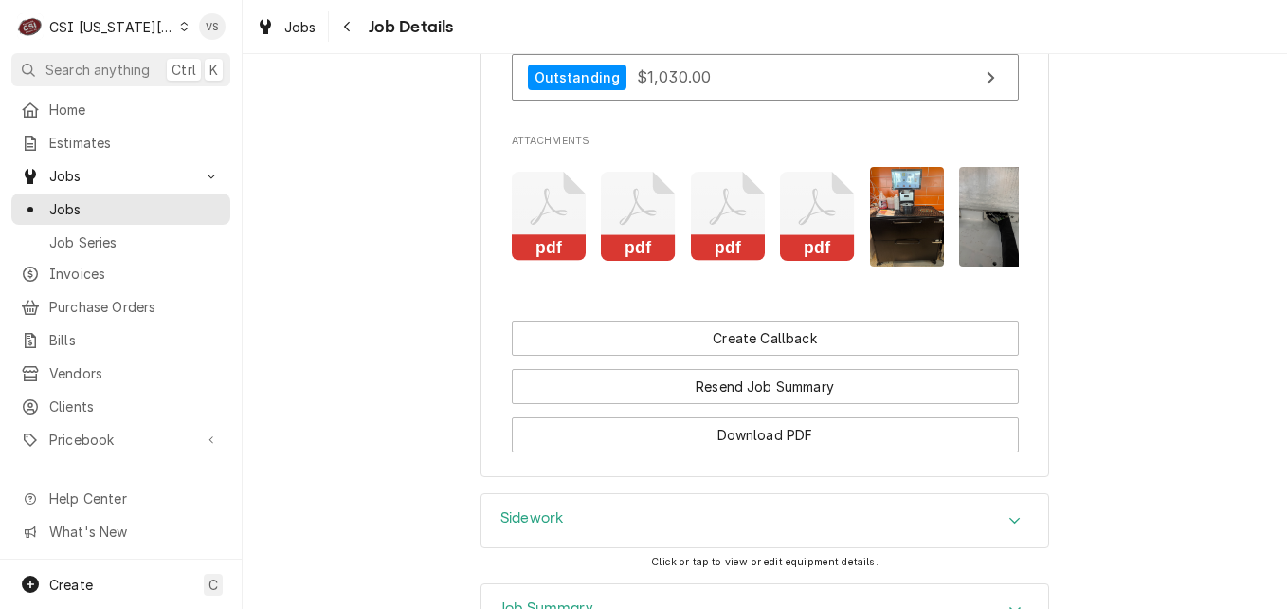
click at [587, 184] on icon "Attachments" at bounding box center [549, 217] width 75 height 90
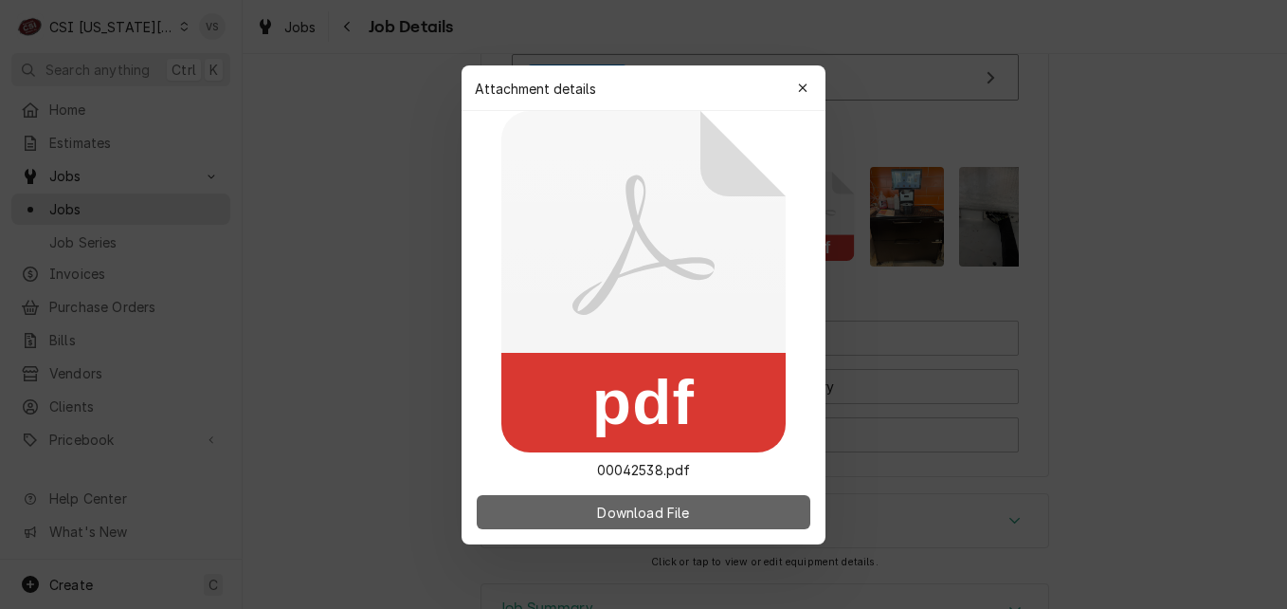
click at [678, 511] on span "Download File" at bounding box center [643, 511] width 100 height 20
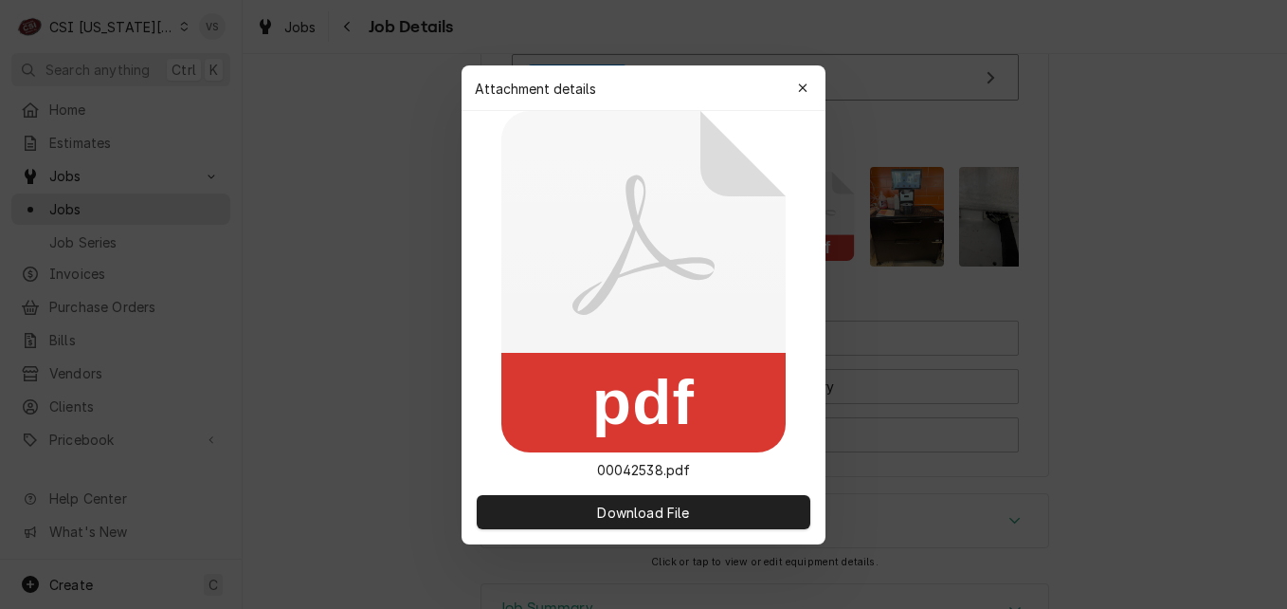
click at [604, 328] on icon at bounding box center [643, 281] width 284 height 341
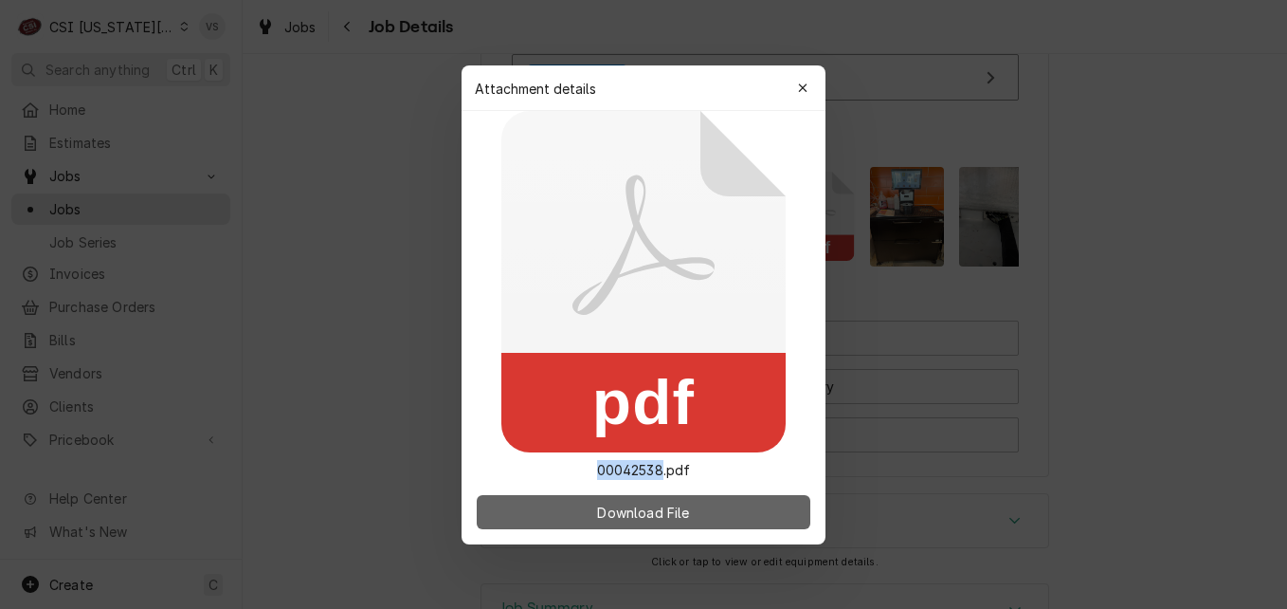
click at [682, 515] on span "Download File" at bounding box center [643, 511] width 100 height 20
click at [709, 513] on button "Download File" at bounding box center [644, 512] width 334 height 34
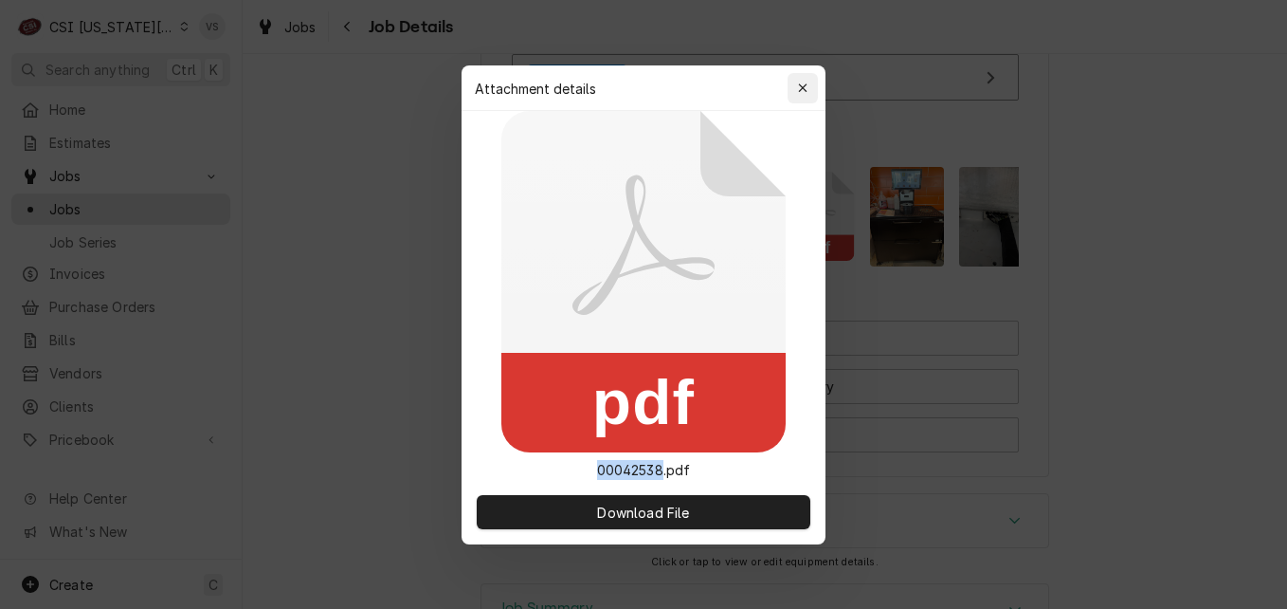
click at [806, 83] on icon "button" at bounding box center [803, 88] width 10 height 13
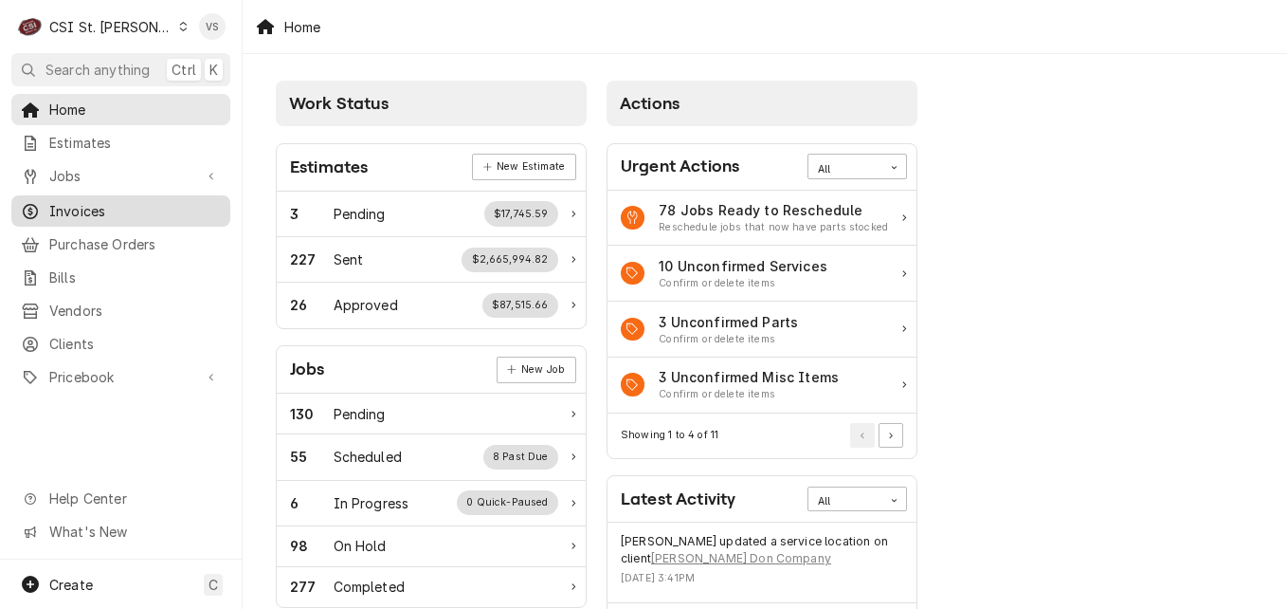
click at [89, 209] on span "Invoices" at bounding box center [135, 211] width 172 height 20
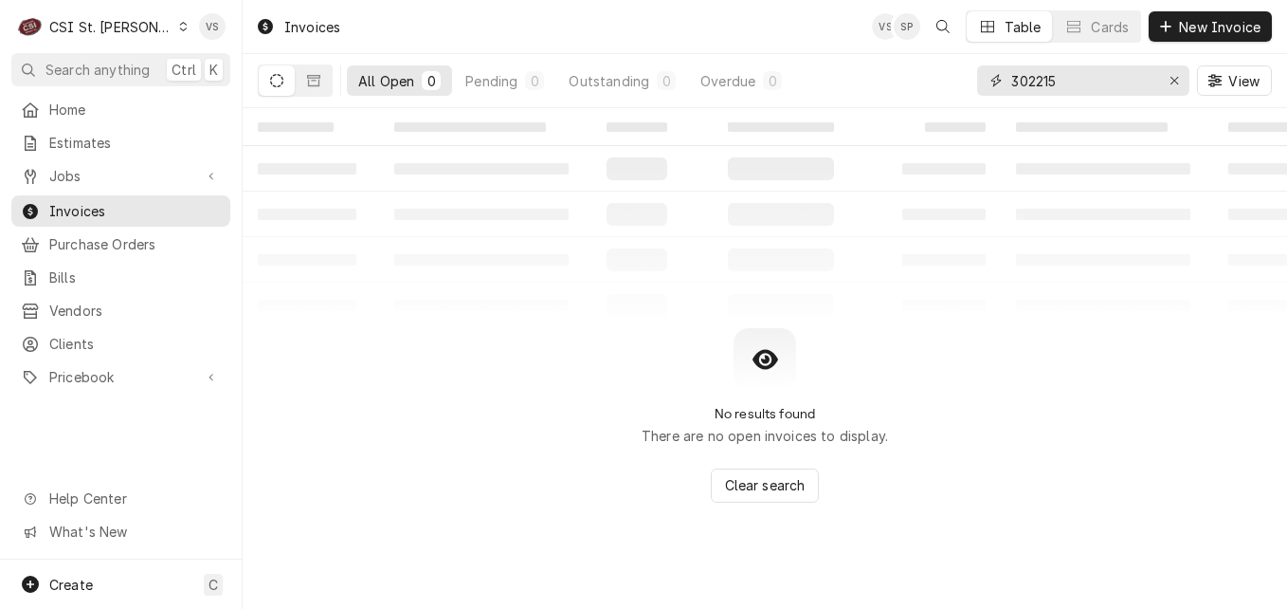
drag, startPoint x: 1000, startPoint y: 82, endPoint x: 986, endPoint y: 82, distance: 14.3
click at [986, 82] on div "302215" at bounding box center [1083, 80] width 212 height 30
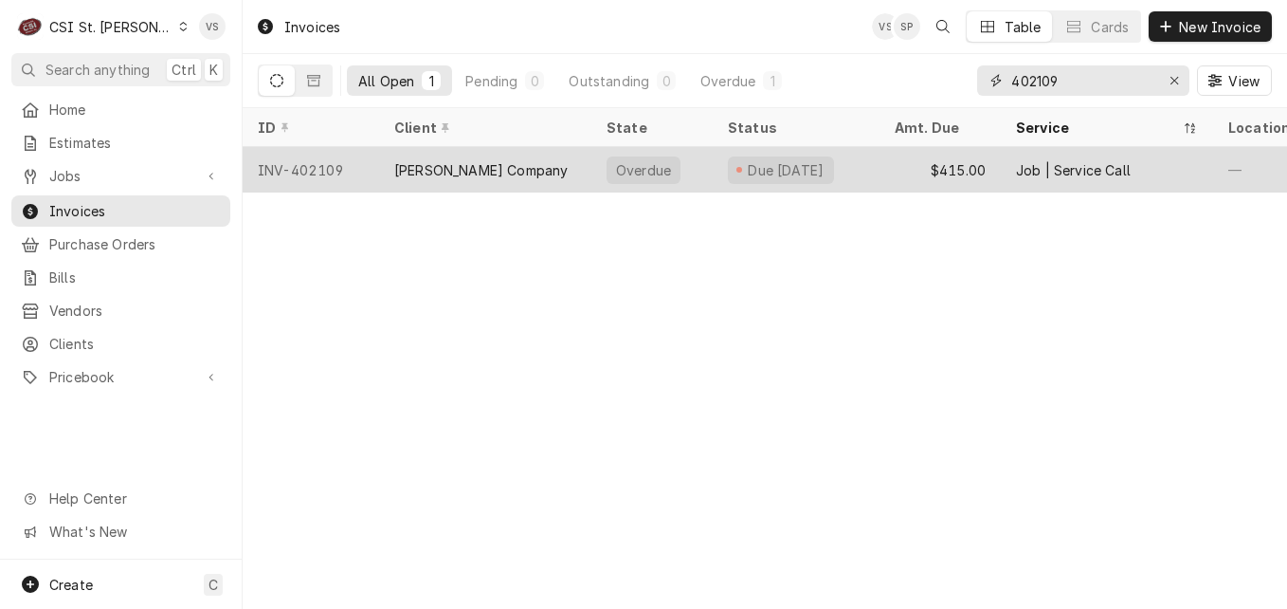
type input "402109"
click at [582, 175] on div "[PERSON_NAME] Company" at bounding box center [485, 169] width 212 height 45
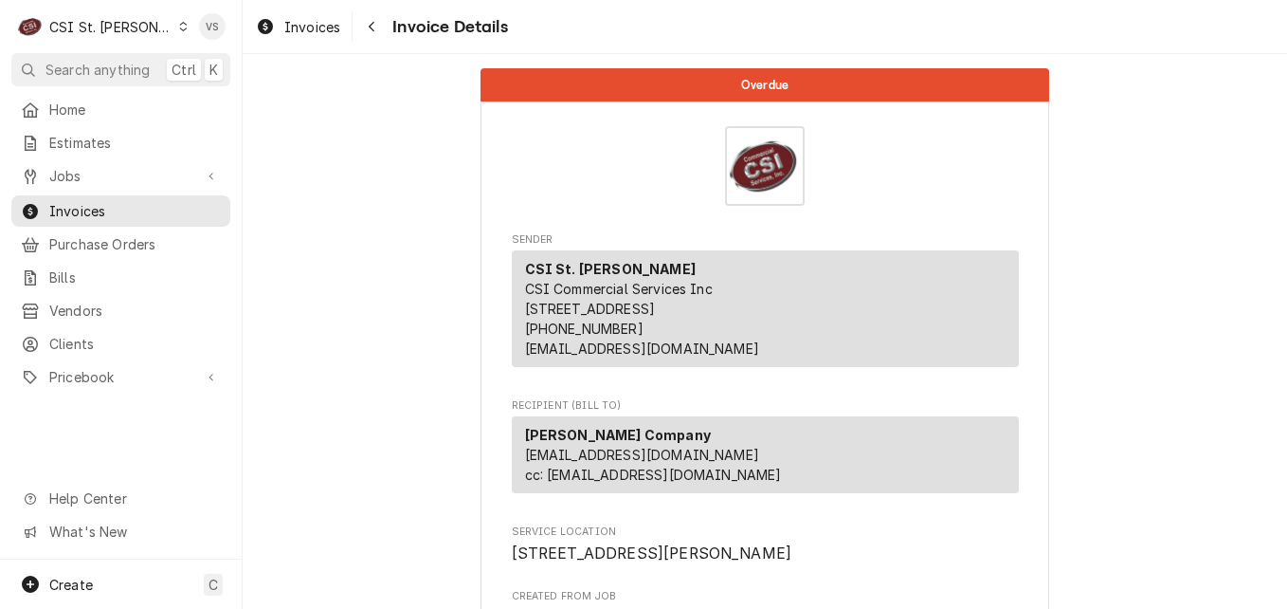
scroll to position [569, 0]
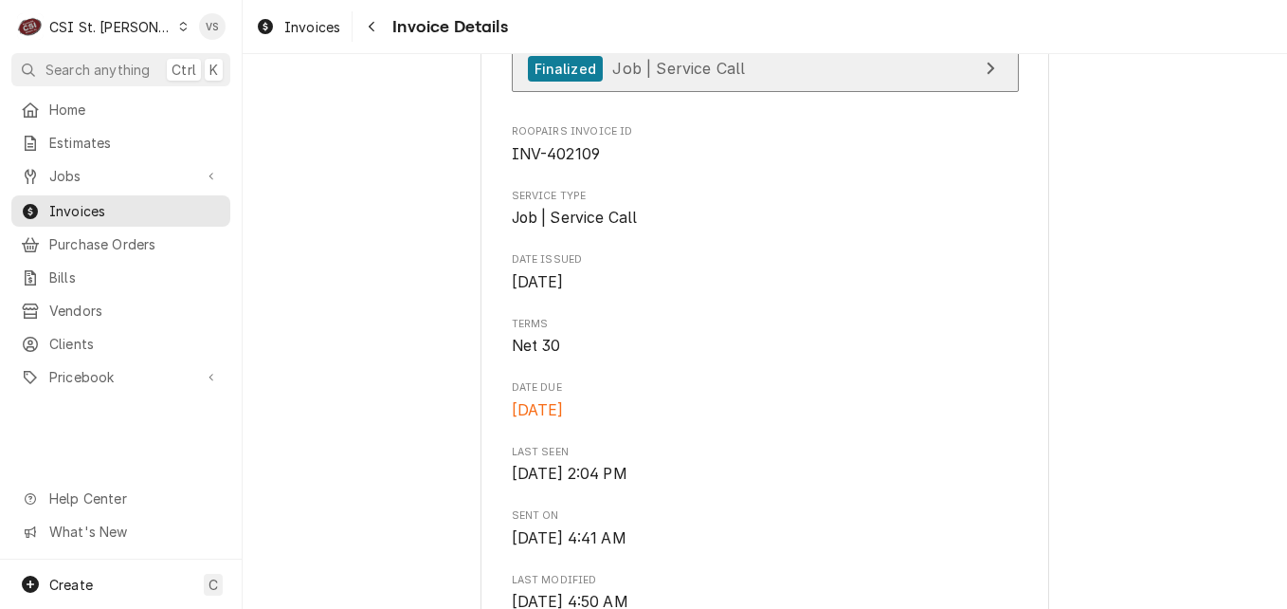
click at [687, 78] on span "Job | Service Call" at bounding box center [678, 68] width 133 height 19
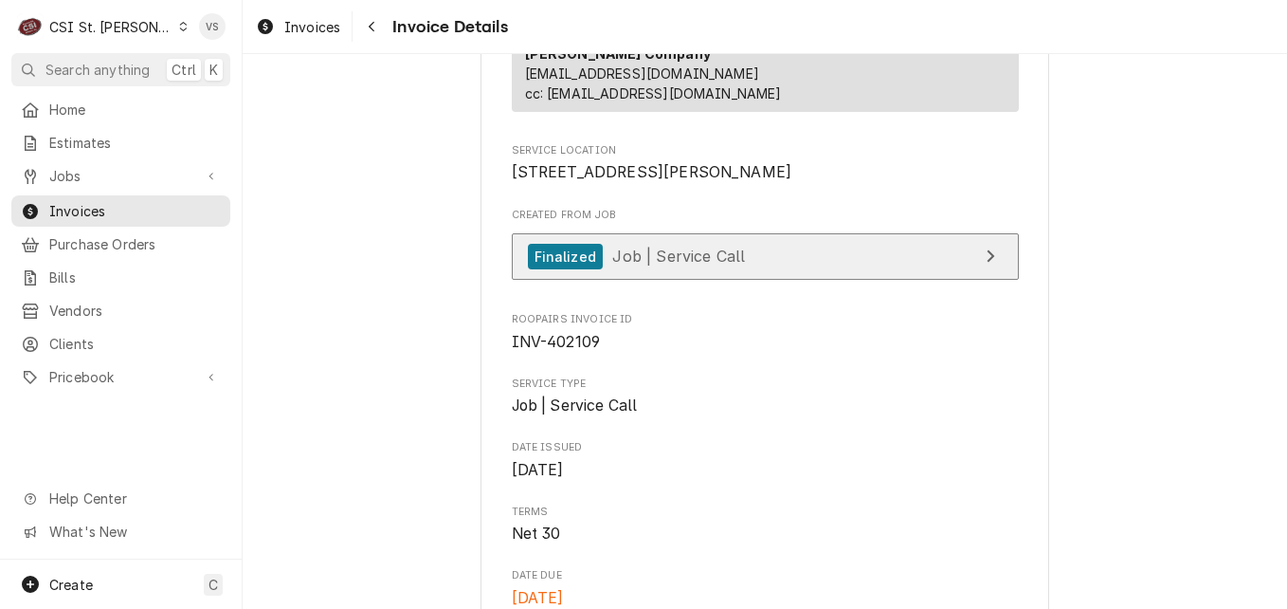
scroll to position [379, 0]
click at [679, 267] on span "Job | Service Call" at bounding box center [678, 257] width 133 height 19
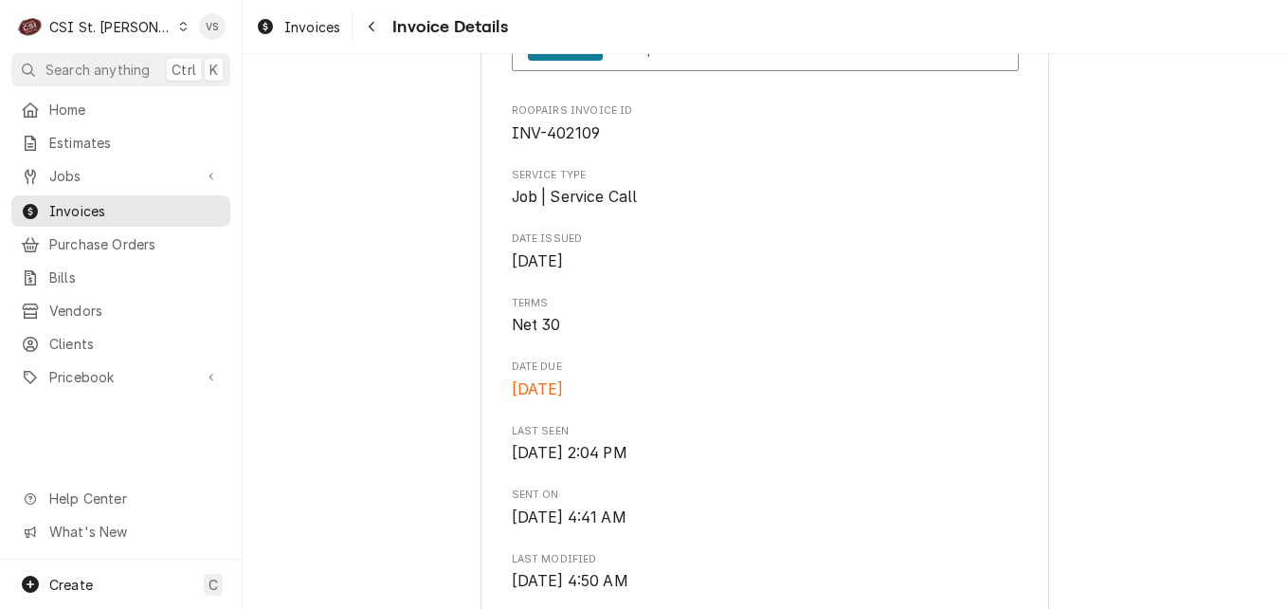
scroll to position [569, 0]
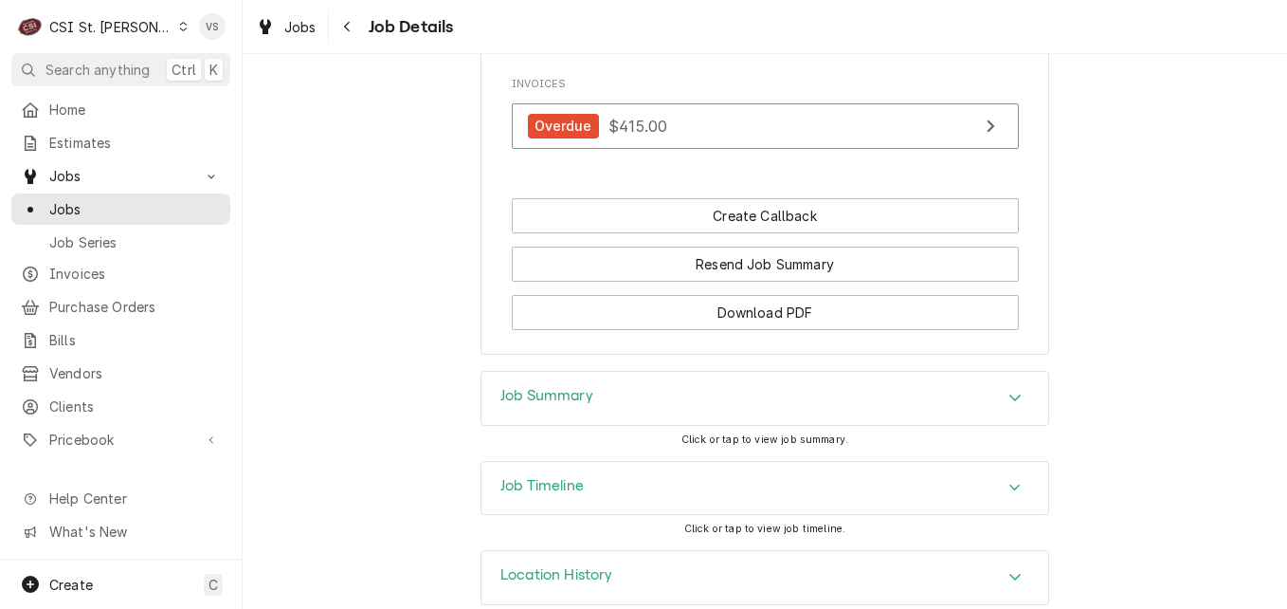
scroll to position [1597, 0]
click at [554, 386] on h3 "Job Summary" at bounding box center [546, 395] width 93 height 18
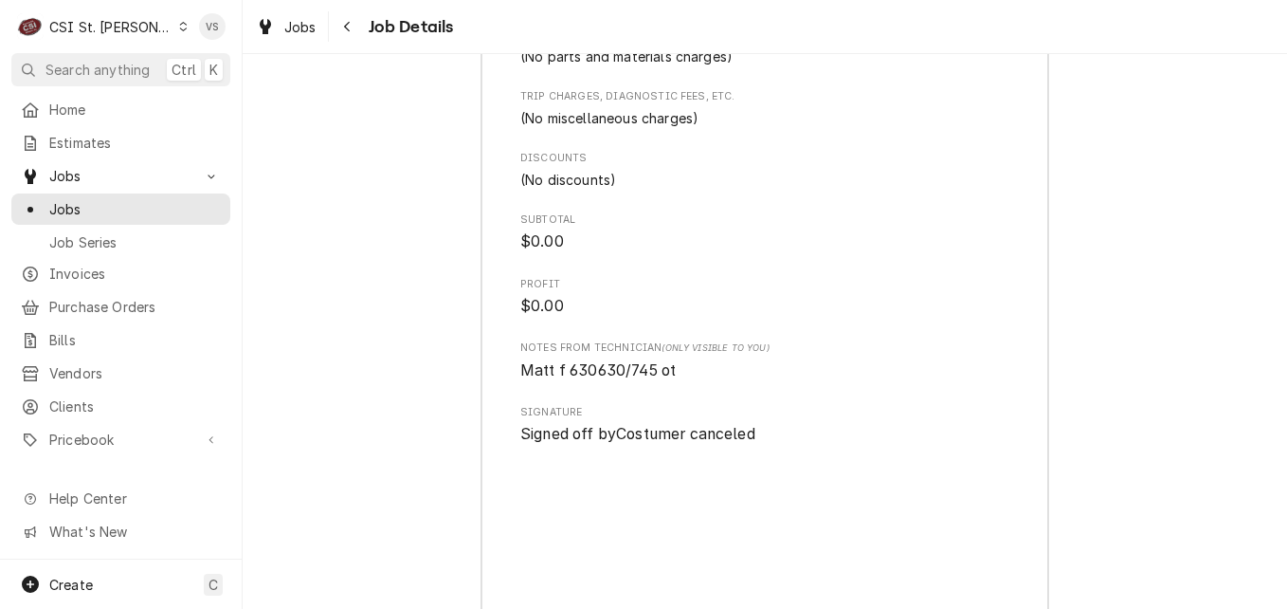
scroll to position [4137, 0]
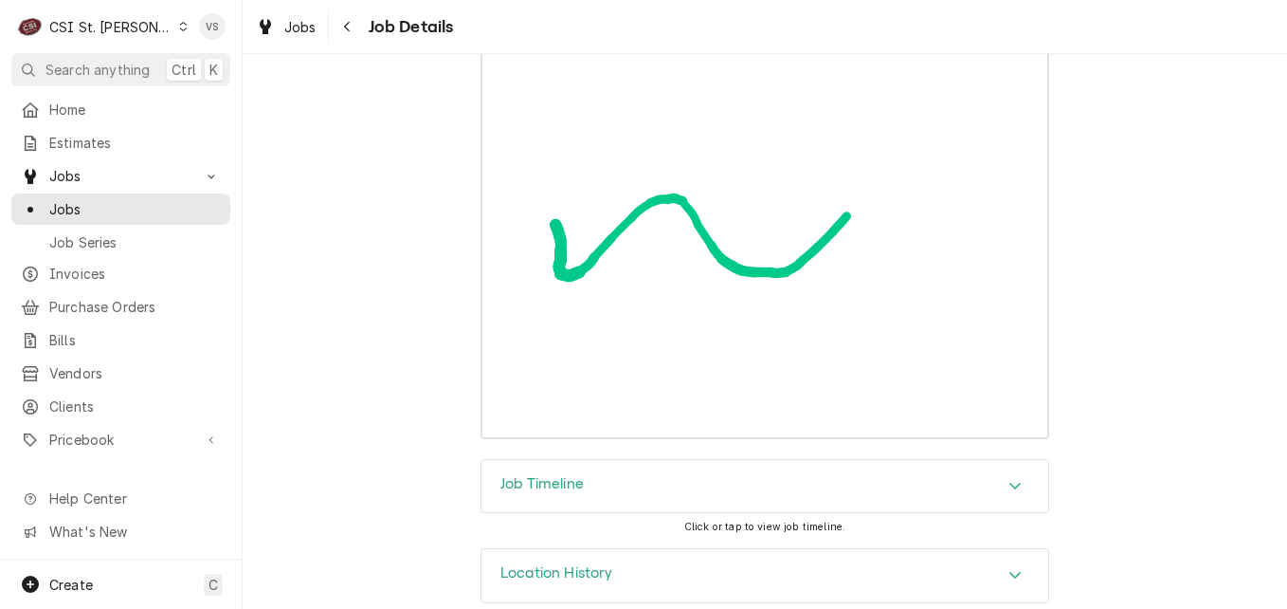
click at [1009, 478] on icon "Accordion Header" at bounding box center [1015, 485] width 13 height 15
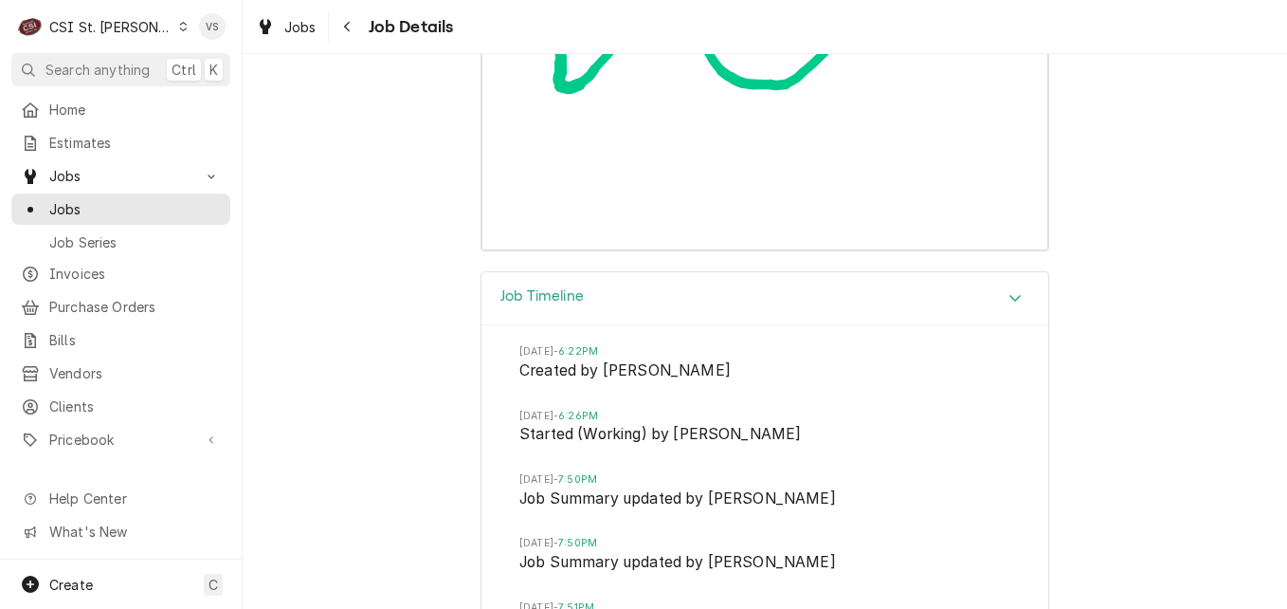
scroll to position [4326, 0]
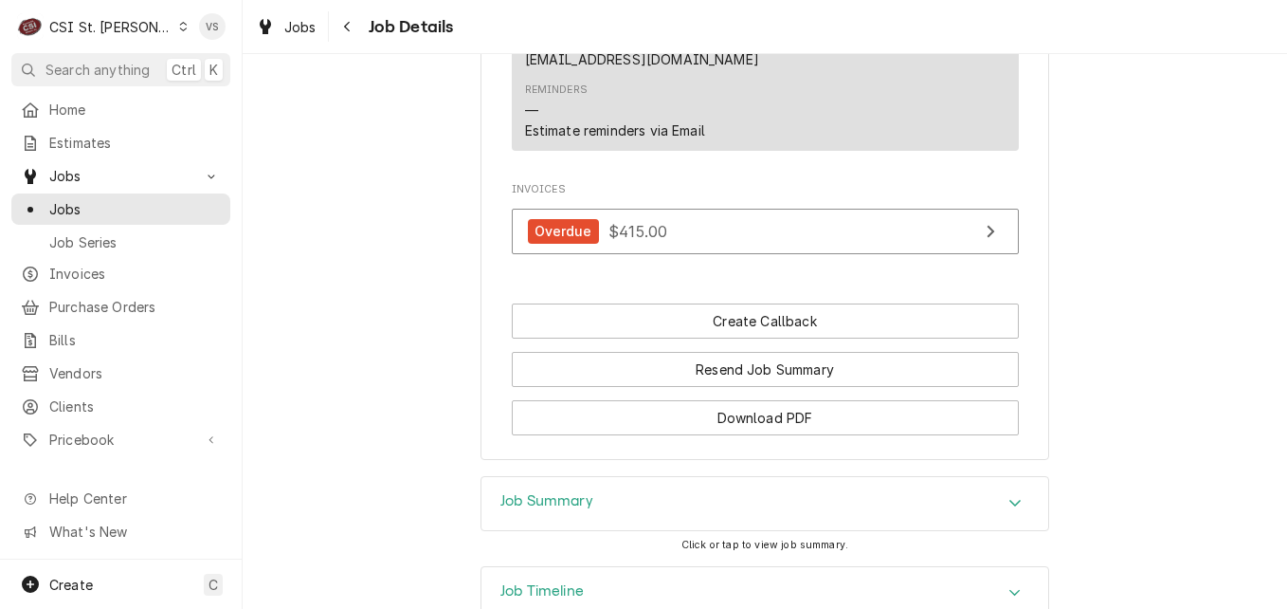
scroll to position [1597, 0]
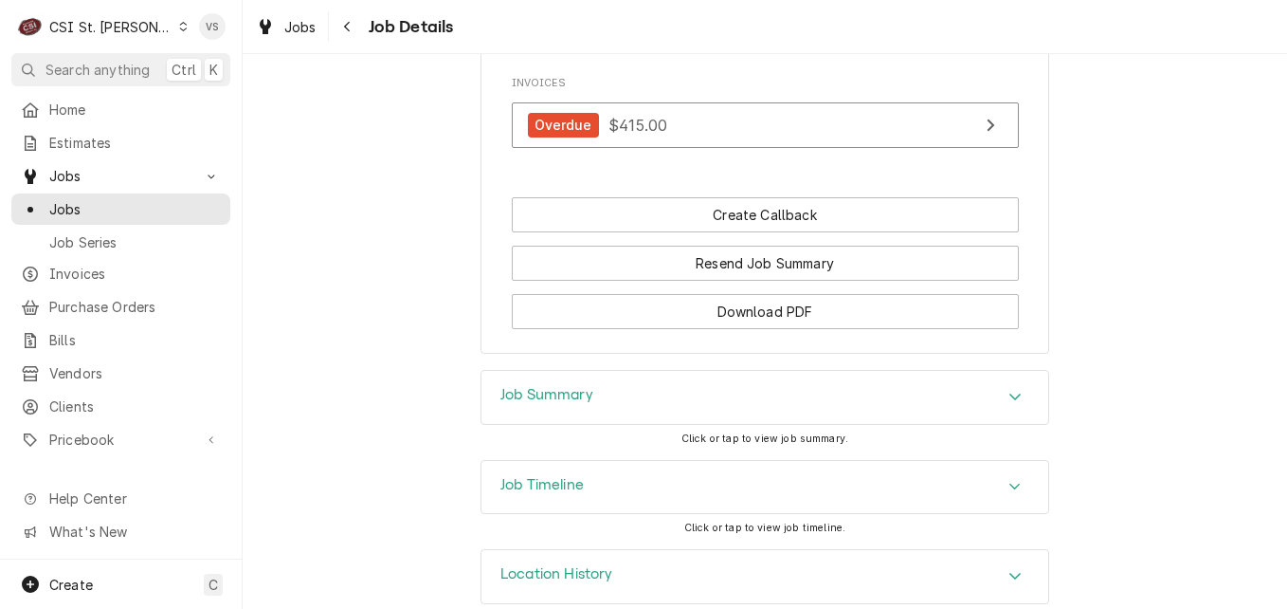
click at [1015, 476] on div "Accordion Header" at bounding box center [1015, 487] width 28 height 23
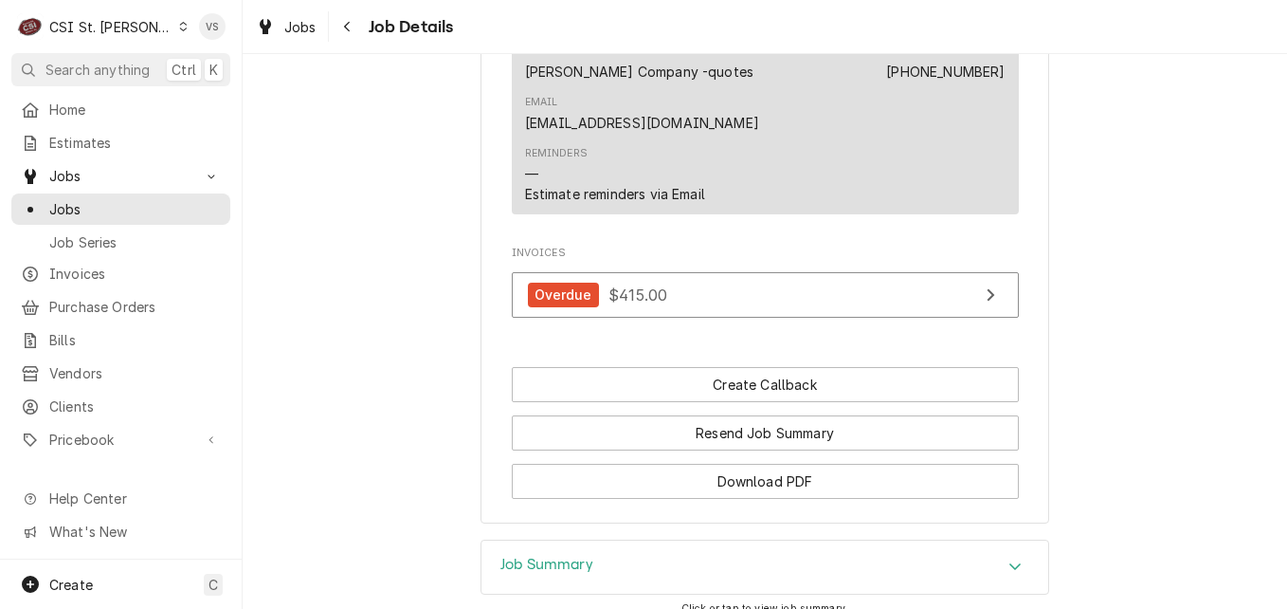
scroll to position [1555, 0]
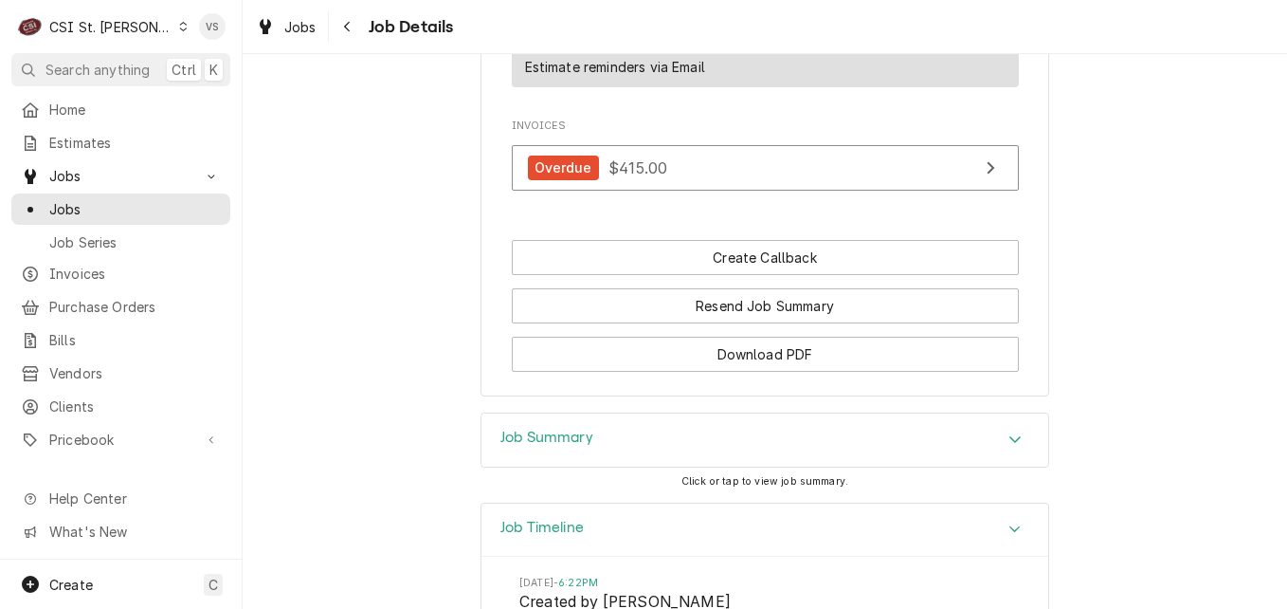
click at [597, 421] on div "Job Summary" at bounding box center [765, 439] width 567 height 53
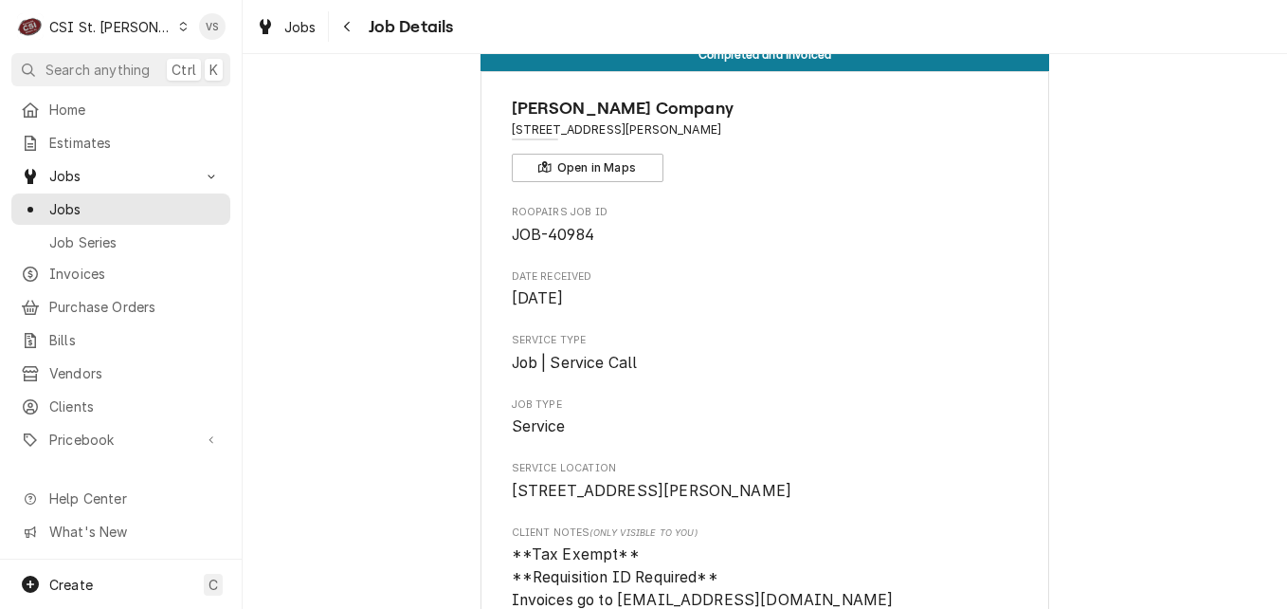
scroll to position [0, 0]
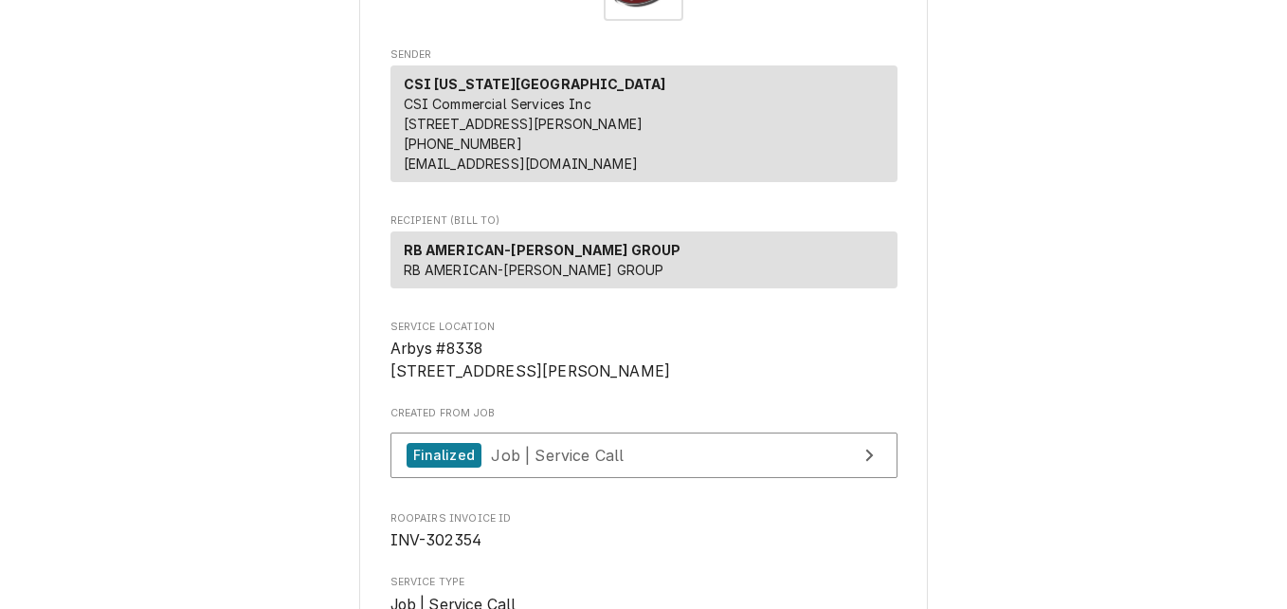
scroll to position [190, 0]
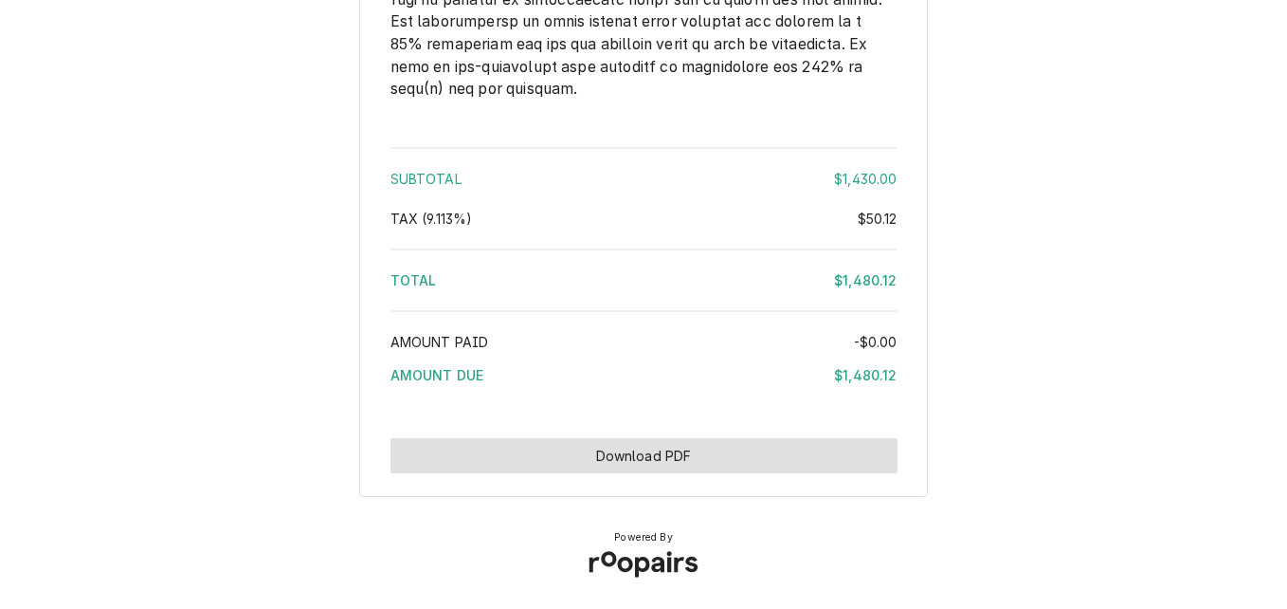
scroll to position [3284, 0]
click at [610, 463] on button "Download PDF" at bounding box center [644, 455] width 507 height 35
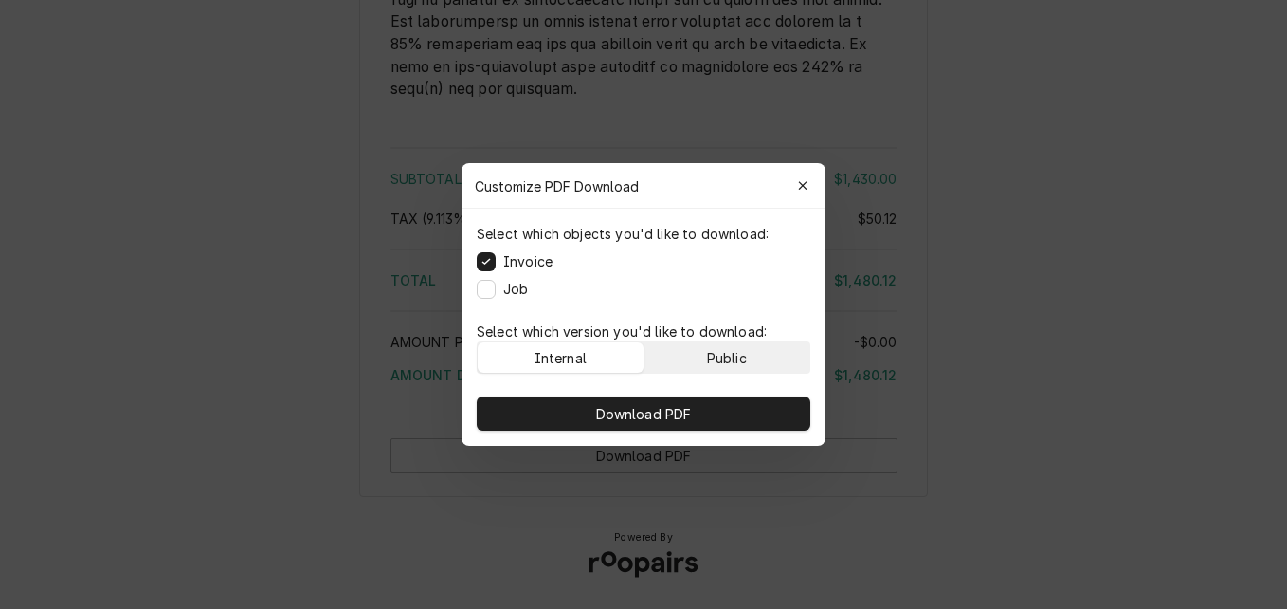
click at [735, 358] on div "Public" at bounding box center [727, 358] width 40 height 20
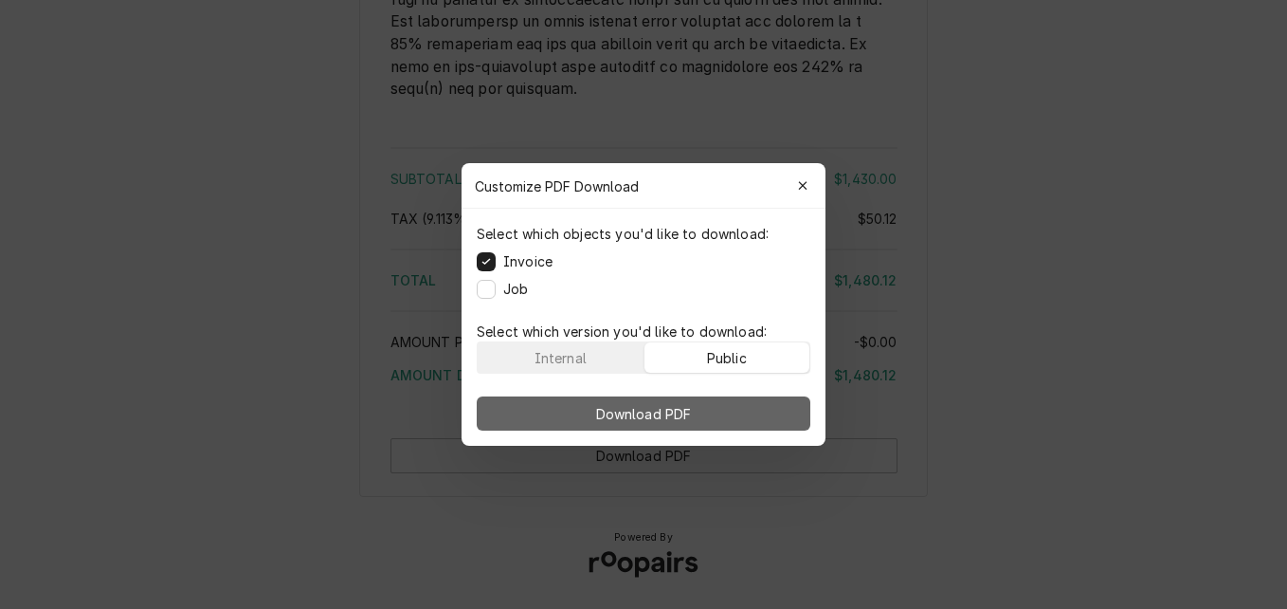
click at [719, 409] on button "Download PDF" at bounding box center [644, 413] width 334 height 34
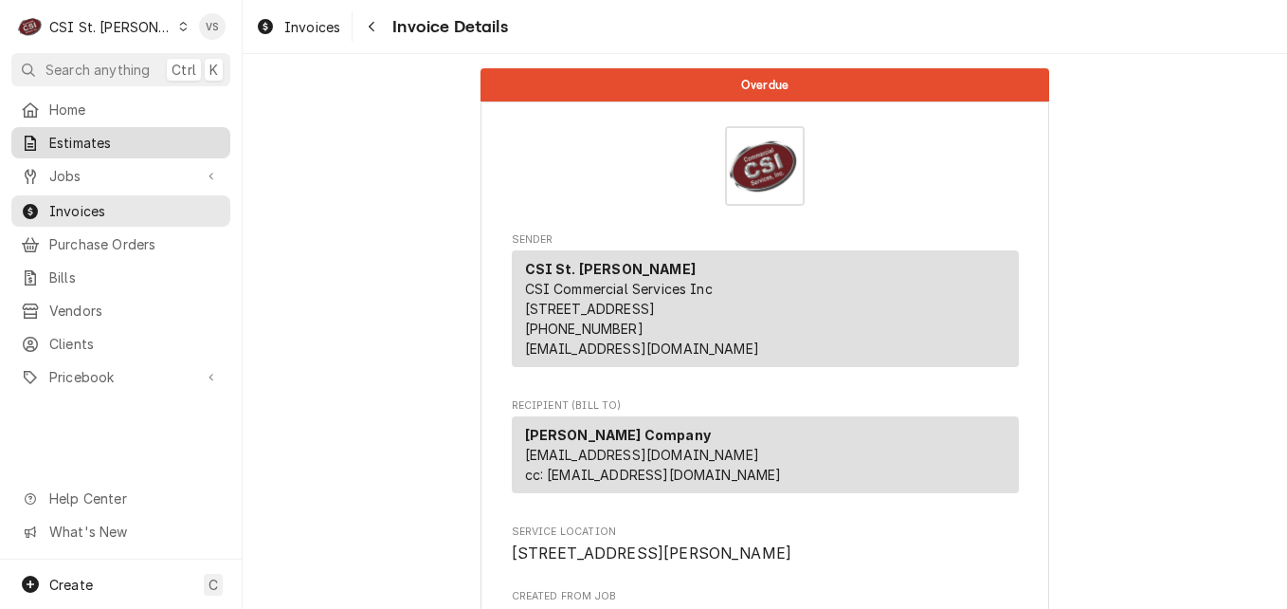
scroll to position [569, 0]
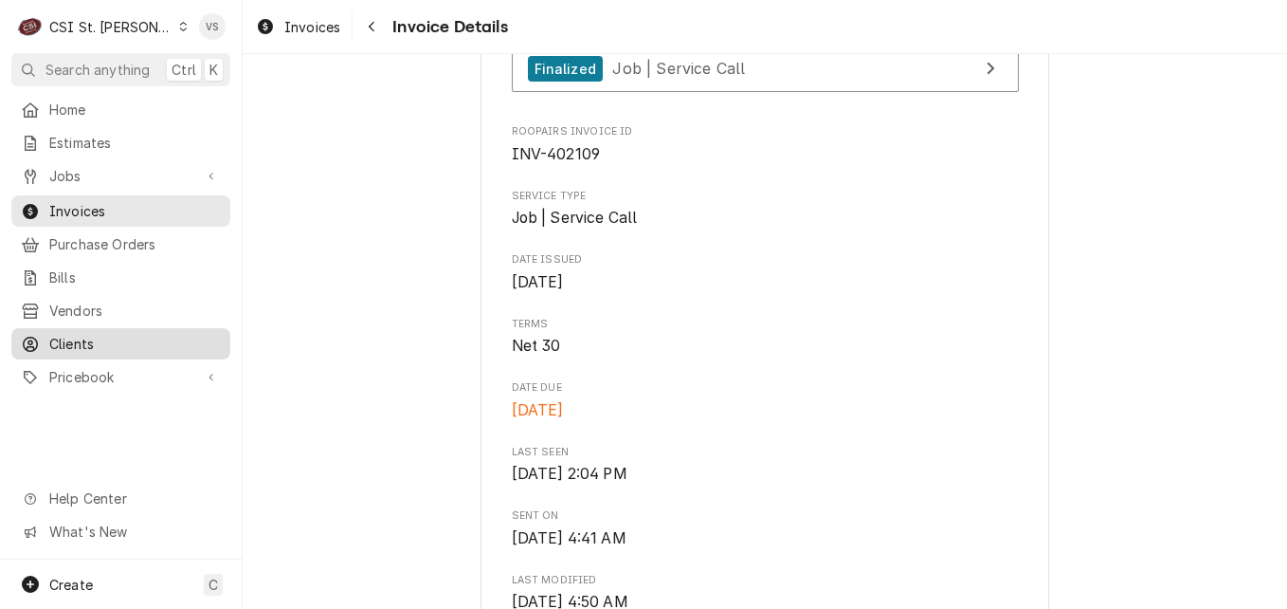
click at [80, 334] on span "Clients" at bounding box center [135, 344] width 172 height 20
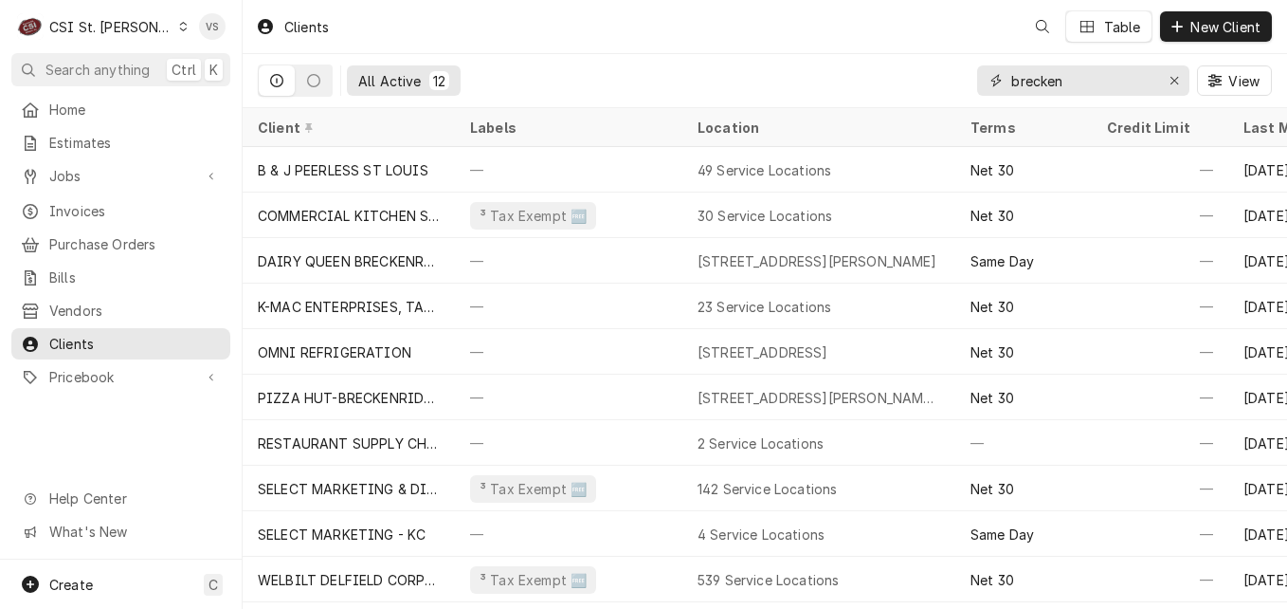
click at [1074, 88] on input "brecken" at bounding box center [1082, 80] width 142 height 30
drag, startPoint x: 1072, startPoint y: 82, endPoint x: 952, endPoint y: 84, distance: 120.4
click at [952, 84] on div "All Active 12 brecken View" at bounding box center [765, 80] width 1014 height 53
type input "l"
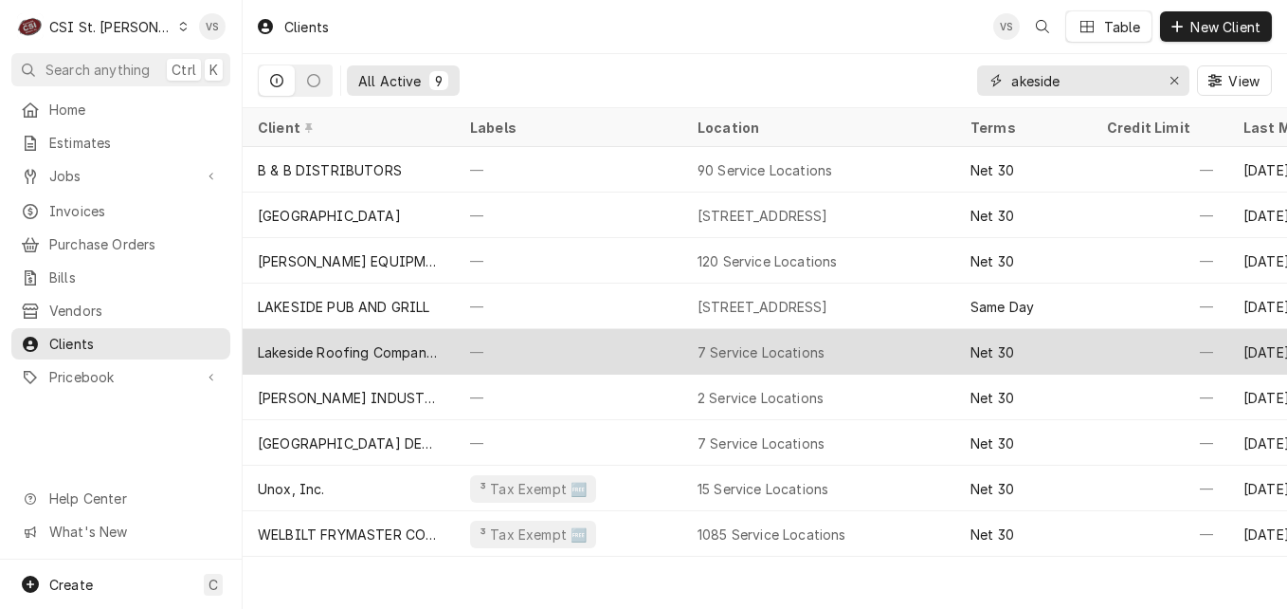
type input "akeside"
click at [331, 355] on div "Lakeside Roofing Company, Inc." at bounding box center [349, 352] width 182 height 20
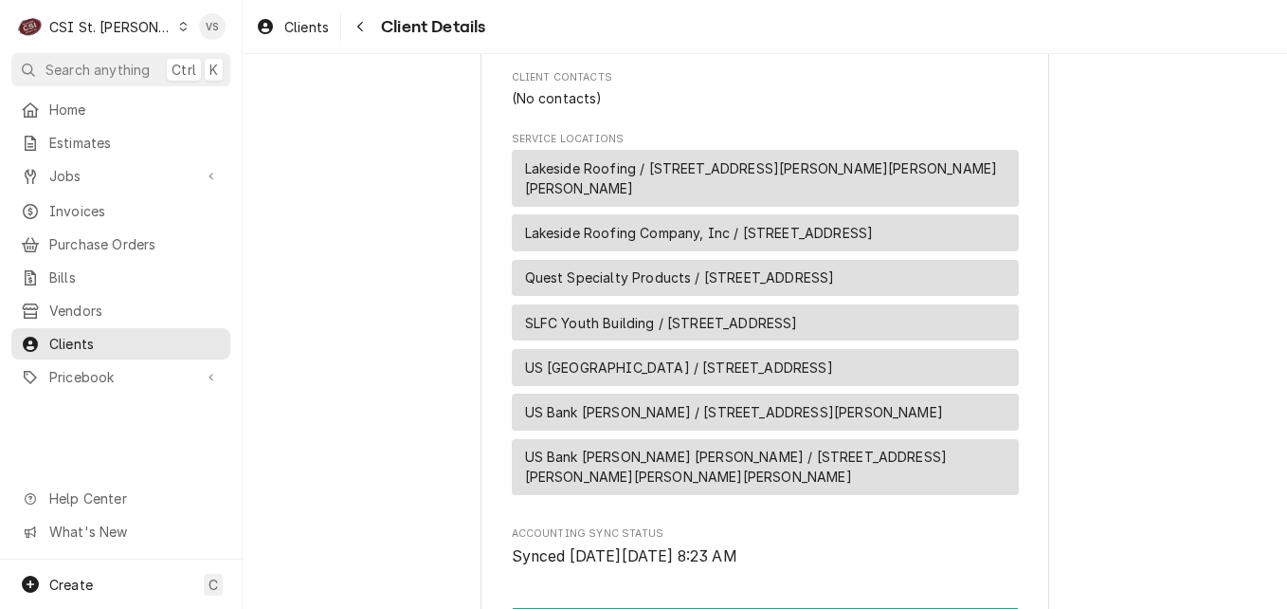
scroll to position [569, 0]
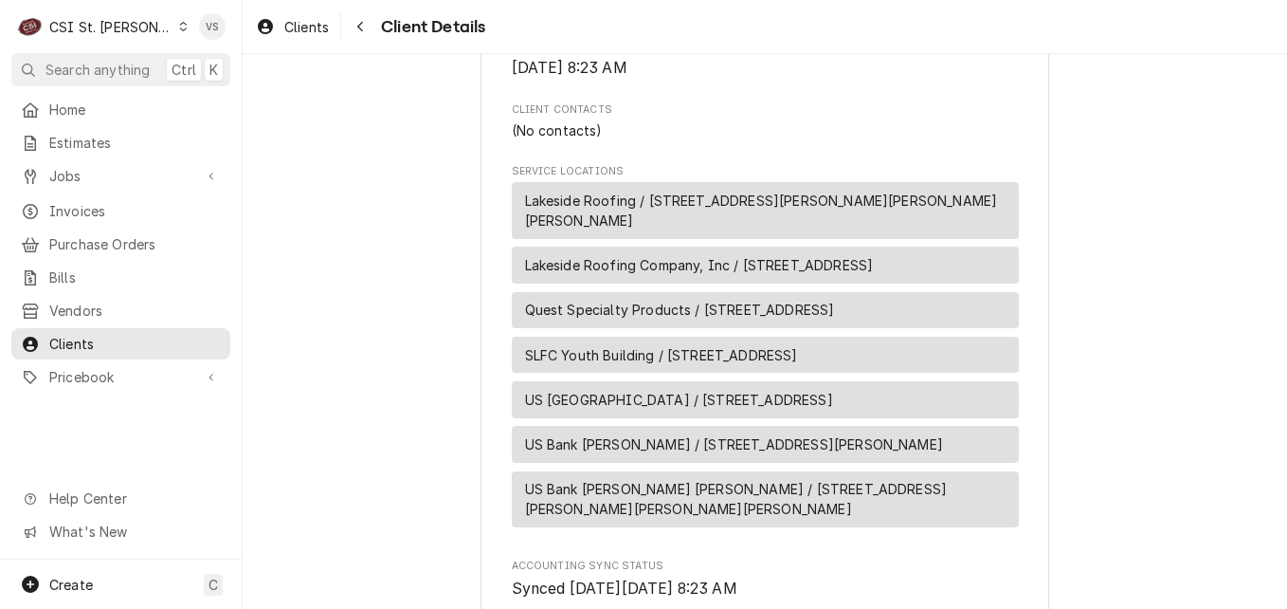
click at [775, 270] on span "Lakeside Roofing Company, Inc / [STREET_ADDRESS]" at bounding box center [699, 265] width 349 height 20
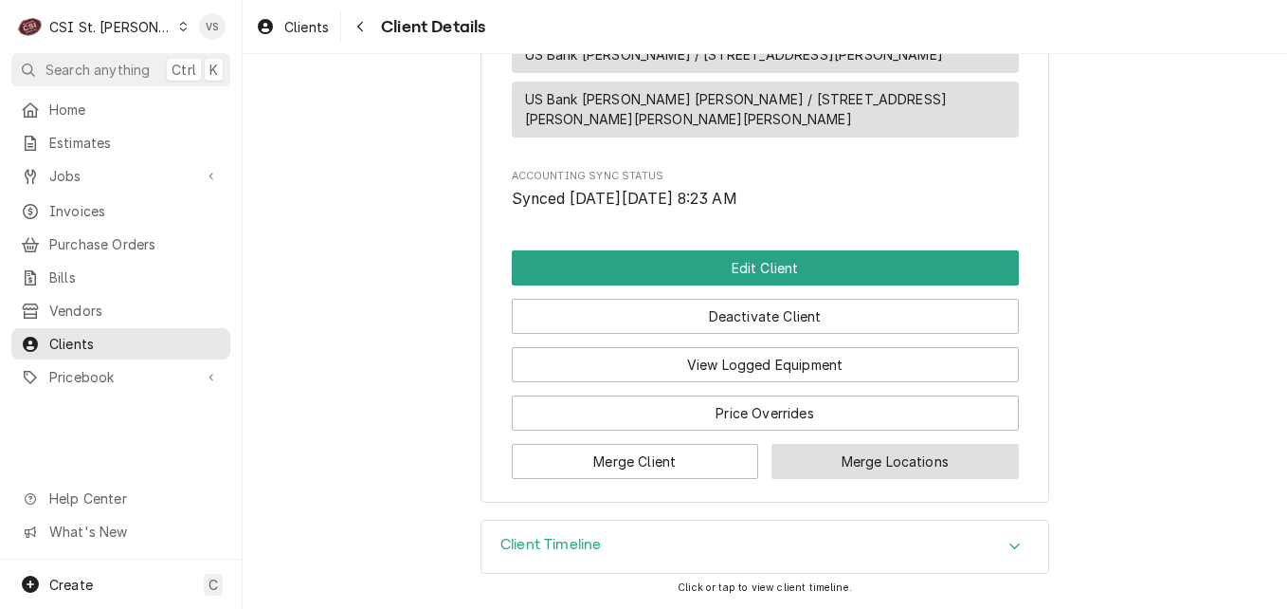
scroll to position [981, 0]
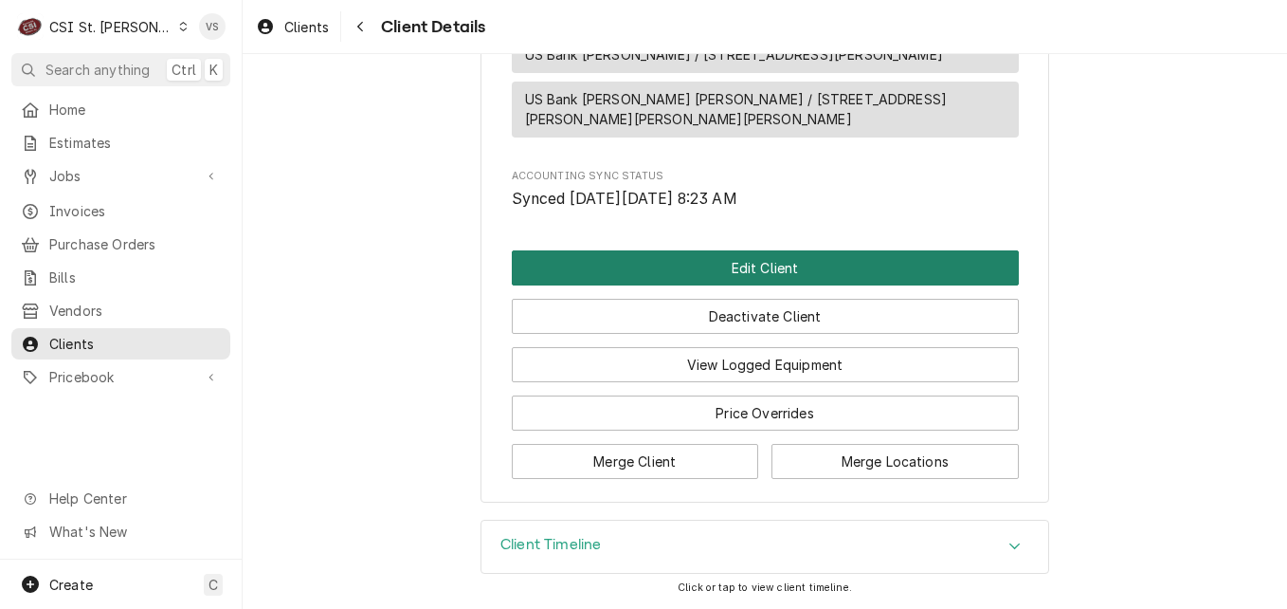
click at [668, 264] on button "Edit Client" at bounding box center [765, 267] width 507 height 35
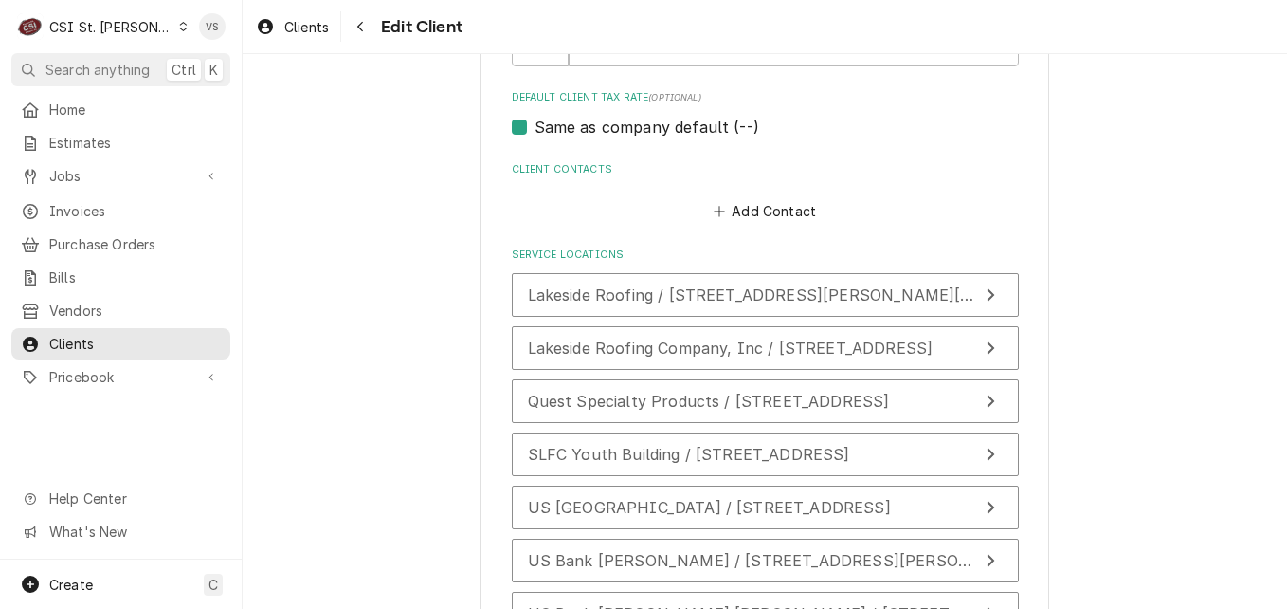
scroll to position [1327, 0]
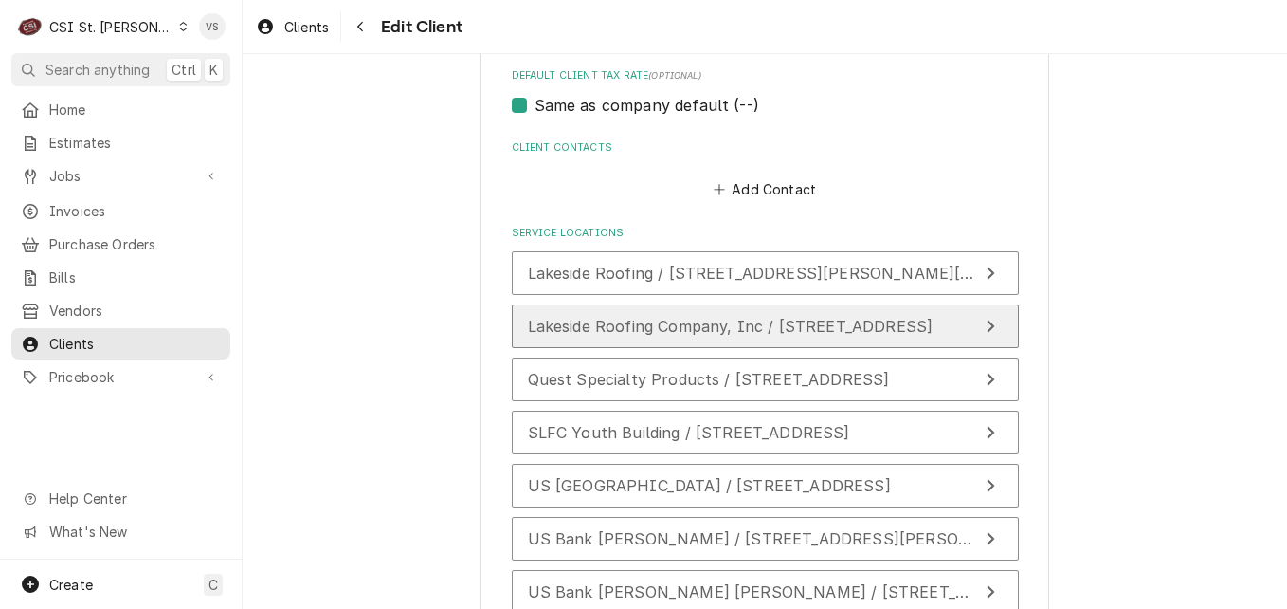
click at [599, 328] on span "Lakeside Roofing Company, Inc / [STREET_ADDRESS]" at bounding box center [731, 326] width 406 height 19
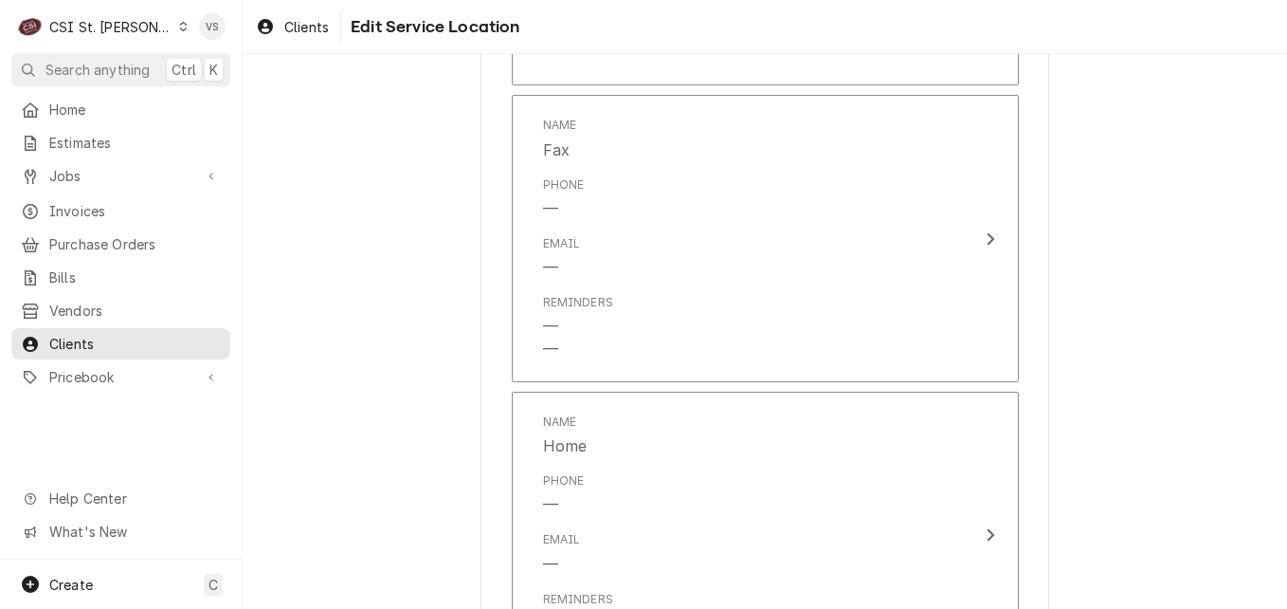
scroll to position [1855, 0]
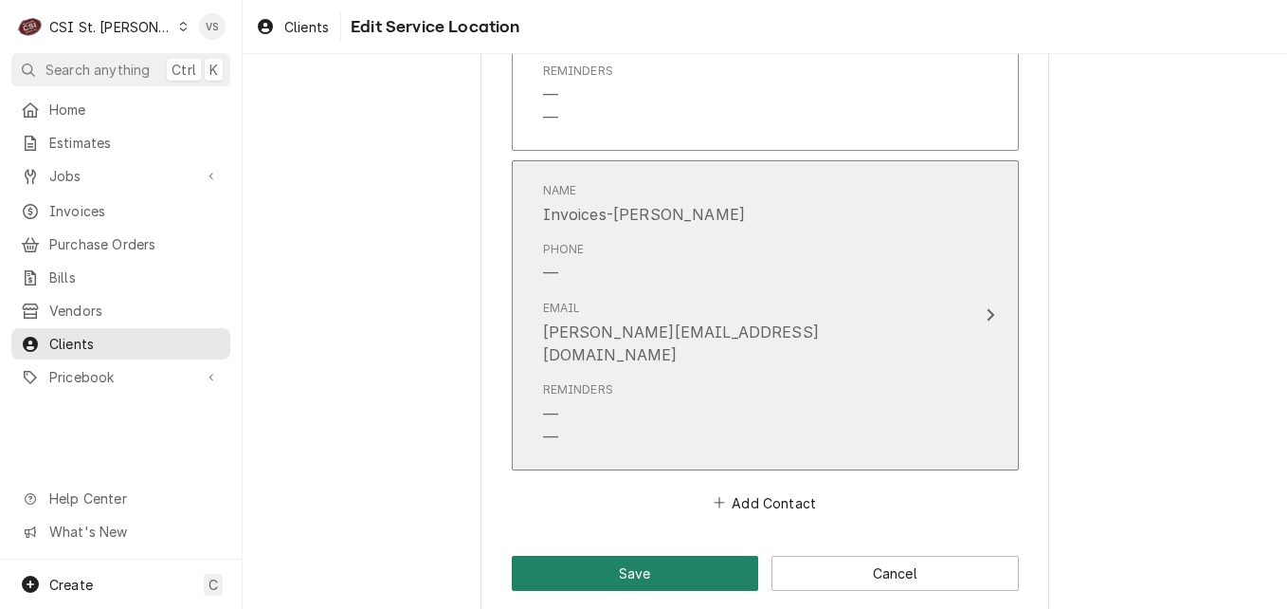
drag, startPoint x: 589, startPoint y: 555, endPoint x: 642, endPoint y: 406, distance: 158.9
click at [589, 555] on button "Save" at bounding box center [635, 572] width 247 height 35
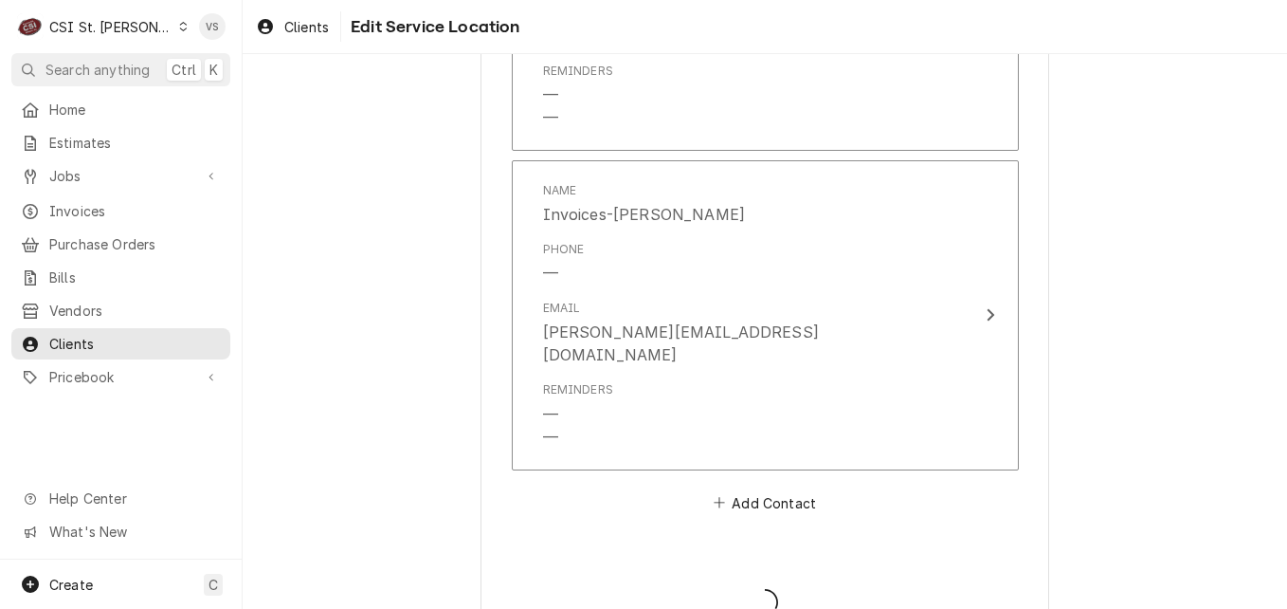
type textarea "x"
